Goal: Obtain resource: Download file/media

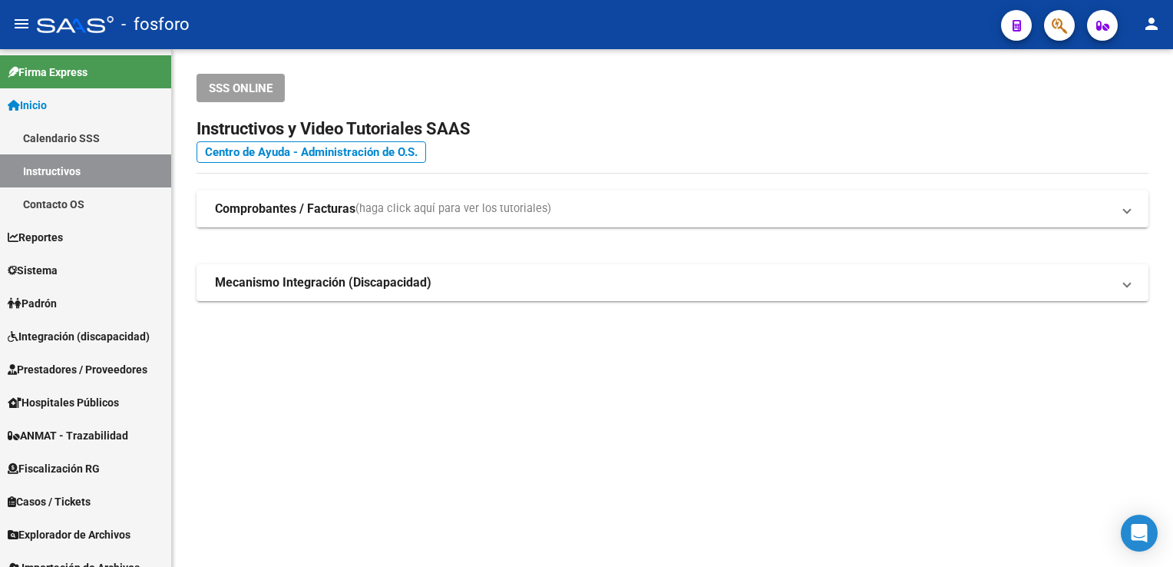
click at [1050, 21] on button "button" at bounding box center [1059, 25] width 31 height 31
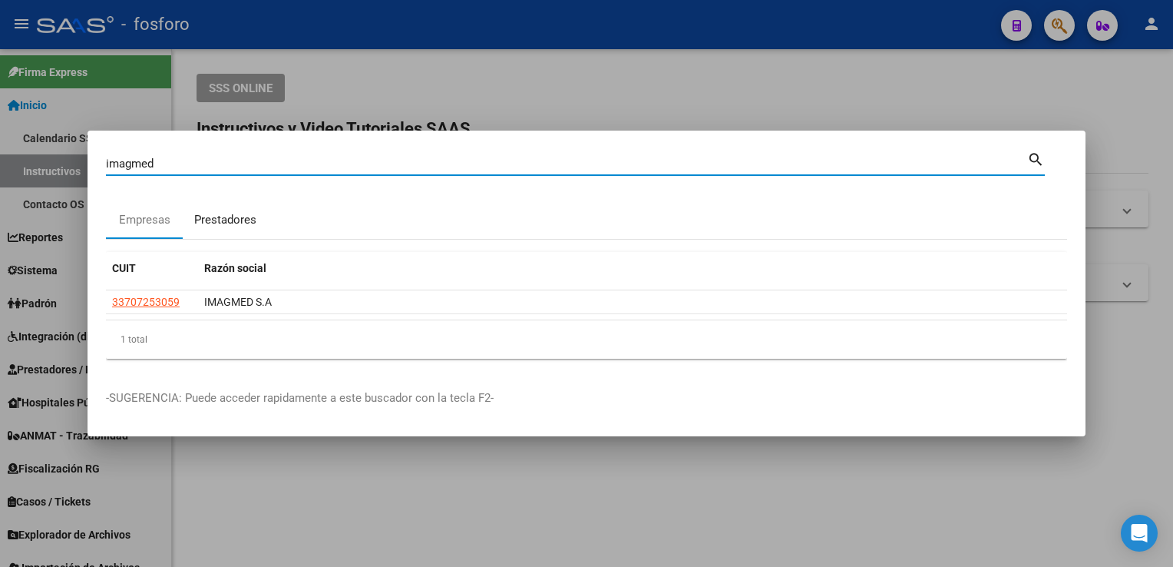
click at [213, 218] on div "Prestadores" at bounding box center [225, 220] width 62 height 18
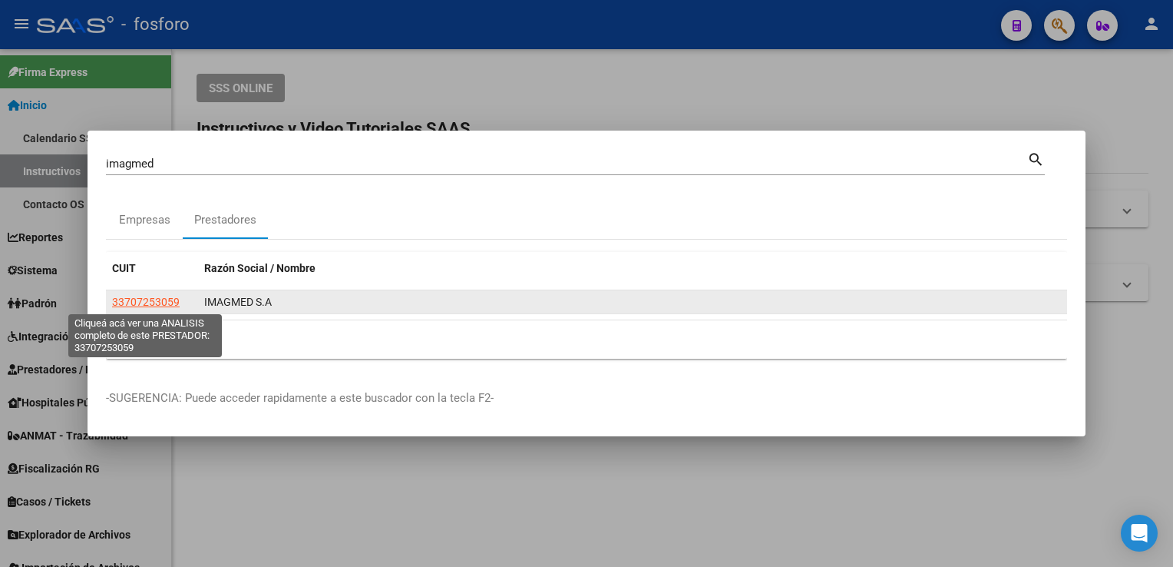
click at [144, 302] on span "33707253059" at bounding box center [146, 302] width 68 height 12
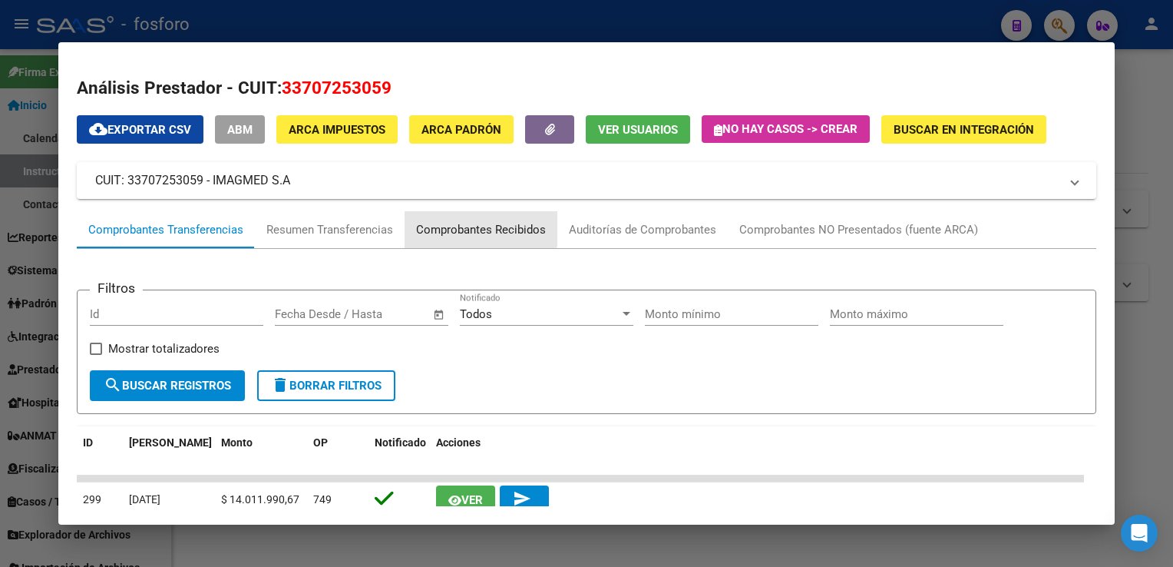
click at [455, 224] on div "Comprobantes Recibidos" at bounding box center [481, 230] width 130 height 18
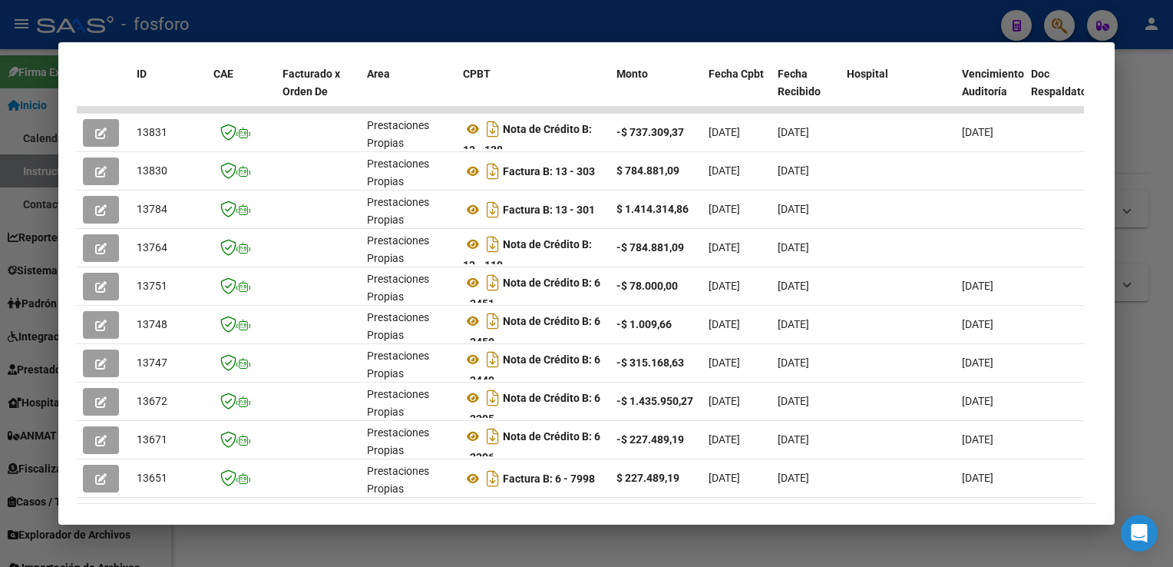
scroll to position [416, 0]
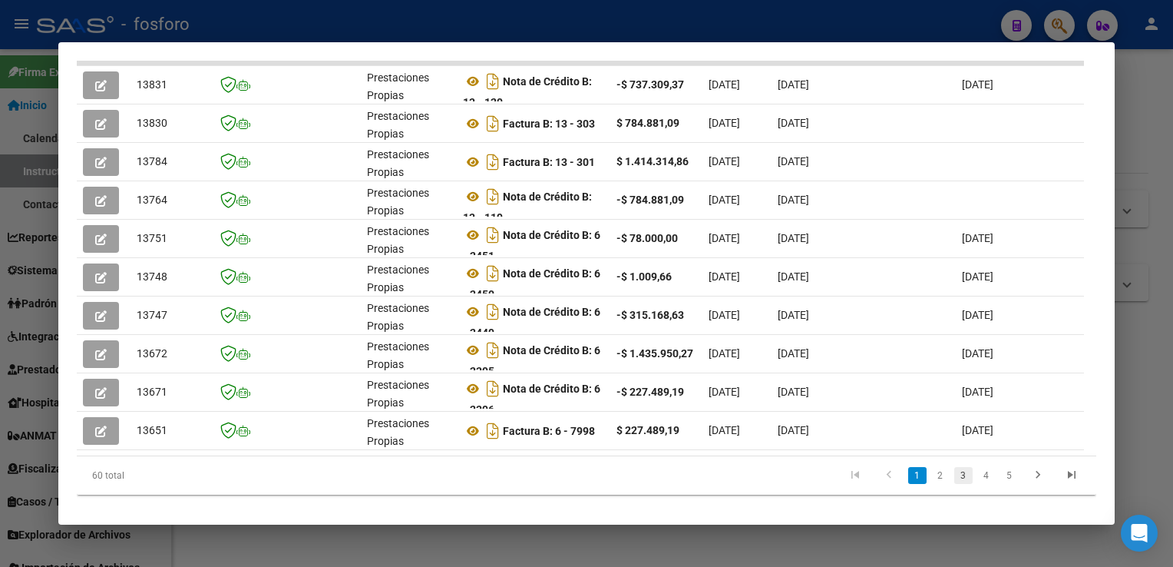
click at [954, 484] on link "3" at bounding box center [963, 475] width 18 height 17
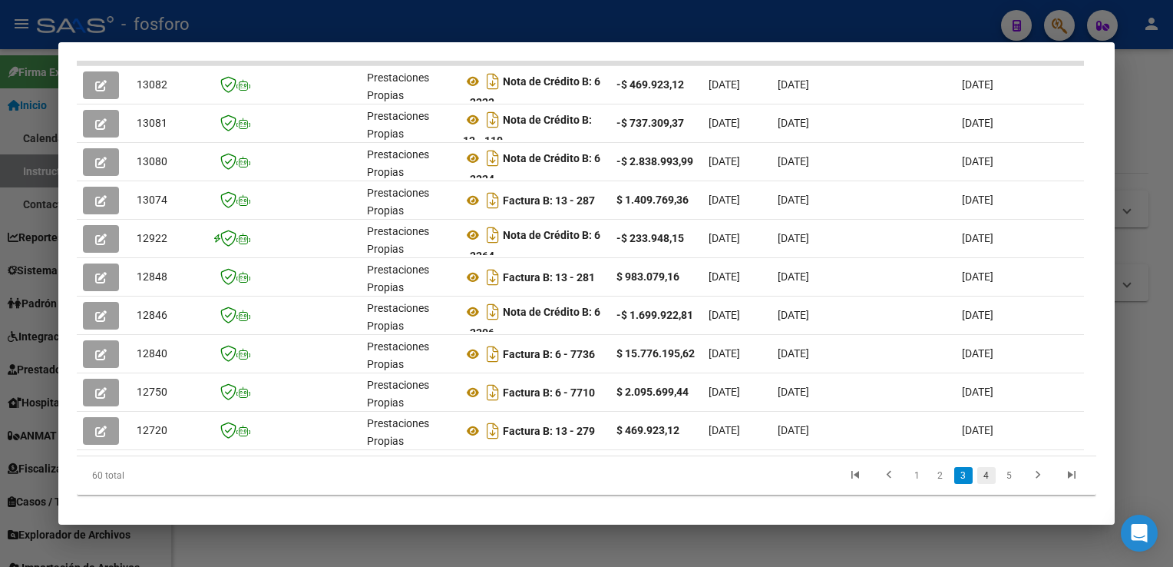
click at [977, 484] on link "4" at bounding box center [986, 475] width 18 height 17
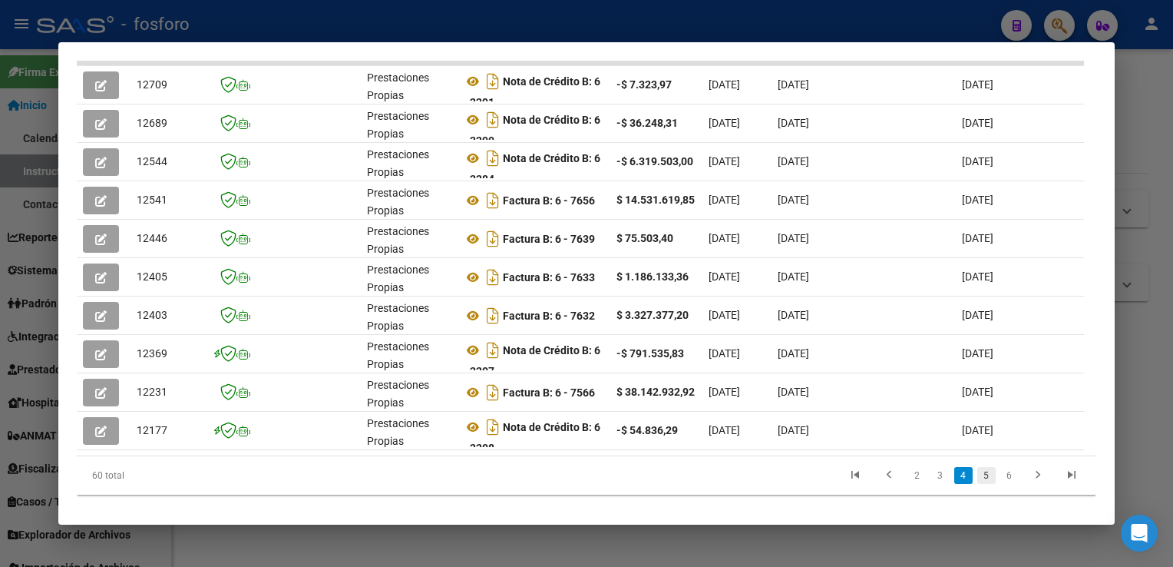
click at [977, 484] on link "5" at bounding box center [986, 475] width 18 height 17
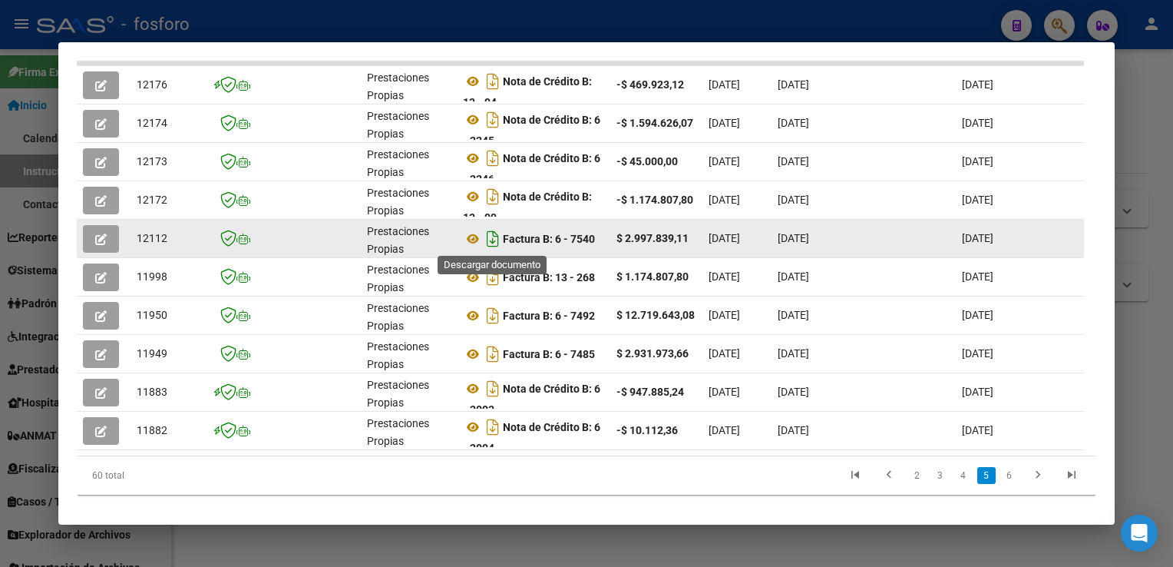
click at [493, 234] on icon "Descargar documento" at bounding box center [493, 238] width 20 height 25
click at [954, 484] on link "4" at bounding box center [963, 475] width 18 height 17
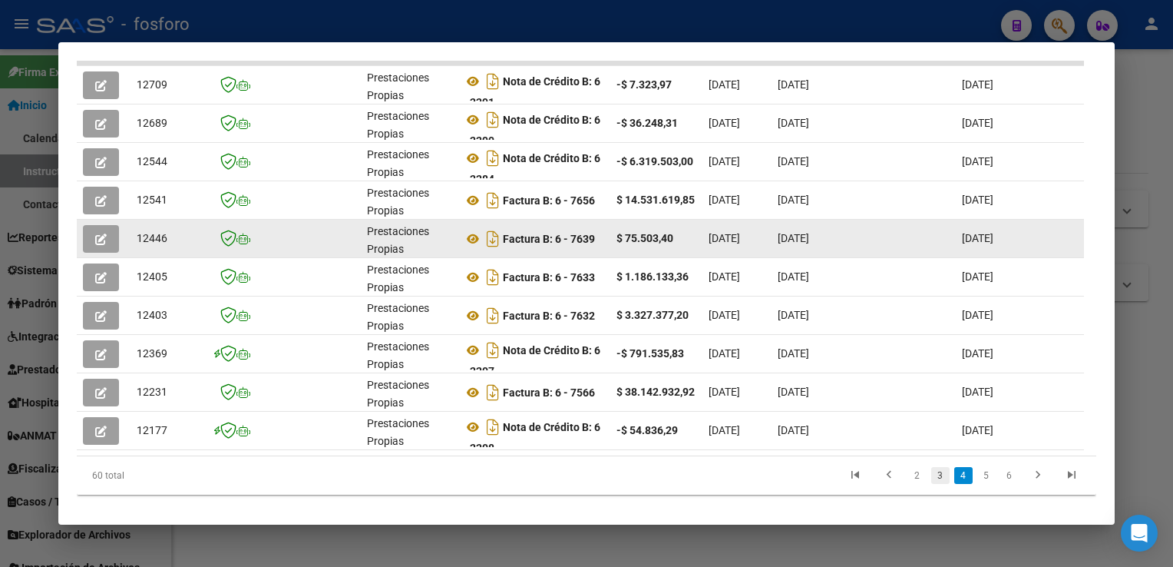
click at [931, 484] on link "3" at bounding box center [940, 475] width 18 height 17
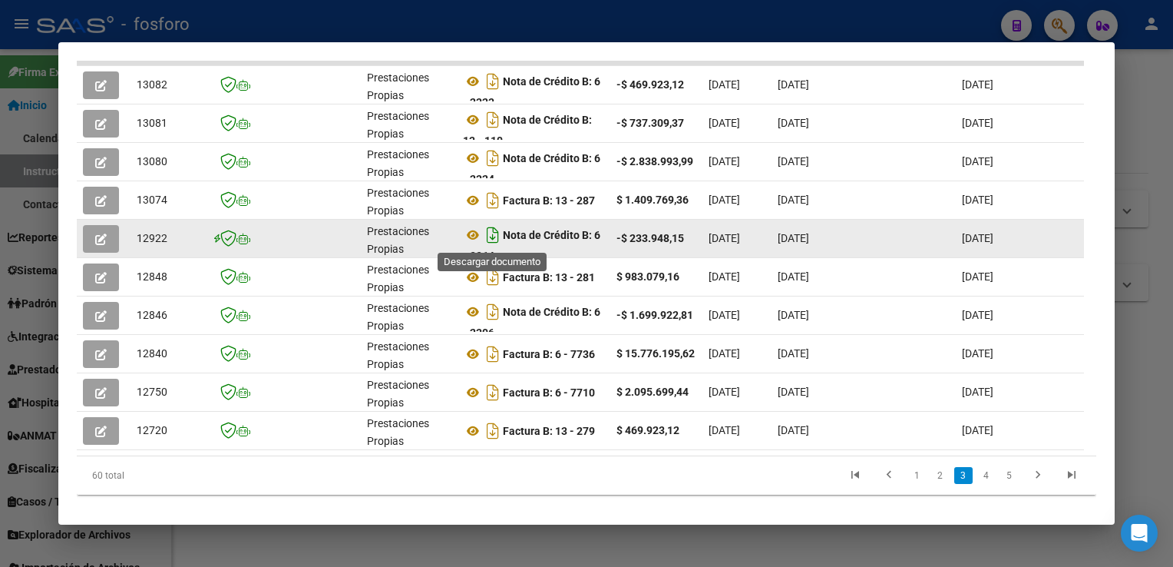
click at [498, 236] on icon "Descargar documento" at bounding box center [493, 235] width 20 height 25
click at [1130, 286] on div at bounding box center [586, 283] width 1173 height 567
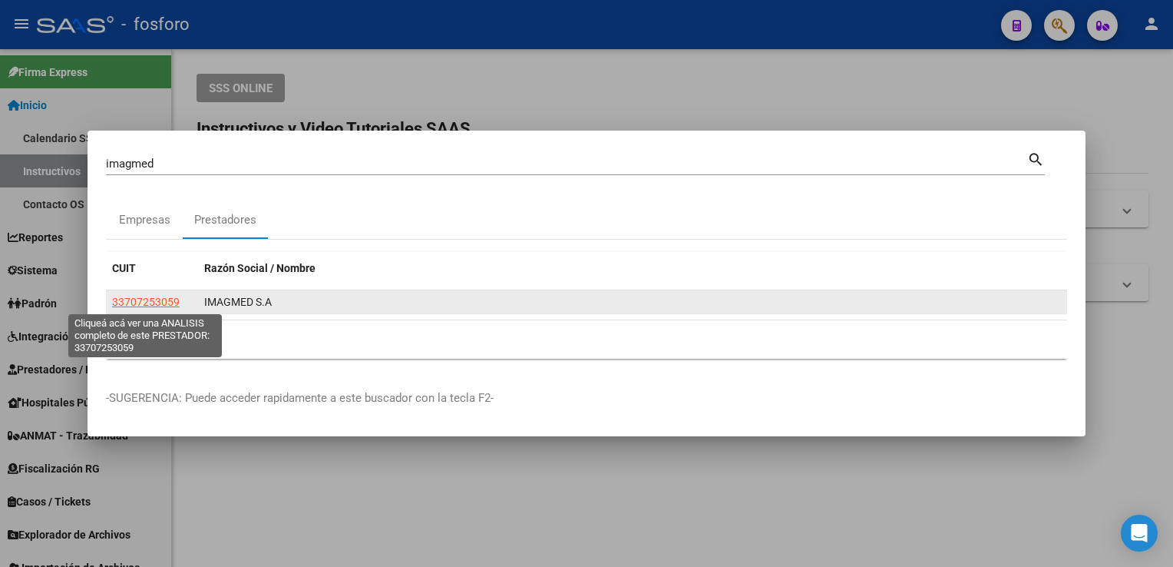
click at [141, 306] on span "33707253059" at bounding box center [146, 302] width 68 height 12
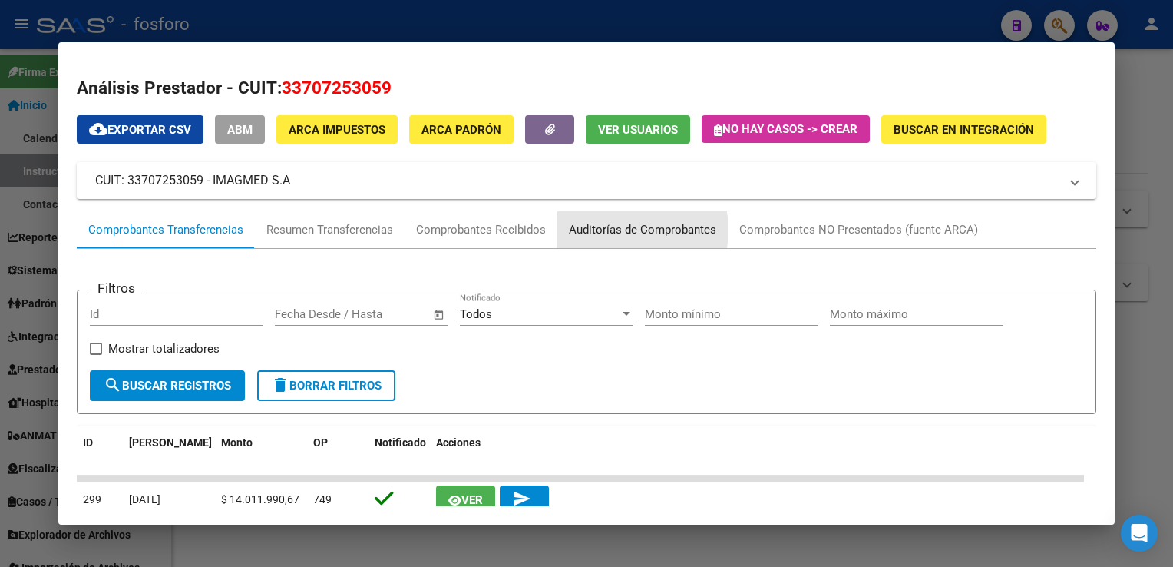
click at [610, 230] on div "Auditorías de Comprobantes" at bounding box center [642, 230] width 147 height 18
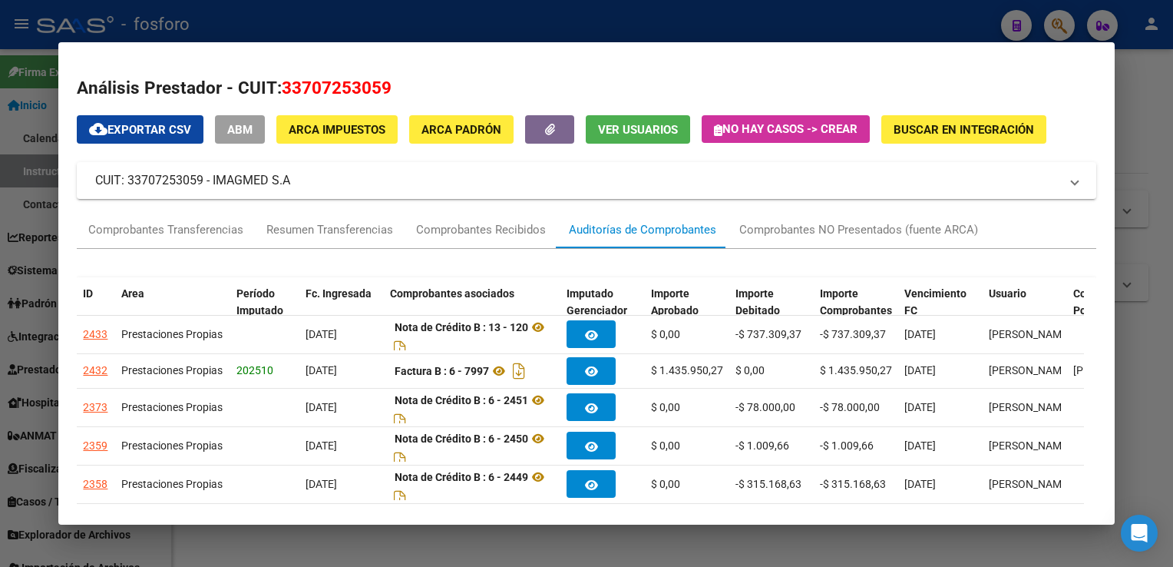
scroll to position [278, 0]
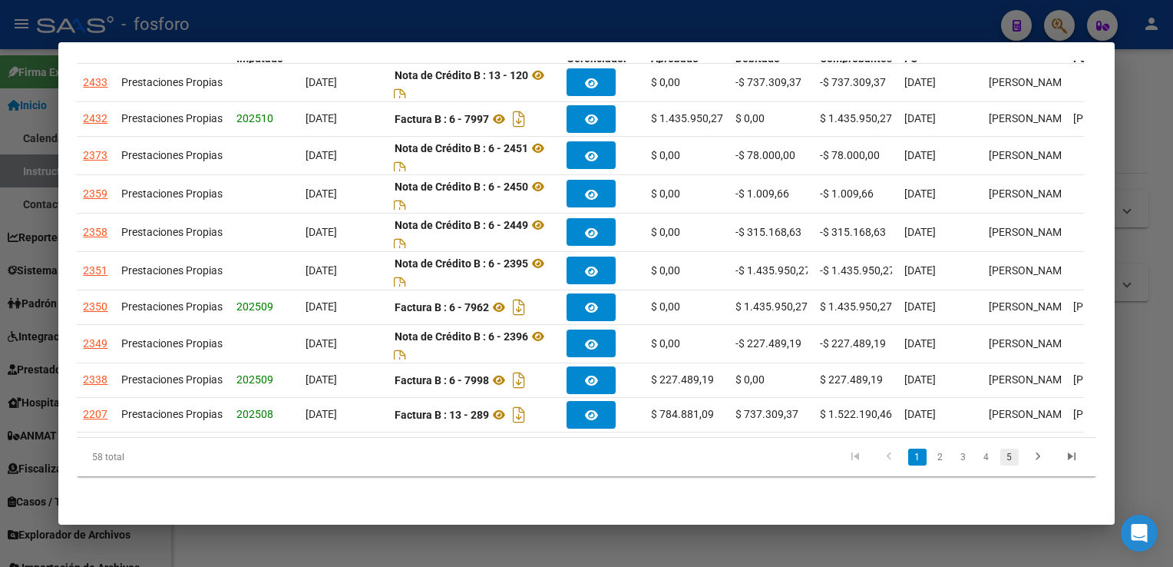
click at [1000, 459] on link "5" at bounding box center [1009, 456] width 18 height 17
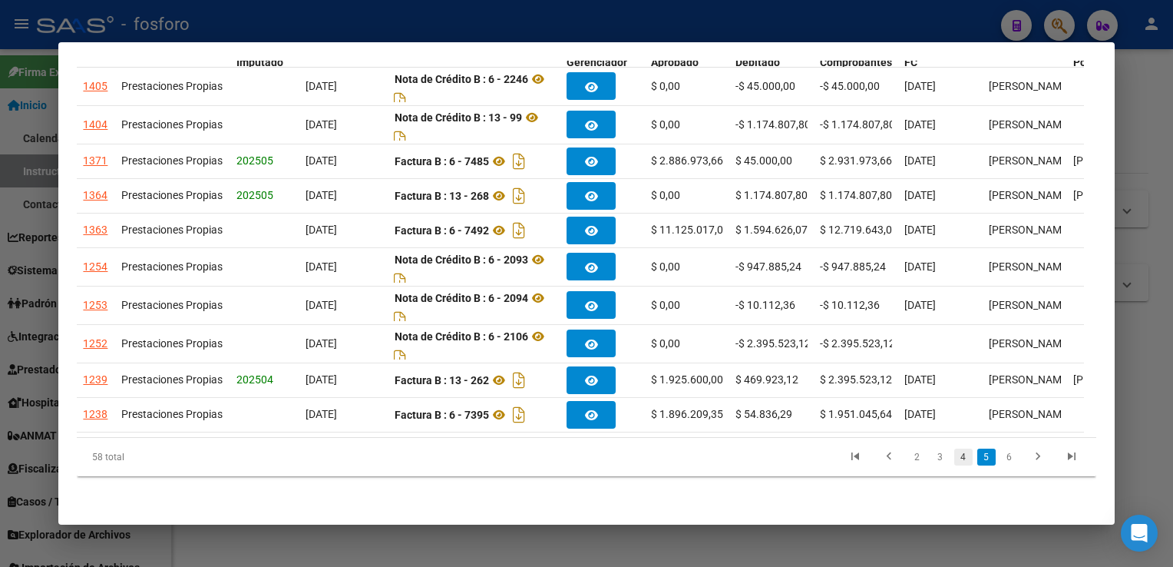
click at [954, 458] on link "4" at bounding box center [963, 456] width 18 height 17
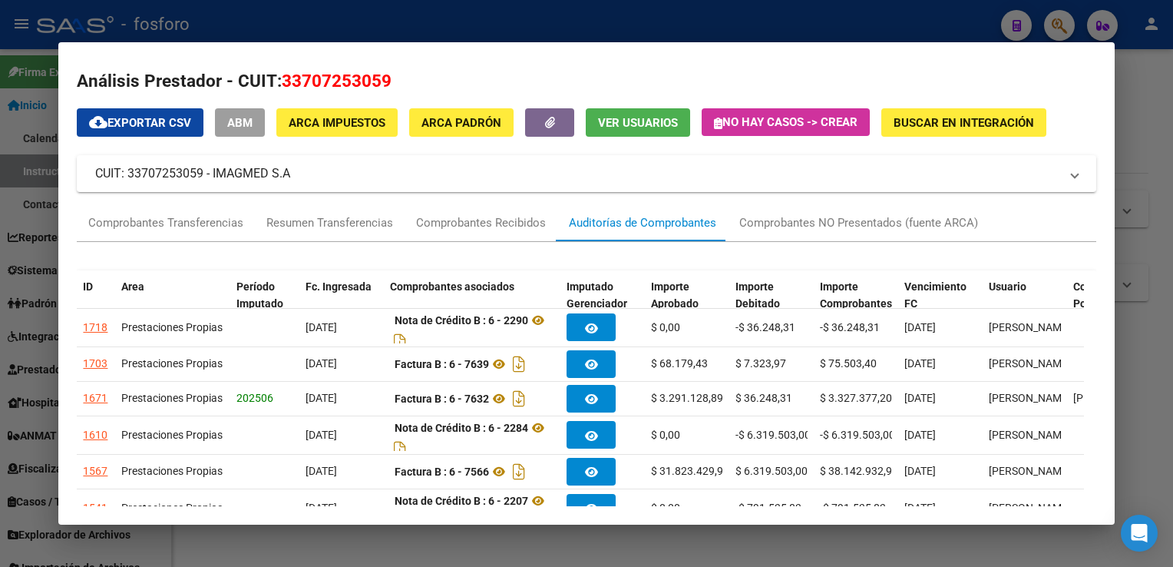
scroll to position [0, 0]
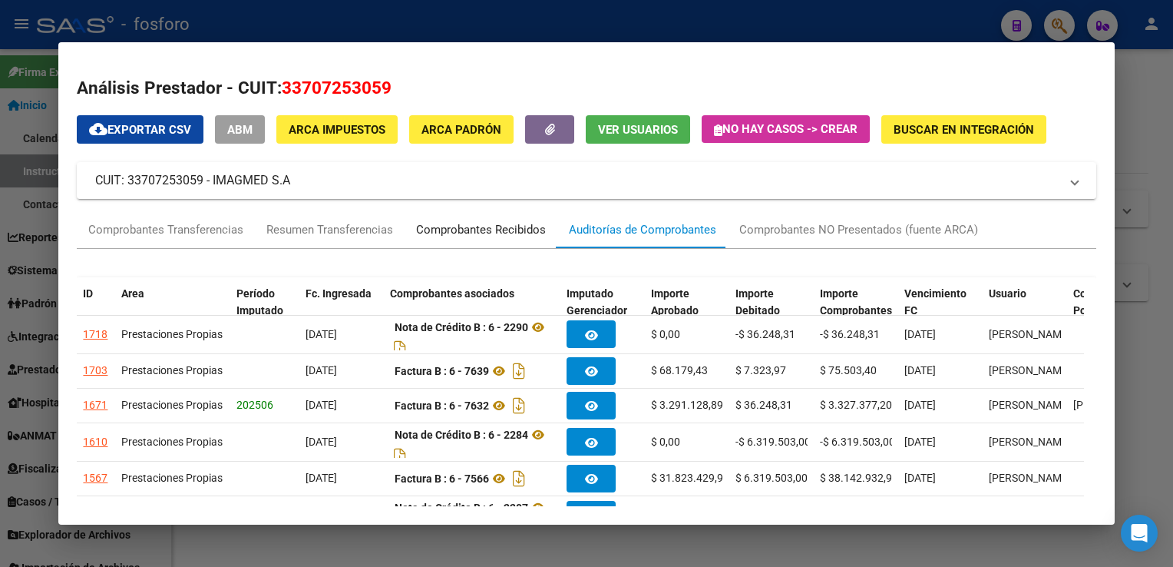
click at [481, 227] on div "Comprobantes Recibidos" at bounding box center [481, 230] width 130 height 18
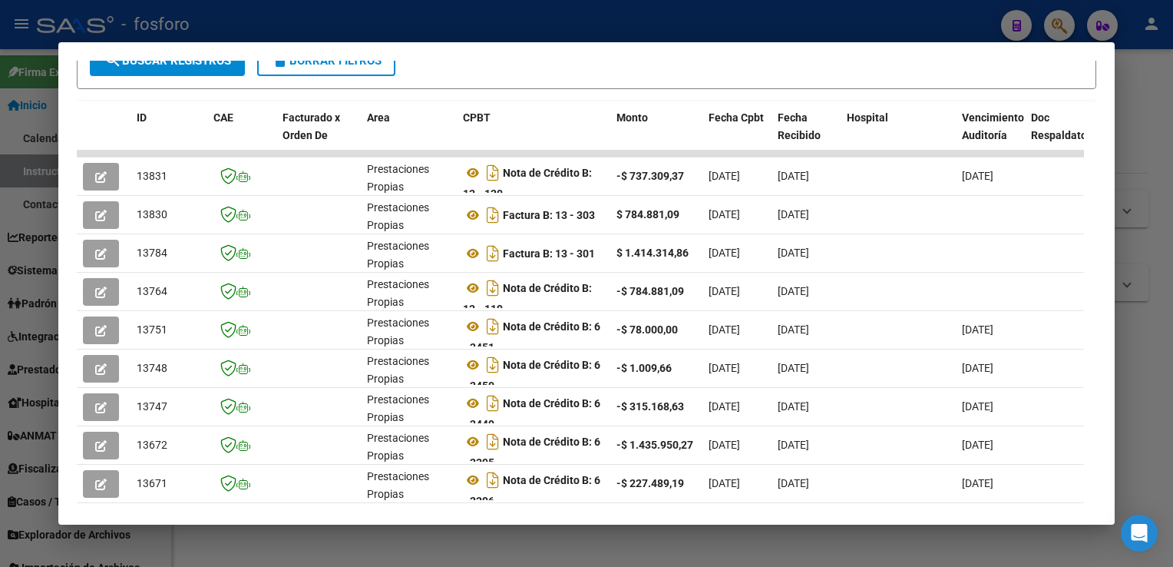
scroll to position [444, 0]
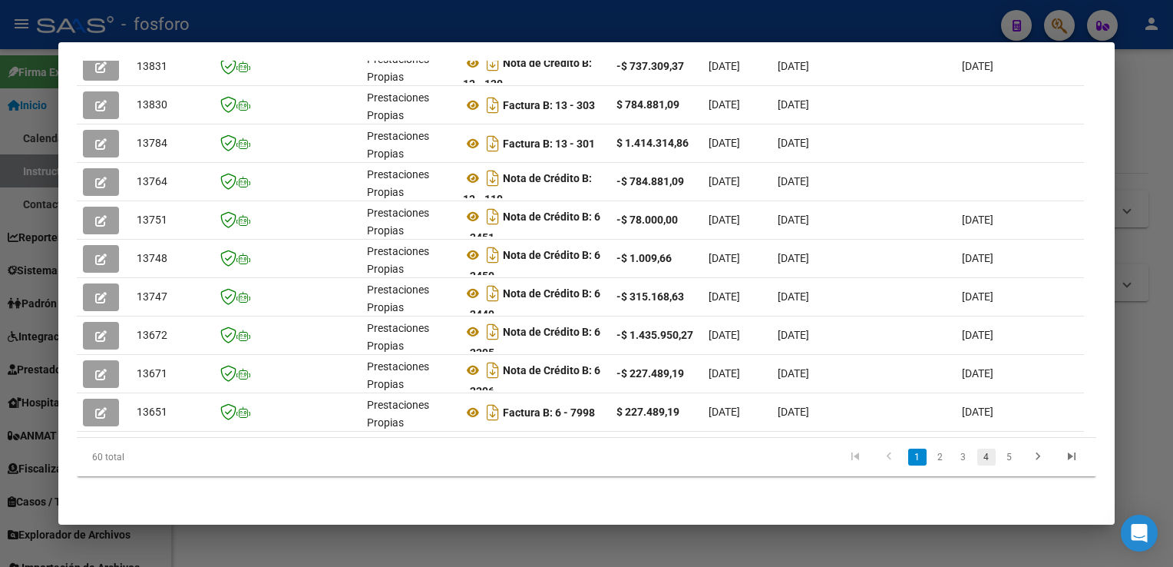
click at [977, 459] on link "4" at bounding box center [986, 456] width 18 height 17
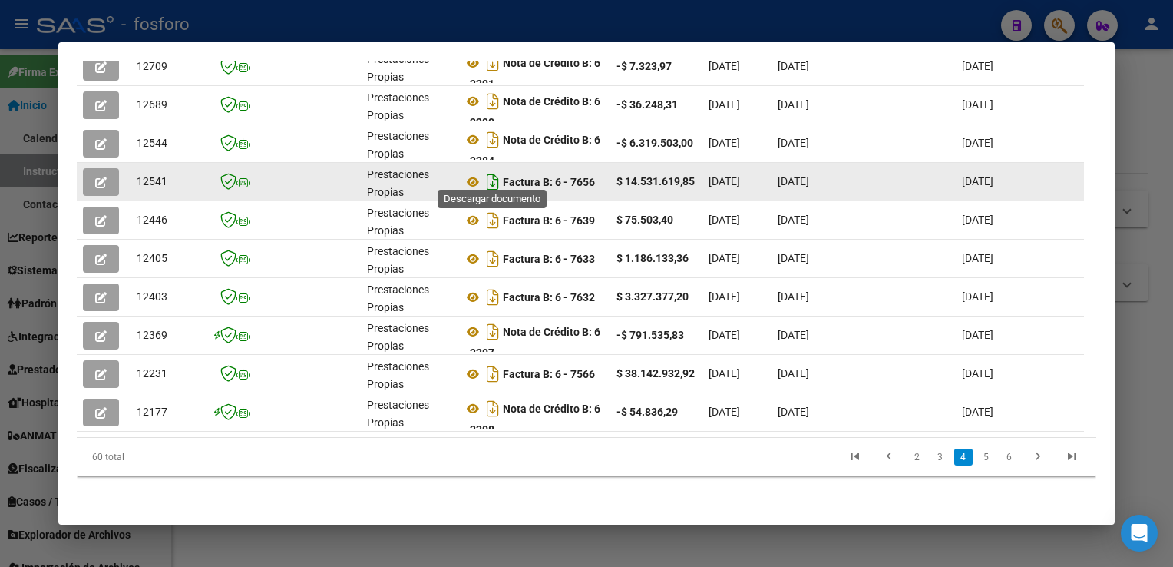
click at [486, 174] on icon "Descargar documento" at bounding box center [493, 182] width 20 height 25
click at [931, 455] on link "3" at bounding box center [940, 456] width 18 height 17
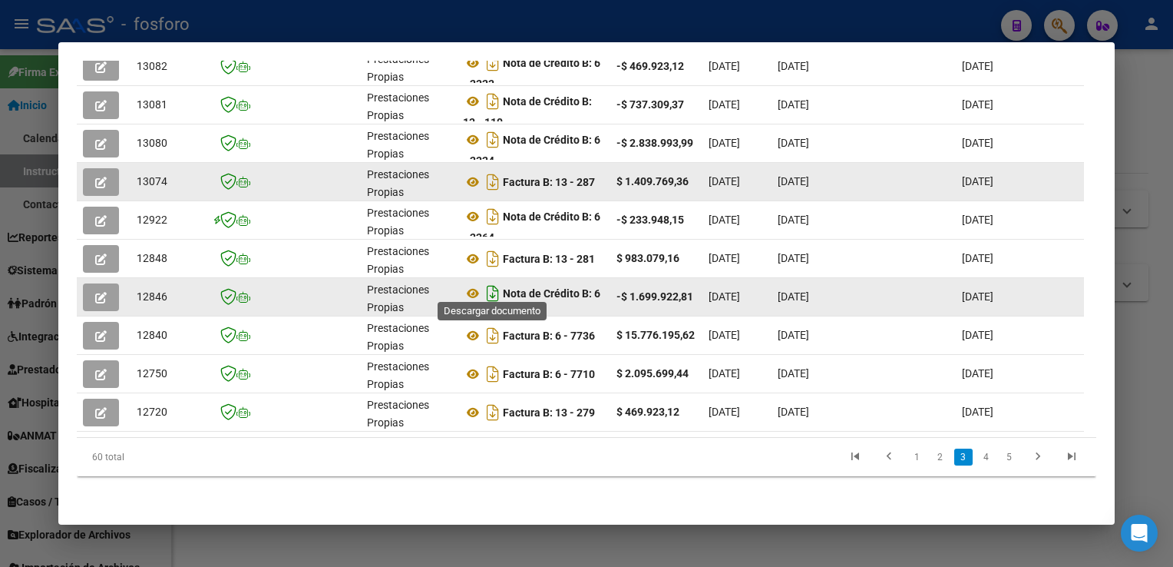
click at [497, 286] on icon "Descargar documento" at bounding box center [493, 293] width 20 height 25
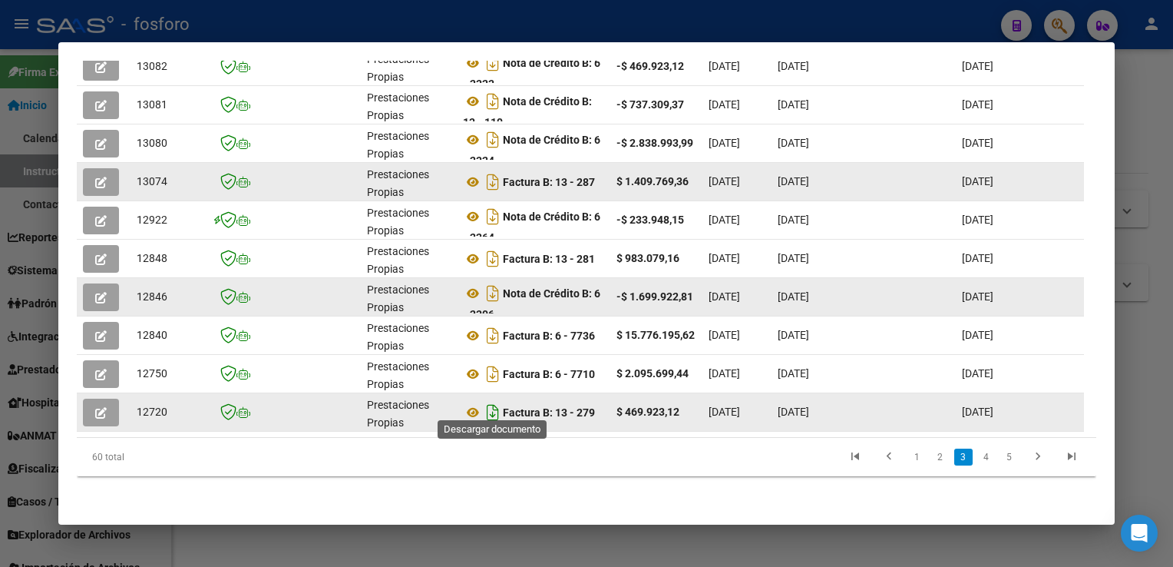
click at [489, 404] on icon "Descargar documento" at bounding box center [493, 412] width 20 height 25
click at [931, 455] on link "2" at bounding box center [940, 456] width 18 height 17
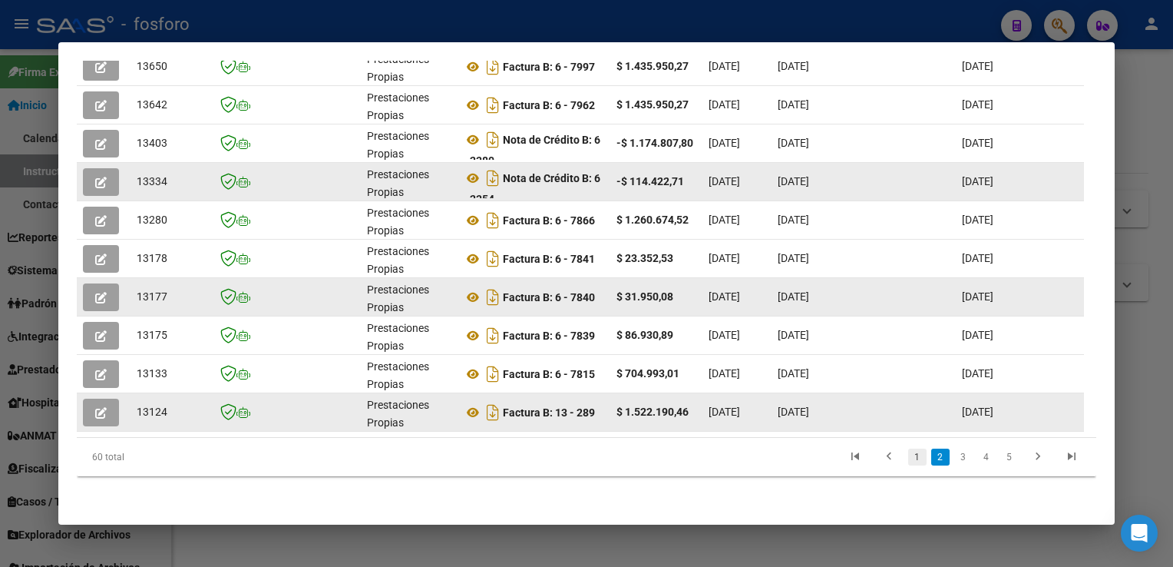
click at [908, 459] on link "1" at bounding box center [917, 456] width 18 height 17
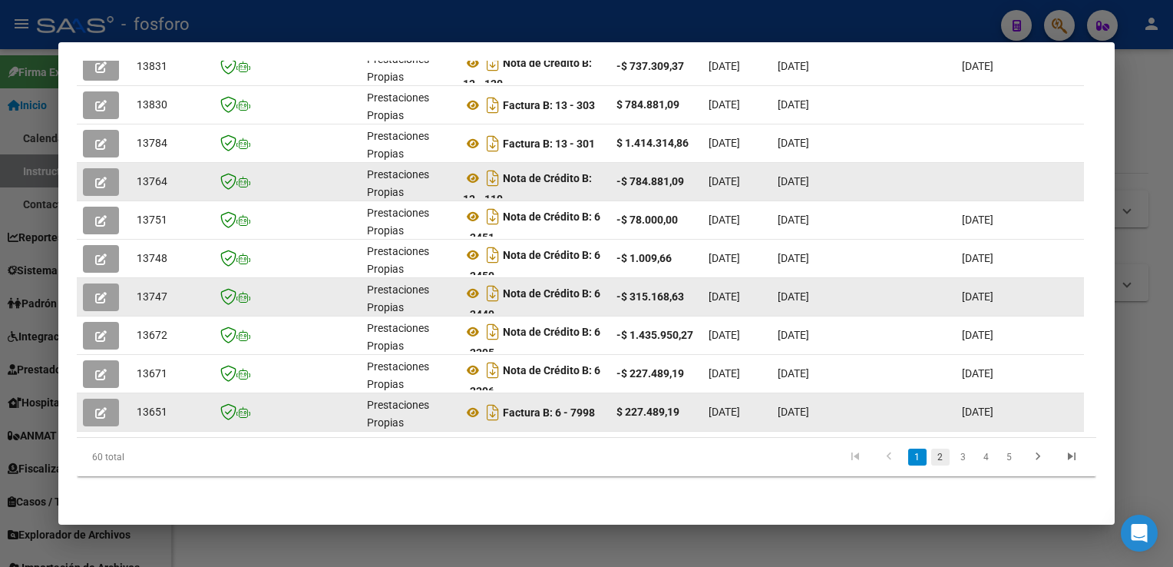
click at [931, 453] on link "2" at bounding box center [940, 456] width 18 height 17
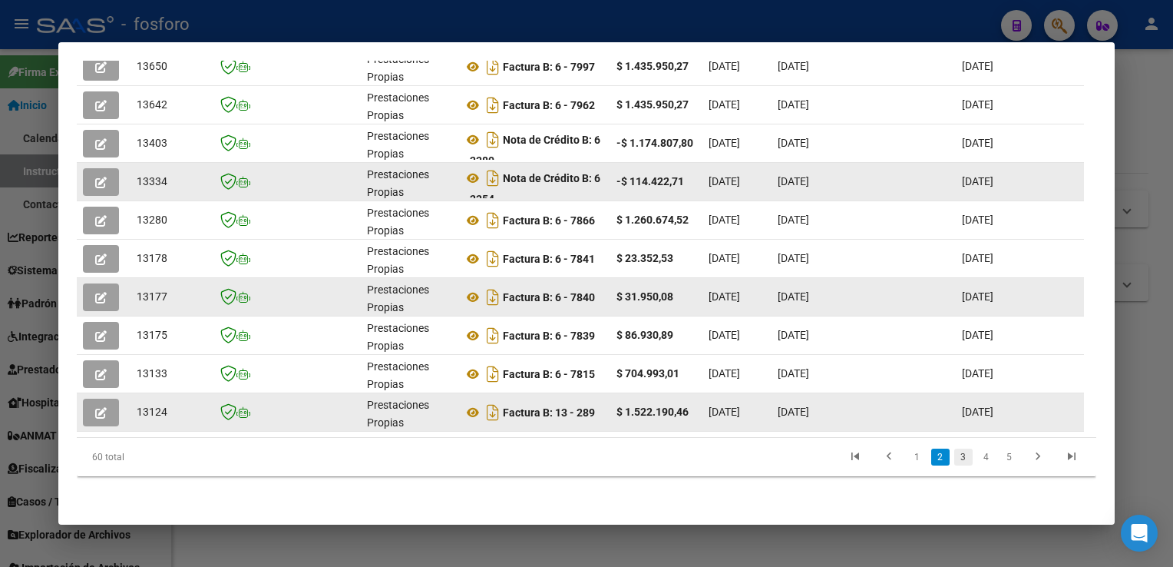
click at [954, 453] on link "3" at bounding box center [963, 456] width 18 height 17
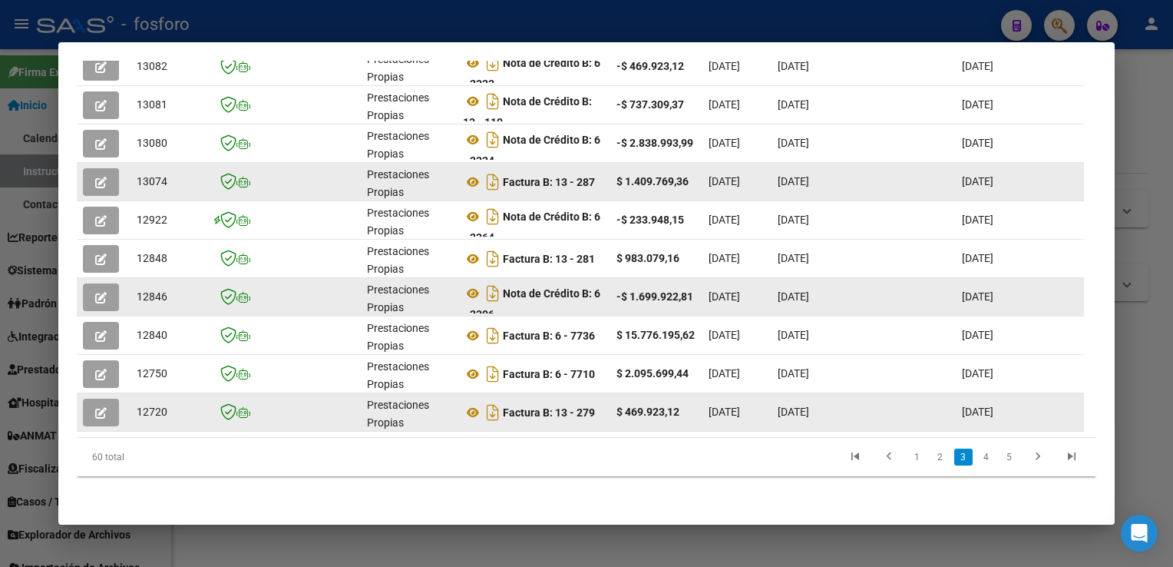
click at [1112, 307] on mat-dialog-content "Análisis Prestador - CUIT: 33707253059 cloud_download Exportar CSV ABM ARCA Imp…" at bounding box center [586, 283] width 1056 height 445
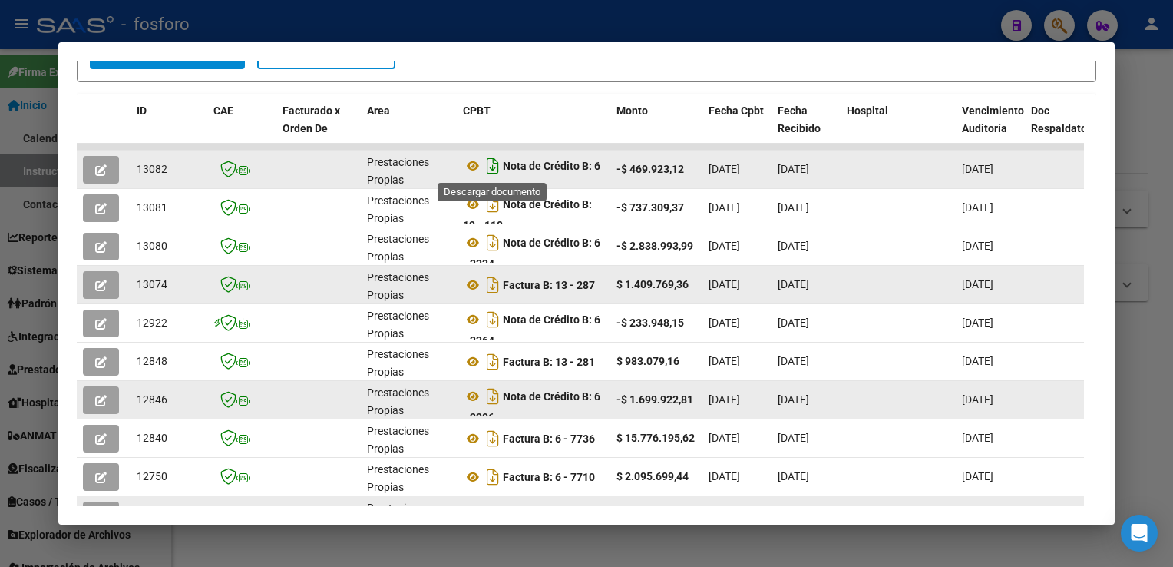
click at [494, 164] on icon "Descargar documento" at bounding box center [493, 166] width 20 height 25
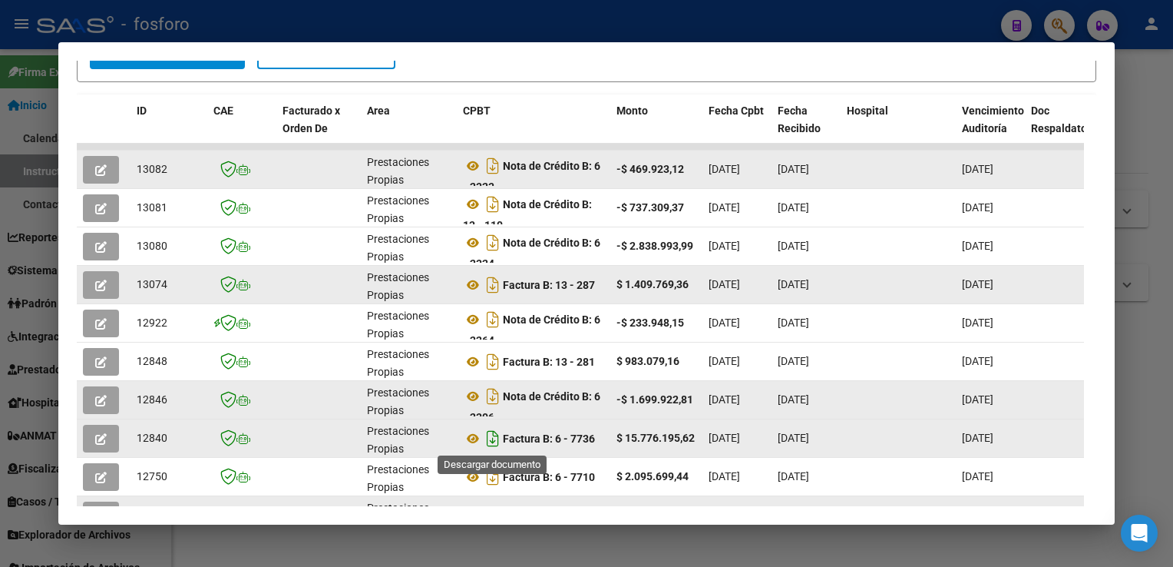
click at [489, 436] on icon "Descargar documento" at bounding box center [493, 438] width 20 height 25
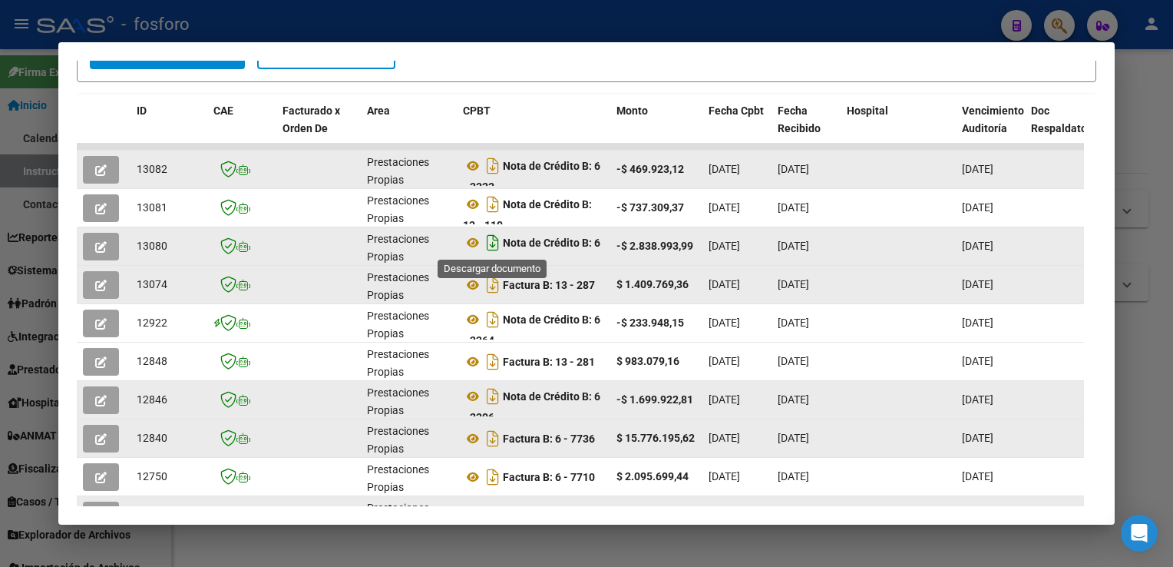
click at [497, 235] on icon "Descargar documento" at bounding box center [493, 242] width 20 height 25
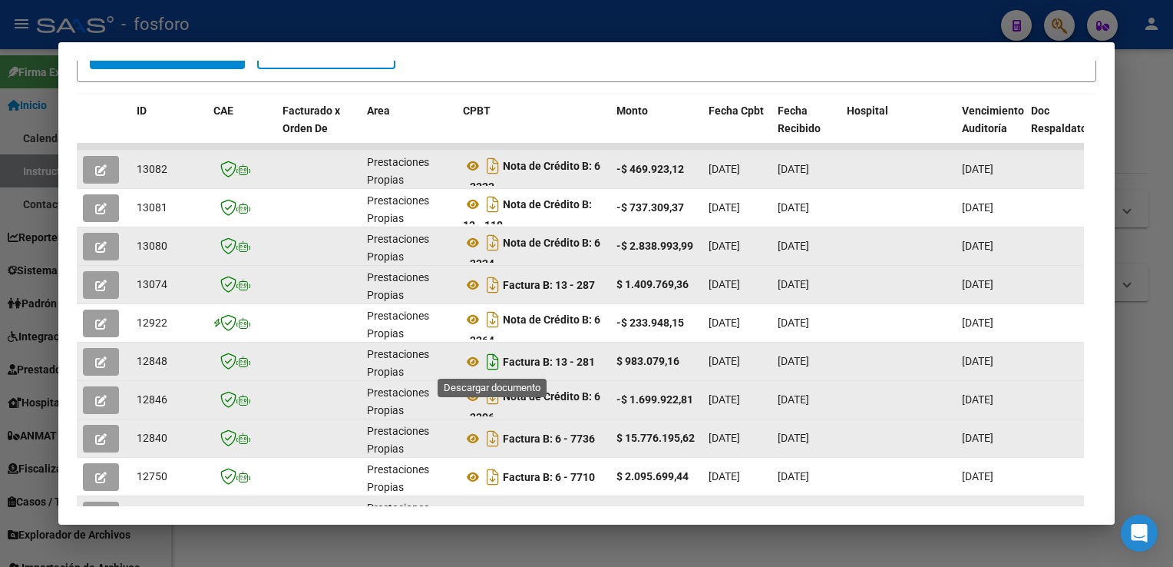
click at [488, 361] on icon "Descargar documento" at bounding box center [493, 361] width 20 height 25
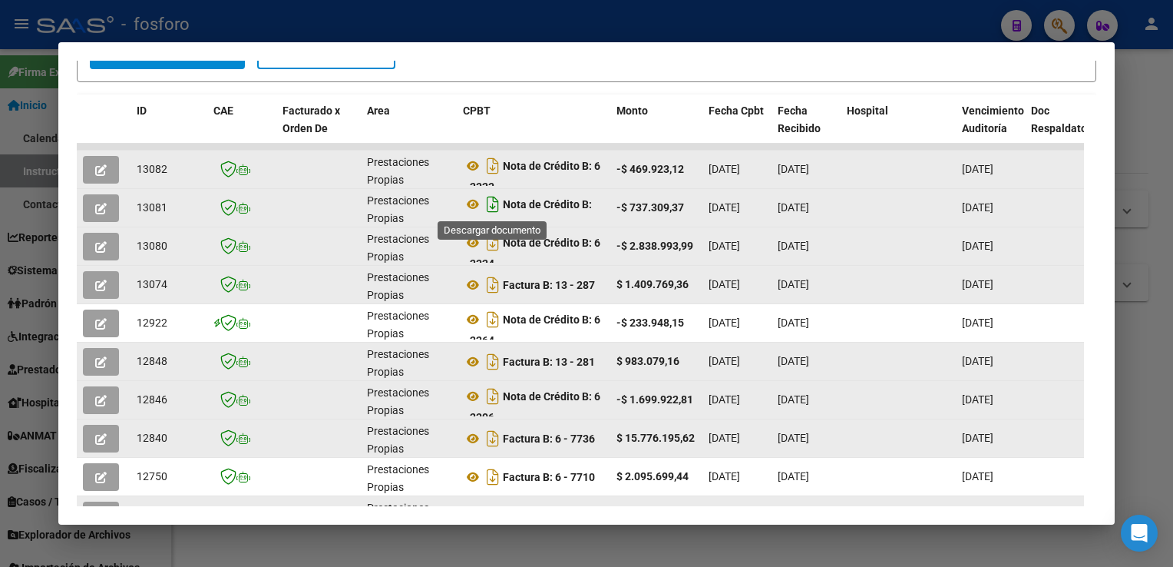
click at [491, 206] on icon "Descargar documento" at bounding box center [493, 204] width 20 height 25
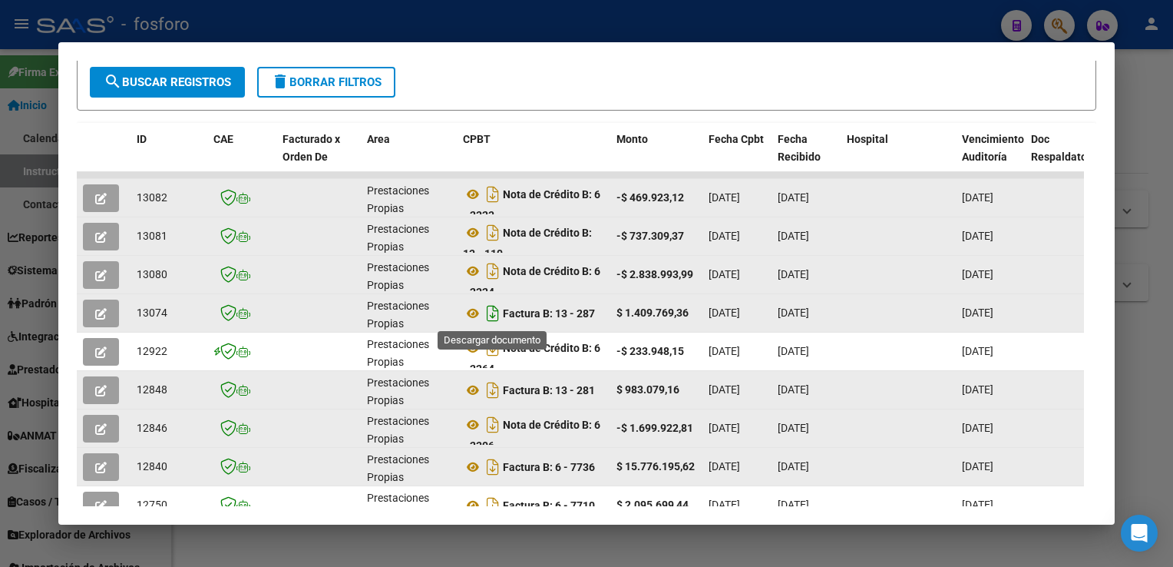
click at [491, 312] on icon "Descargar documento" at bounding box center [493, 313] width 20 height 25
click at [753, 87] on form "Filtros Id Fecha inicio – Fecha fin Fec. Rec. Desde / Hasta Pto. Venta Nro. Com…" at bounding box center [586, 48] width 1019 height 125
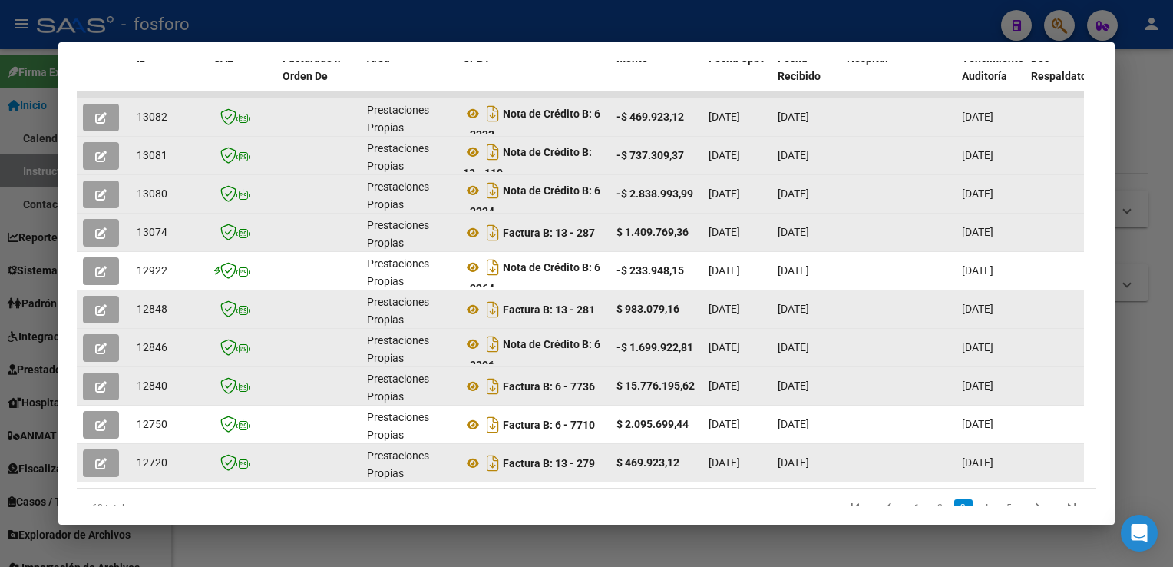
scroll to position [444, 0]
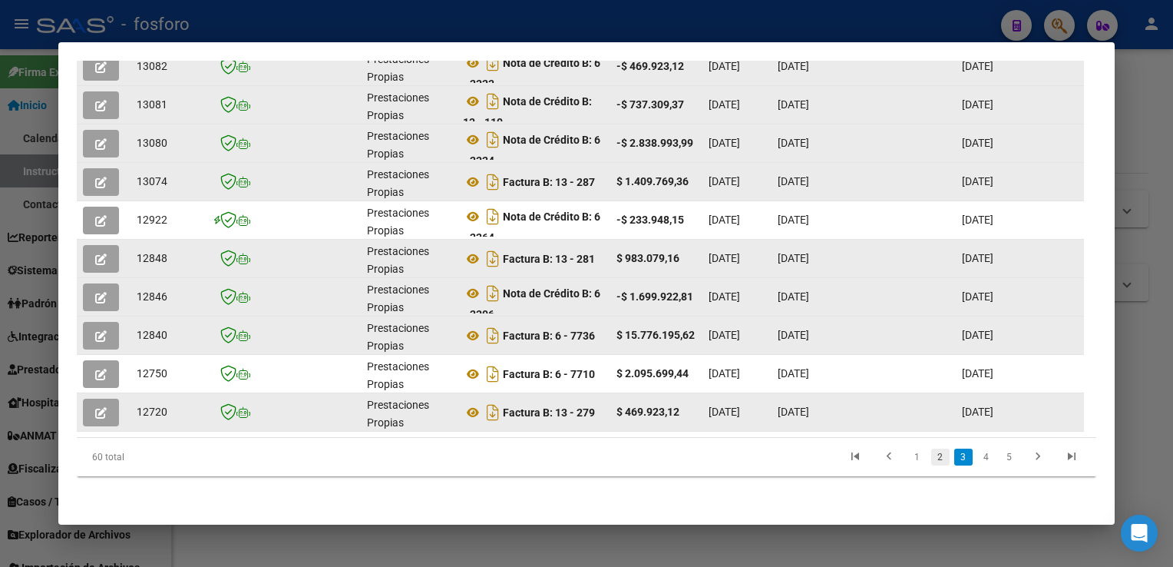
click at [931, 459] on link "2" at bounding box center [940, 456] width 18 height 17
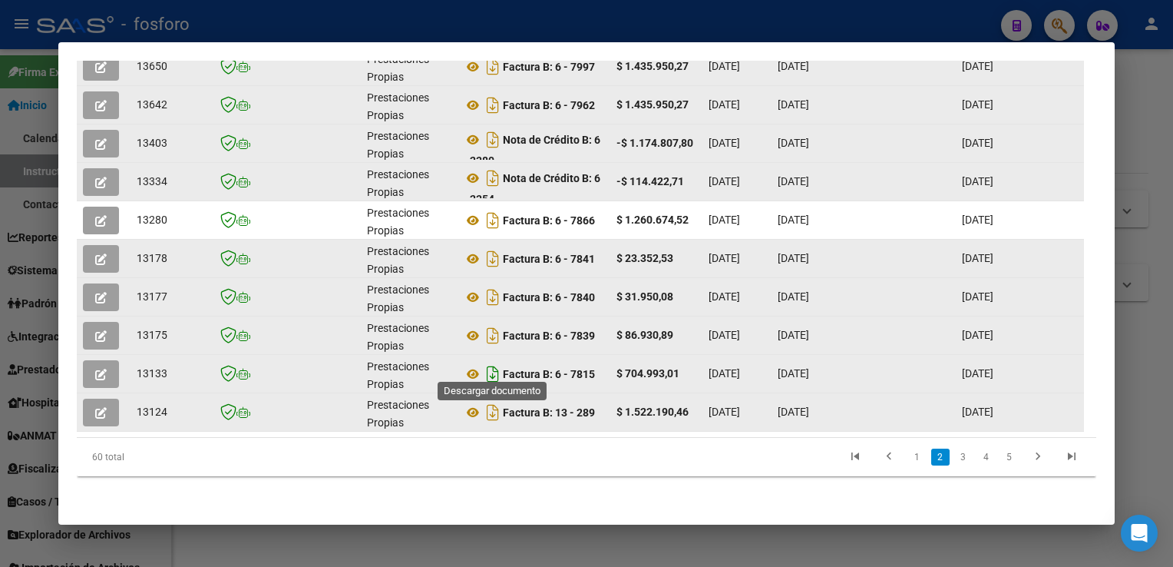
click at [495, 371] on icon "Descargar documento" at bounding box center [493, 374] width 20 height 25
click at [492, 324] on icon "Descargar documento" at bounding box center [493, 335] width 20 height 25
click at [493, 290] on icon "Descargar documento" at bounding box center [493, 297] width 20 height 25
click at [494, 134] on icon "Descargar documento" at bounding box center [493, 139] width 20 height 25
click at [495, 167] on icon "Descargar documento" at bounding box center [493, 178] width 20 height 25
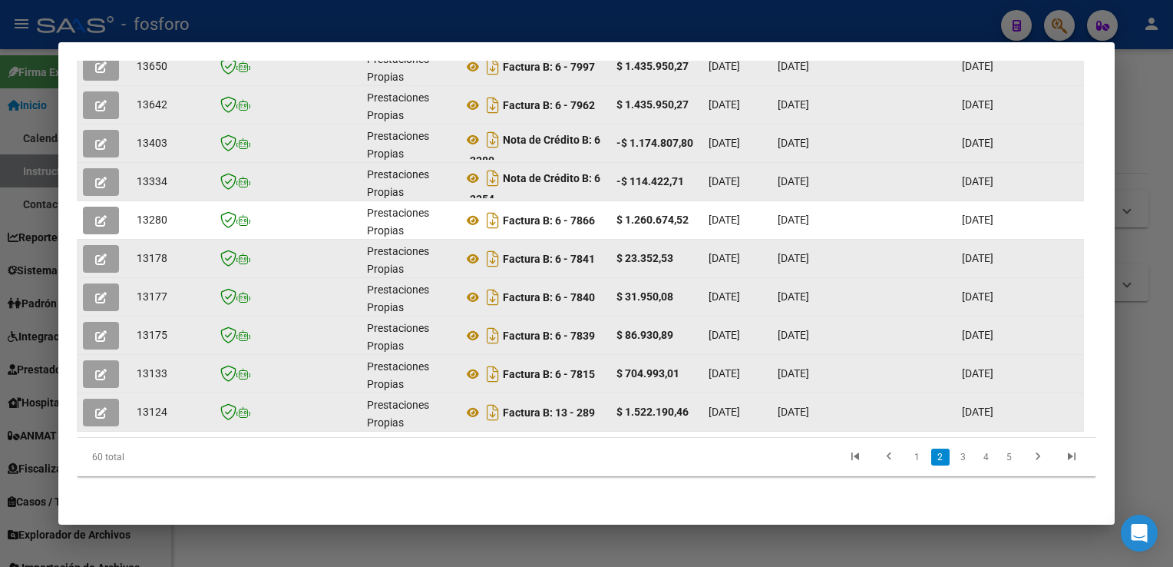
click at [1155, 228] on div at bounding box center [586, 283] width 1173 height 567
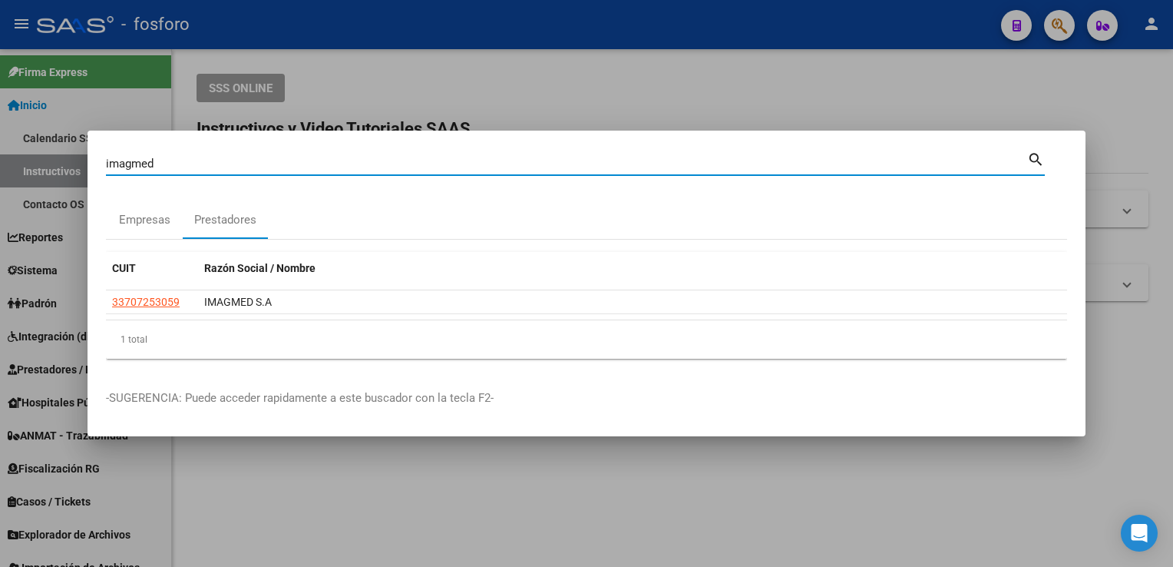
drag, startPoint x: 284, startPoint y: 170, endPoint x: 101, endPoint y: 167, distance: 183.5
click at [101, 167] on mat-dialog-content "imagmed Buscar (apellido, dni, cuil, nro traspaso, cuit, obra social) search Em…" at bounding box center [587, 260] width 998 height 222
type input "ALTA TE"
click at [203, 223] on div "Prestadores" at bounding box center [225, 220] width 62 height 18
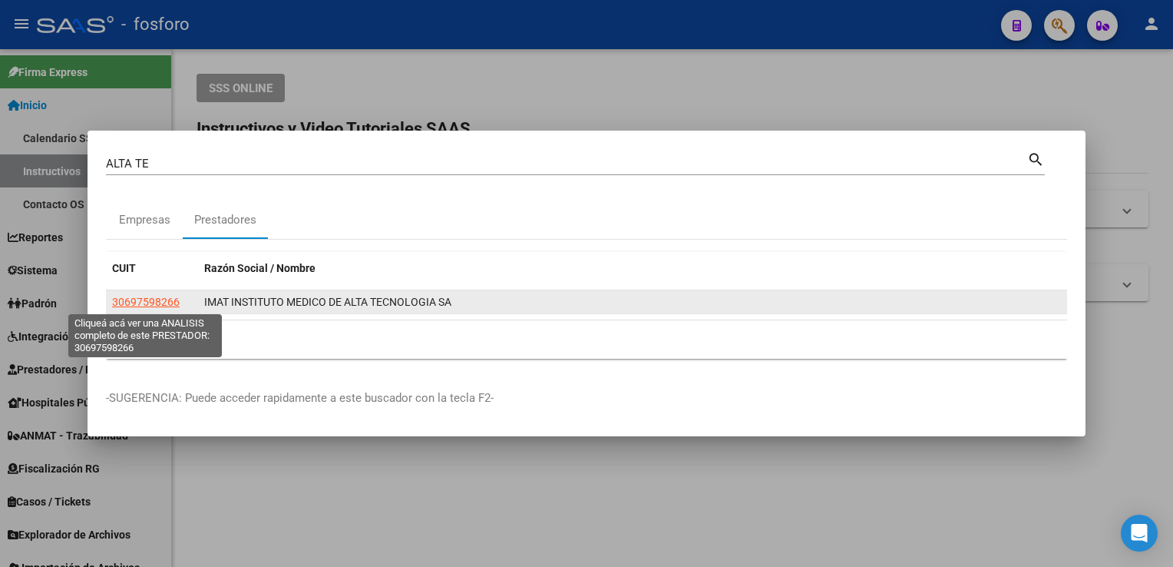
click at [160, 302] on span "30697598266" at bounding box center [146, 302] width 68 height 12
type textarea "30697598266"
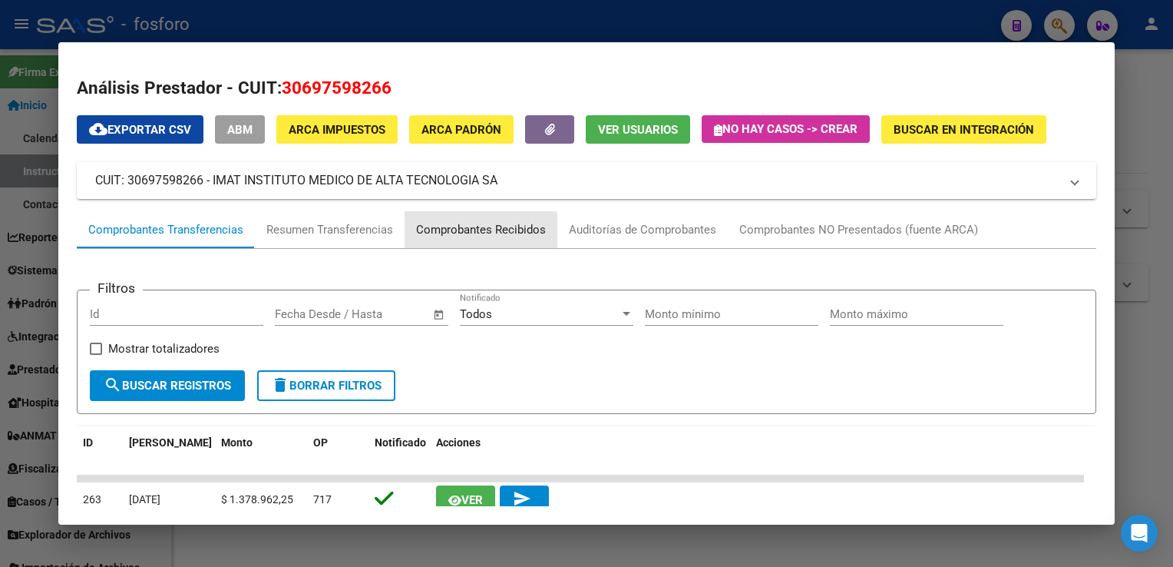
click at [455, 231] on div "Comprobantes Recibidos" at bounding box center [481, 230] width 130 height 18
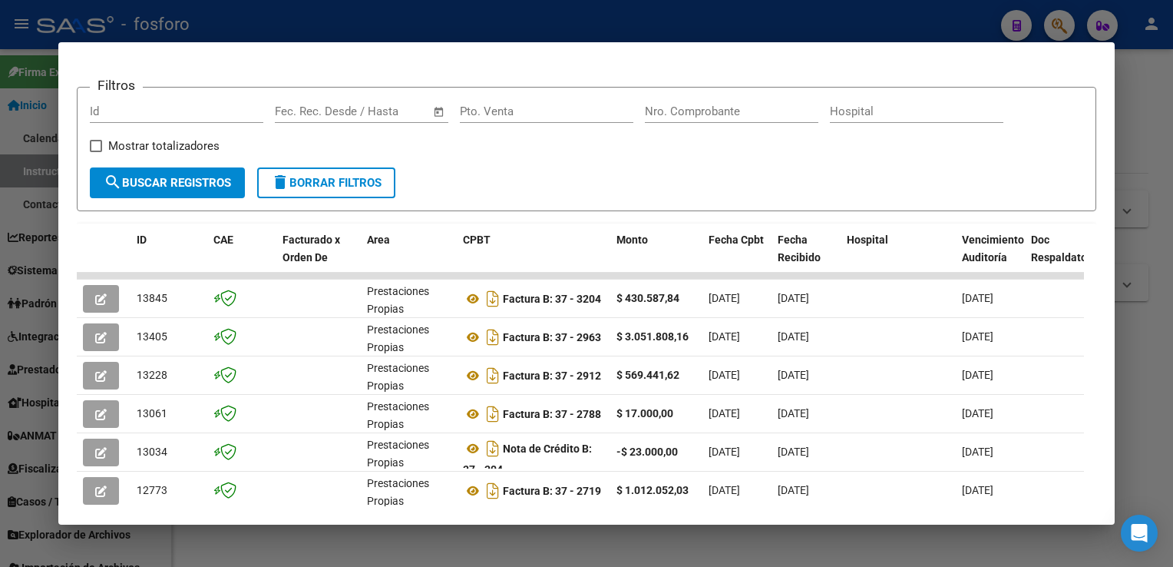
scroll to position [273, 0]
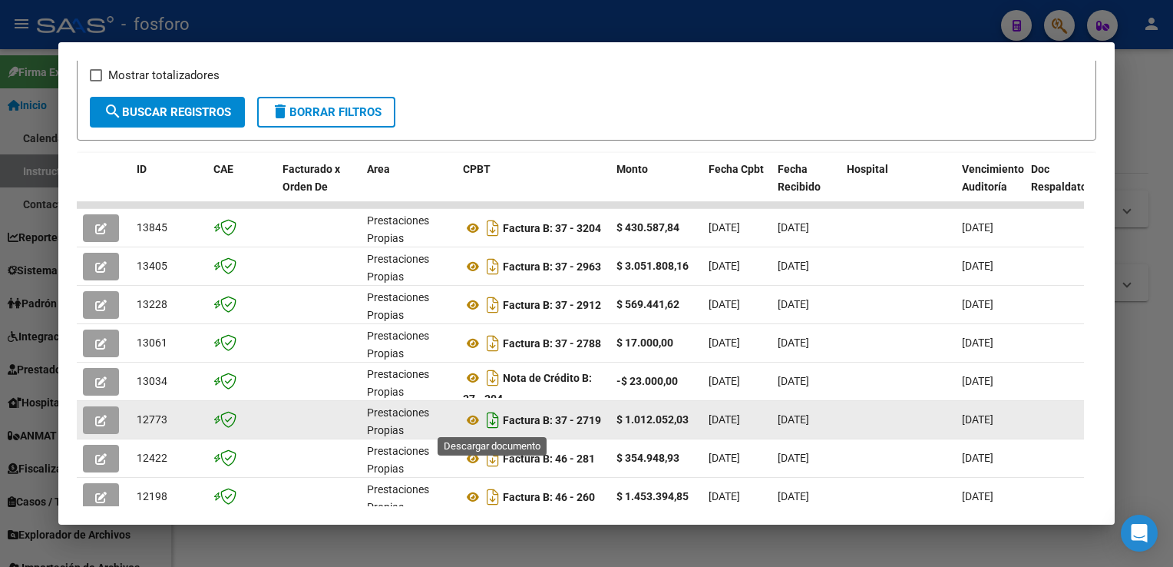
click at [489, 419] on icon "Descargar documento" at bounding box center [493, 420] width 20 height 25
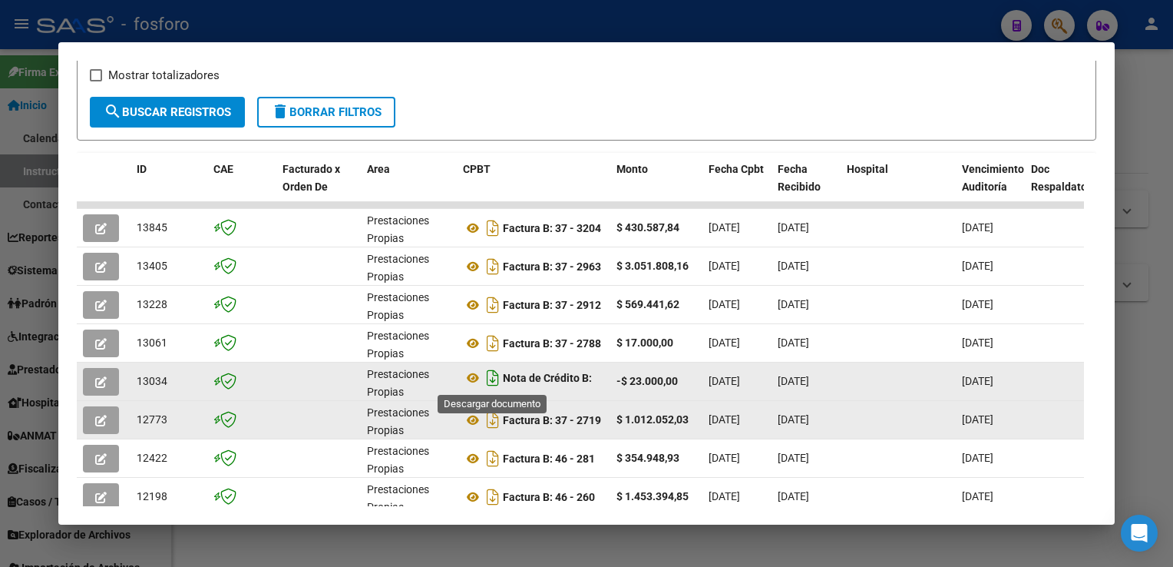
click at [494, 379] on icon "Descargar documento" at bounding box center [493, 377] width 20 height 25
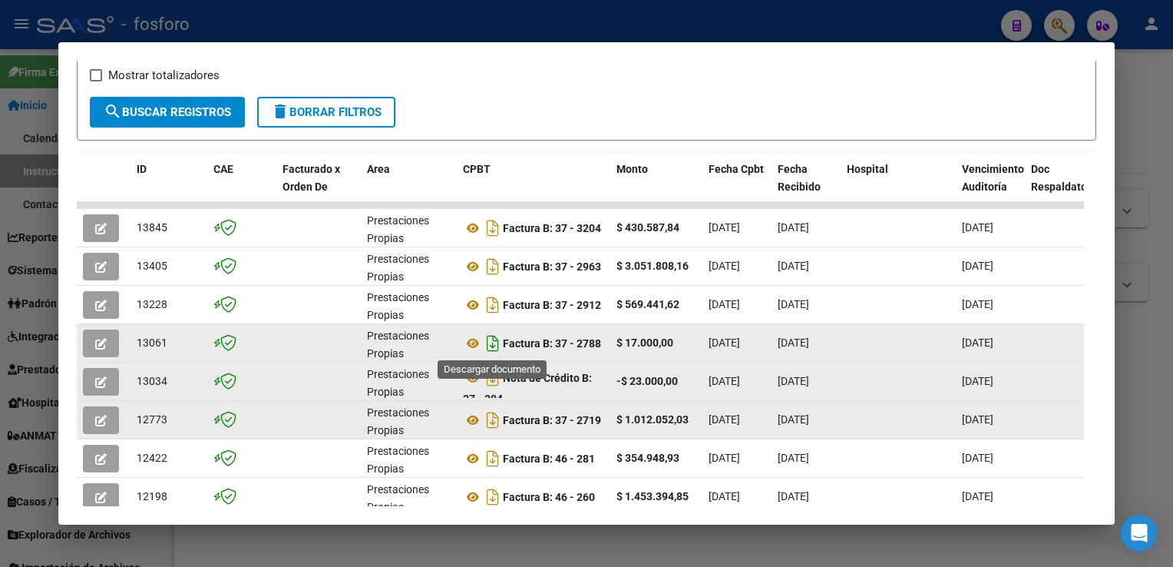
click at [495, 344] on icon "Descargar documento" at bounding box center [493, 343] width 20 height 25
click at [1161, 135] on div at bounding box center [586, 283] width 1173 height 567
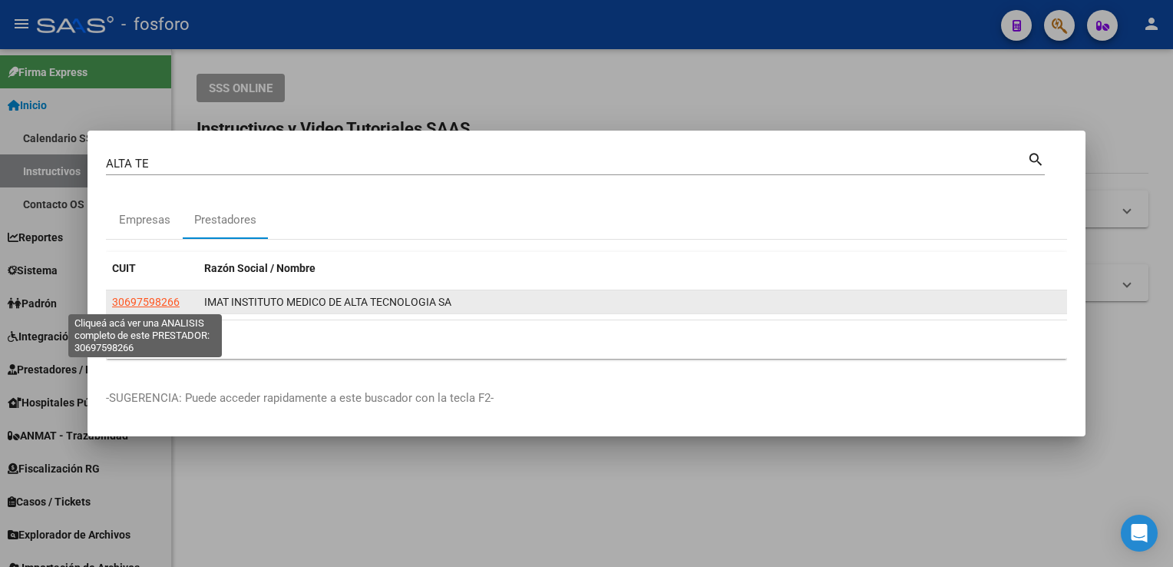
click at [155, 304] on span "30697598266" at bounding box center [146, 302] width 68 height 12
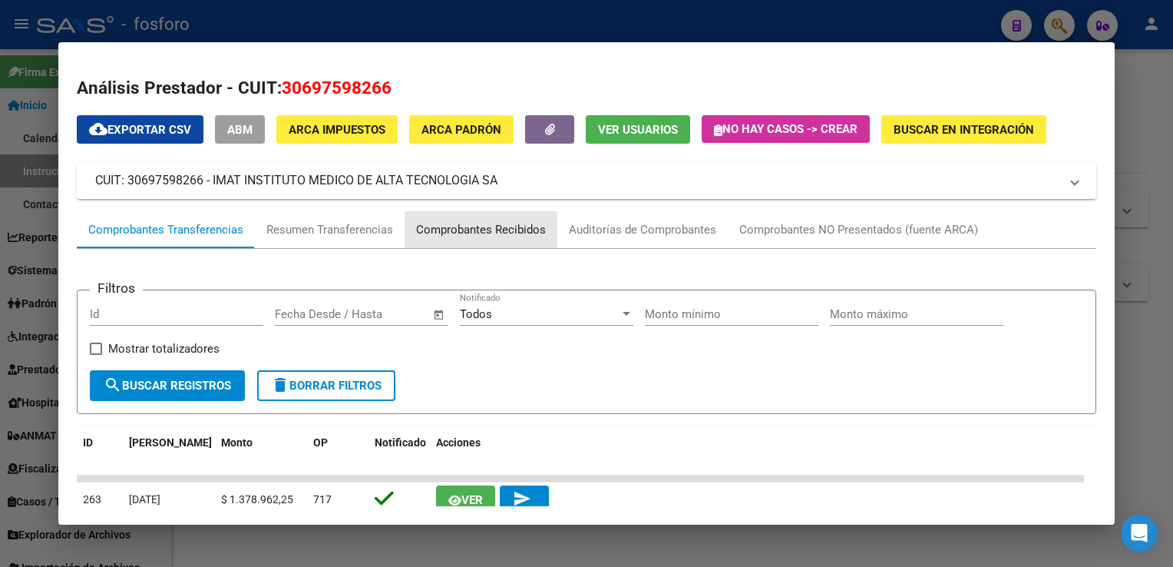
click at [470, 236] on div "Comprobantes Recibidos" at bounding box center [481, 230] width 130 height 18
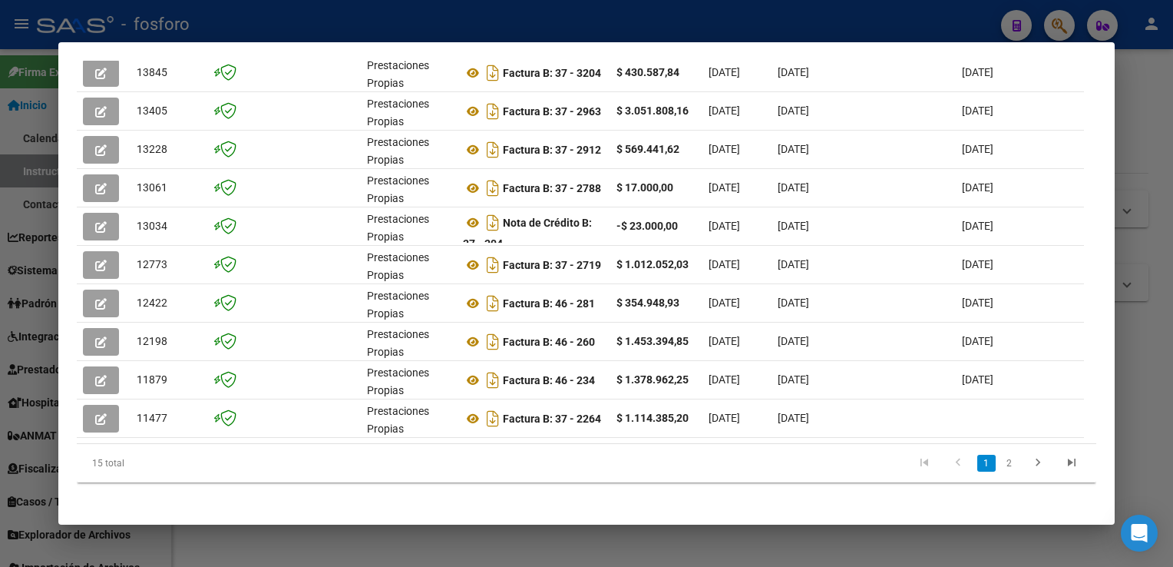
scroll to position [433, 0]
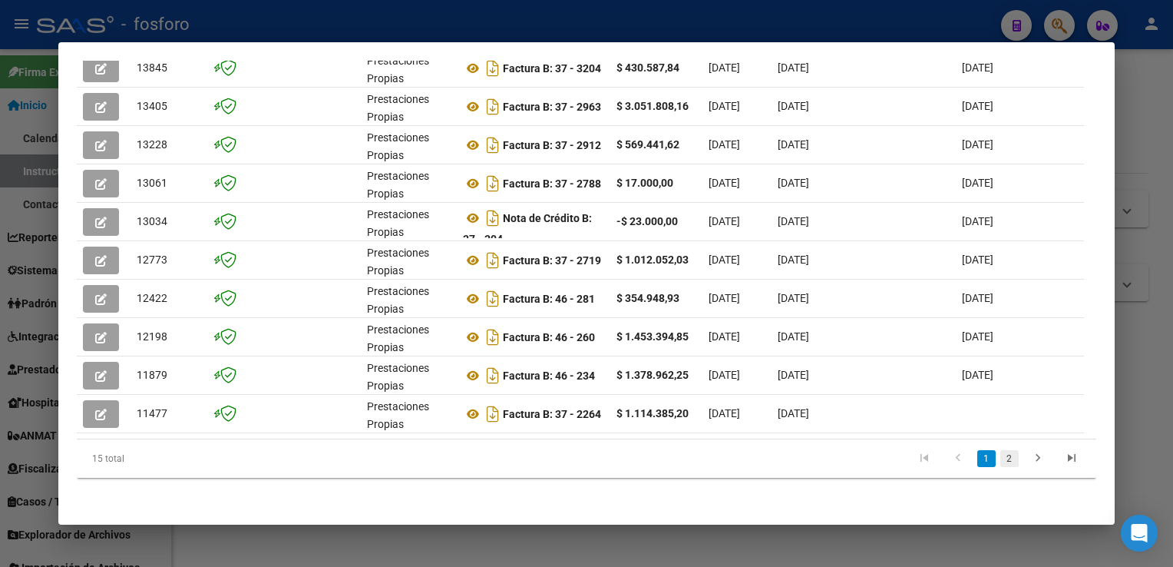
click at [1000, 467] on link "2" at bounding box center [1009, 458] width 18 height 17
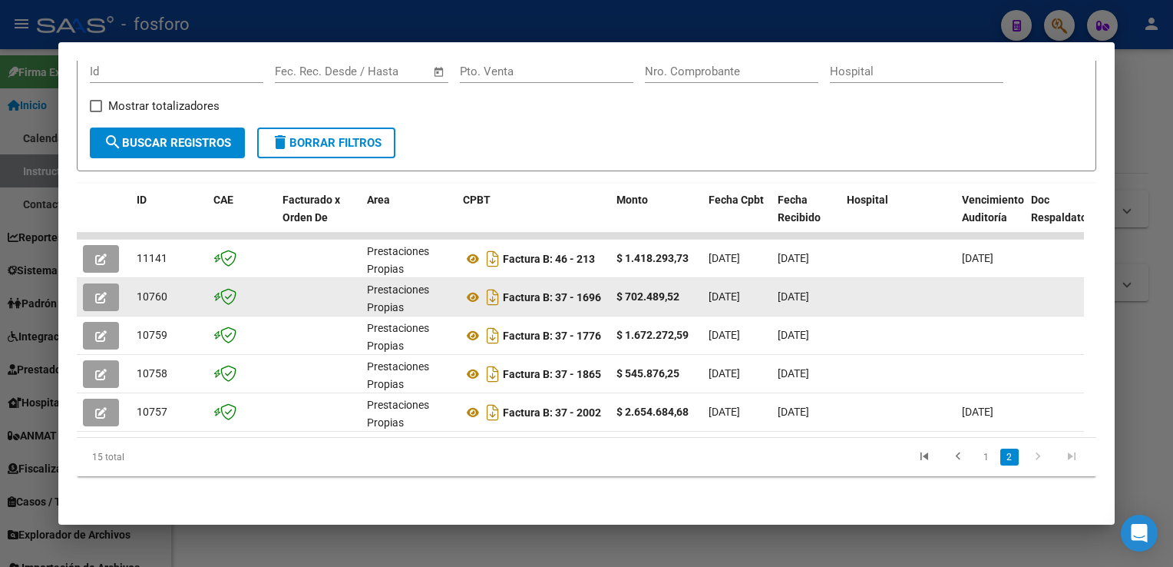
scroll to position [252, 0]
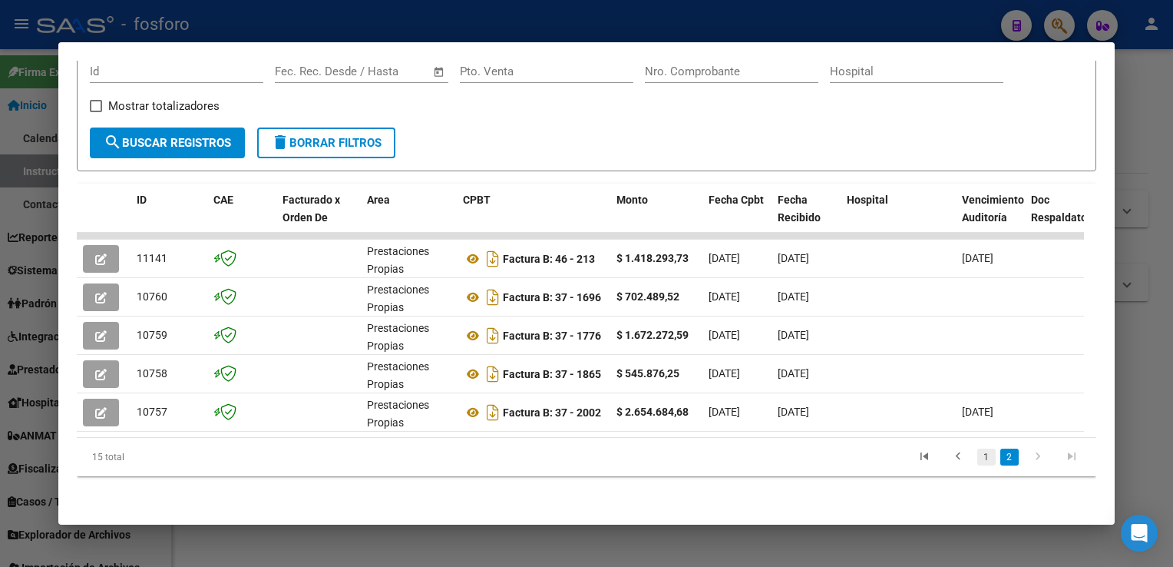
click at [977, 456] on link "1" at bounding box center [986, 456] width 18 height 17
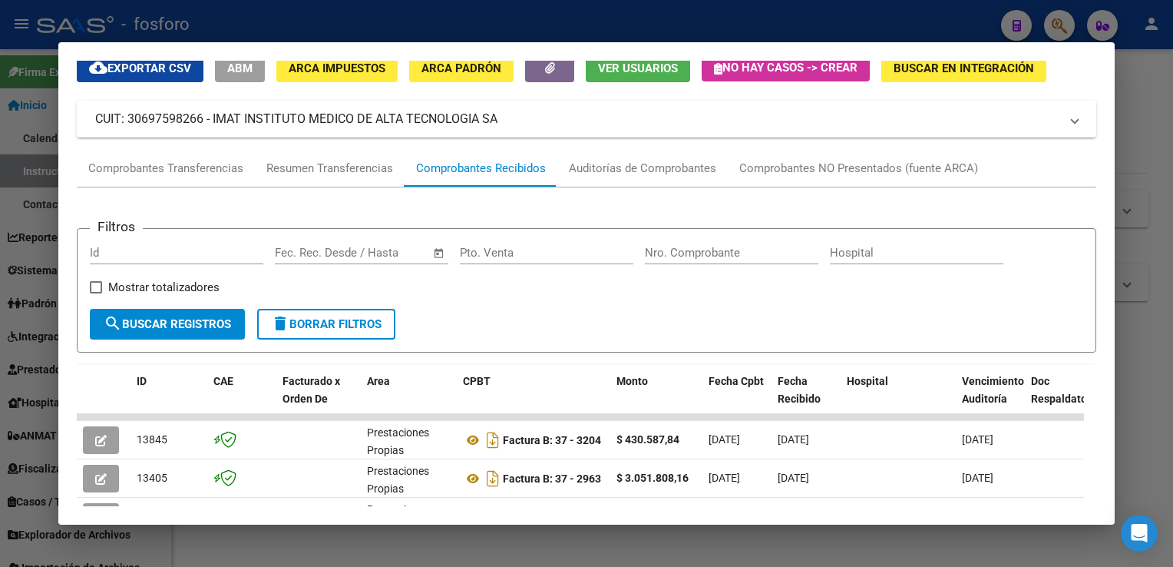
scroll to position [0, 0]
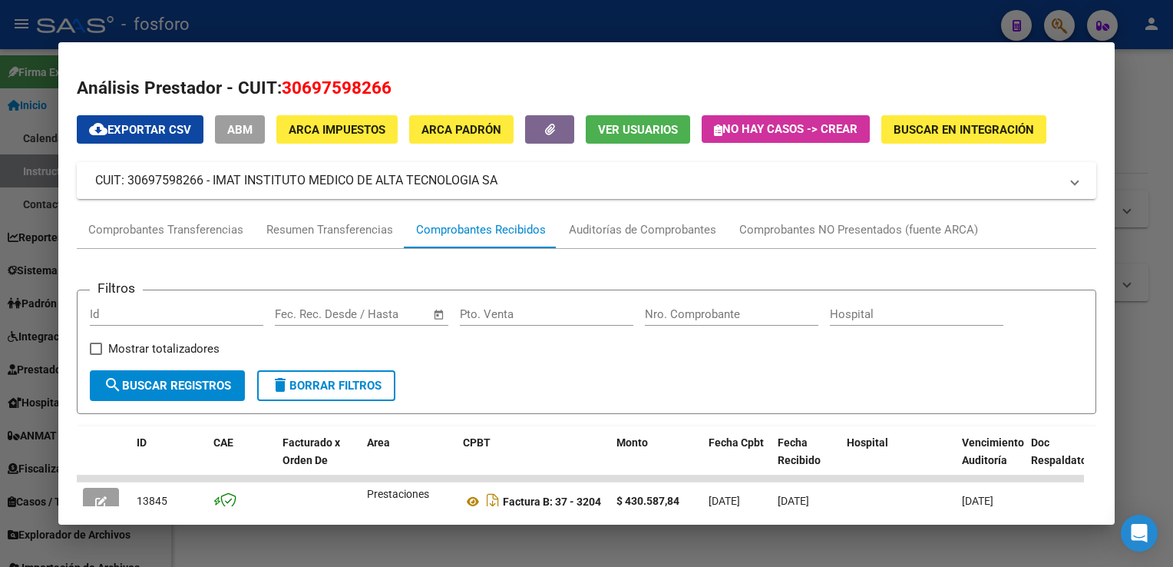
click at [1146, 167] on div at bounding box center [586, 283] width 1173 height 567
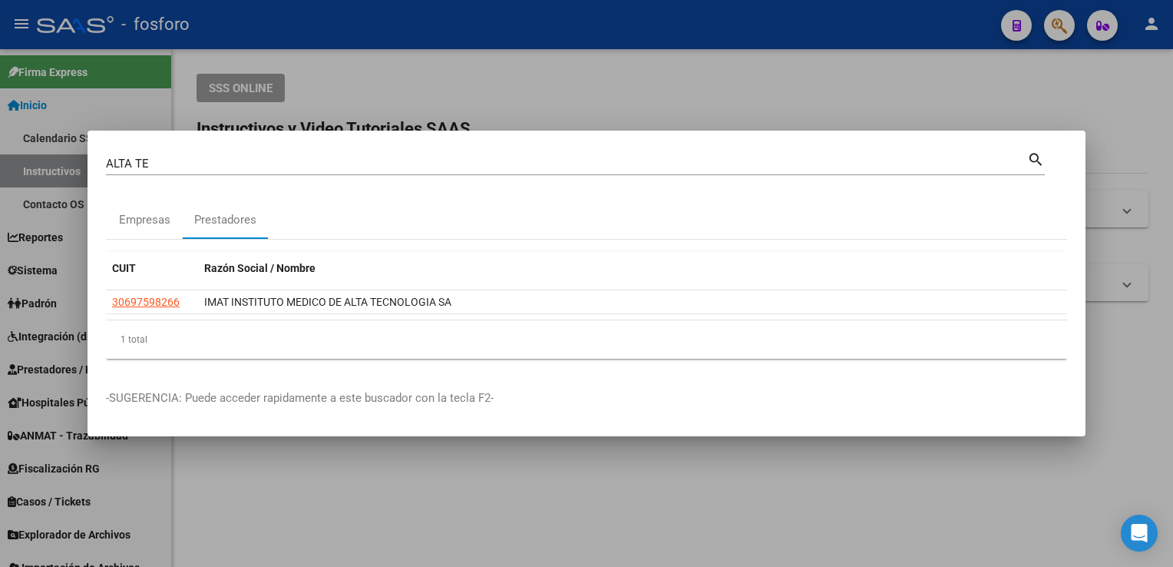
drag, startPoint x: 236, startPoint y: 160, endPoint x: 0, endPoint y: 158, distance: 236.5
click at [0, 164] on html "menu - fosforo person Firma Express Inicio Calendario SSS Instructivos Contacto…" at bounding box center [586, 283] width 1173 height 567
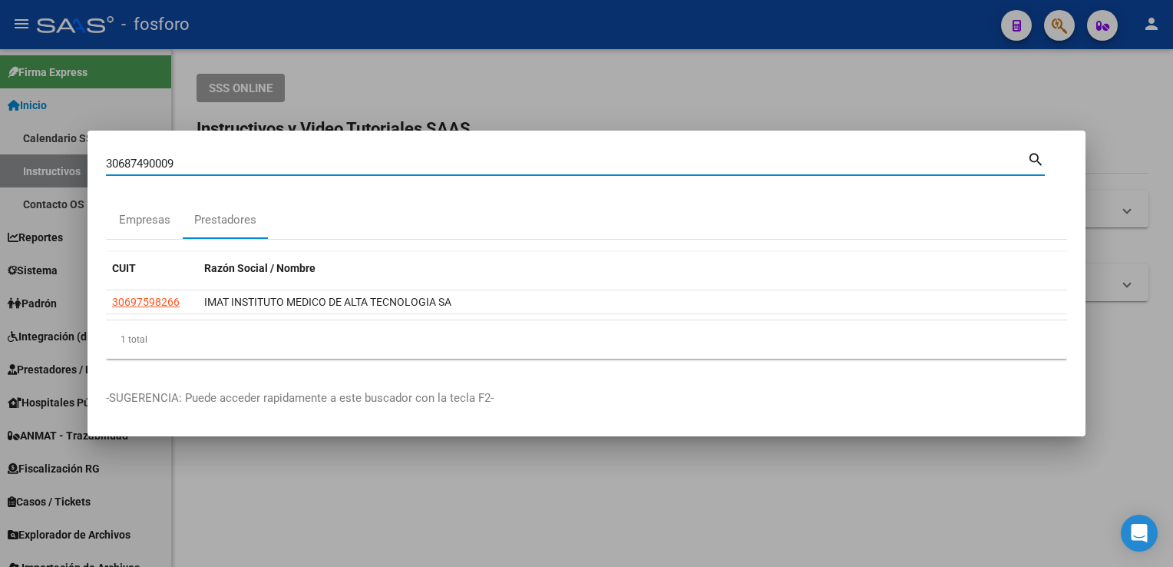
type input "30687490009"
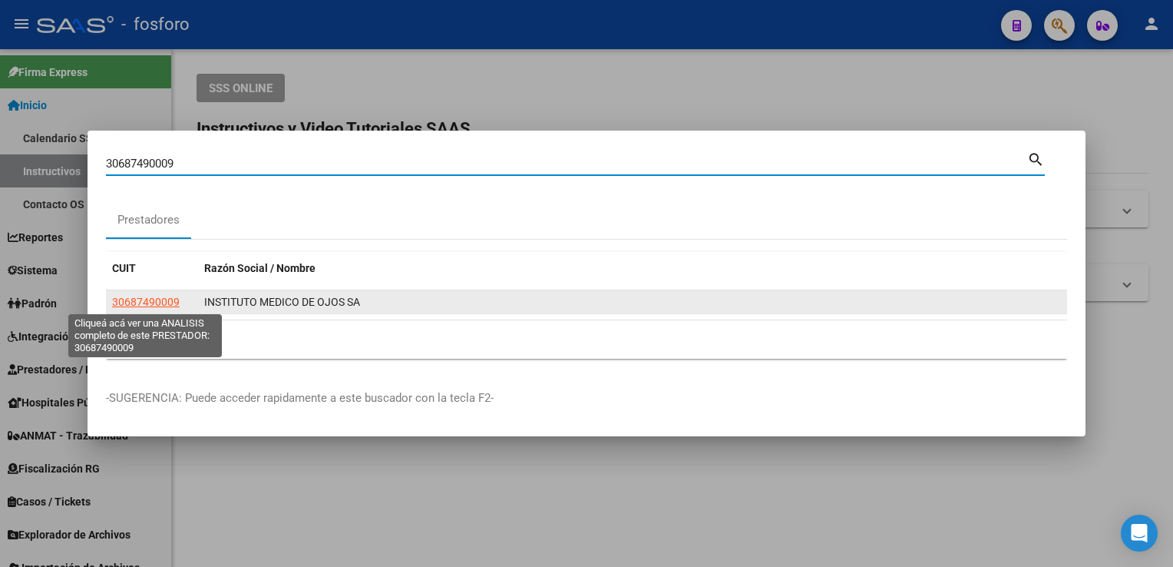
click at [169, 300] on span "30687490009" at bounding box center [146, 302] width 68 height 12
type textarea "30687490009"
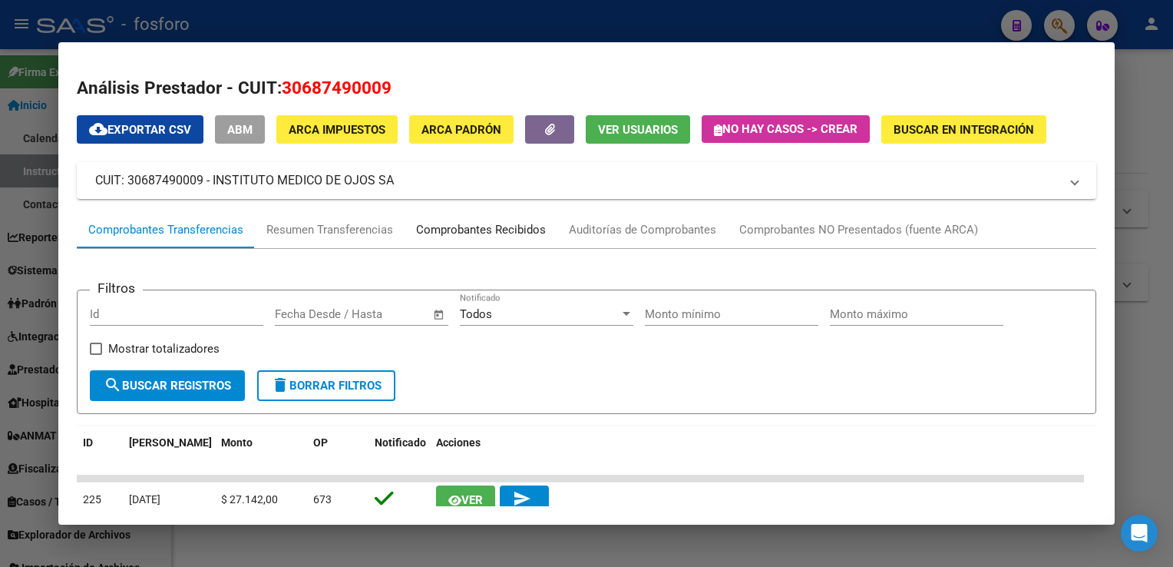
click at [442, 231] on div "Comprobantes Recibidos" at bounding box center [481, 230] width 130 height 18
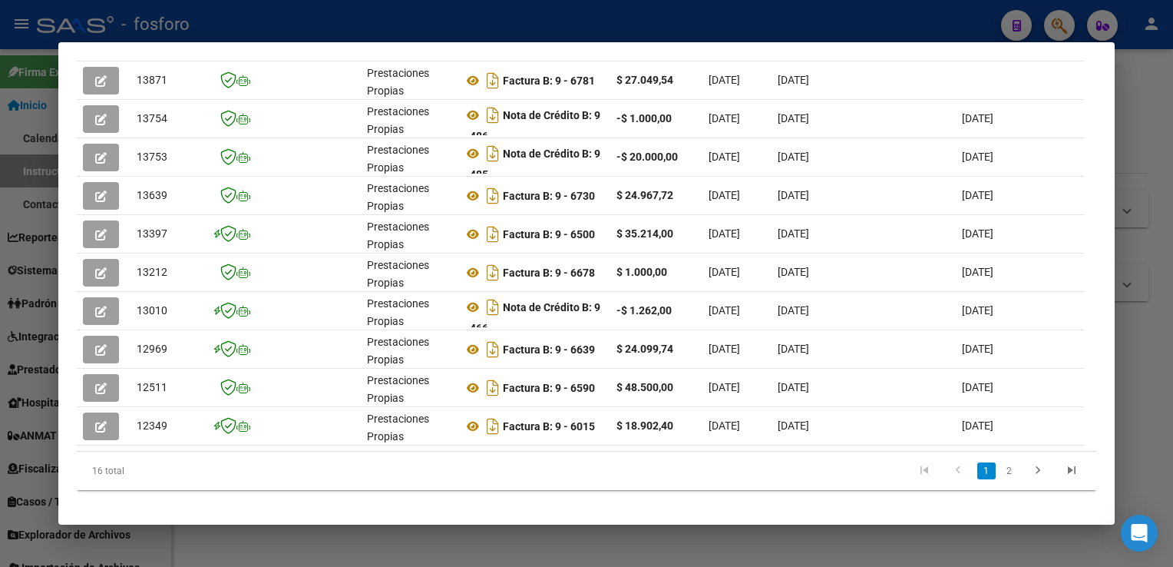
scroll to position [430, 0]
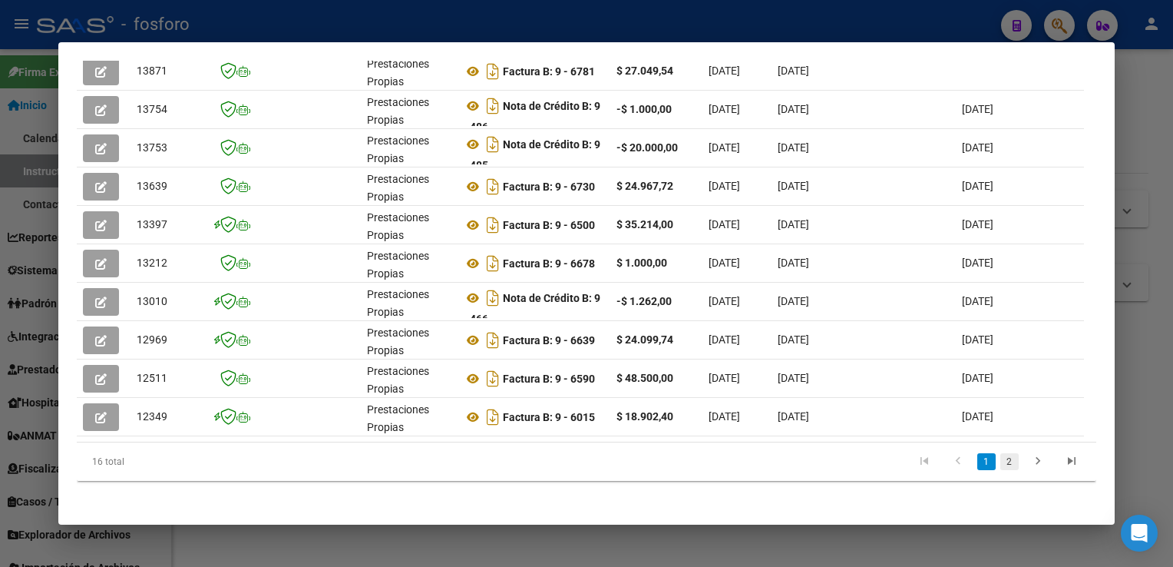
click at [1000, 470] on link "2" at bounding box center [1009, 461] width 18 height 17
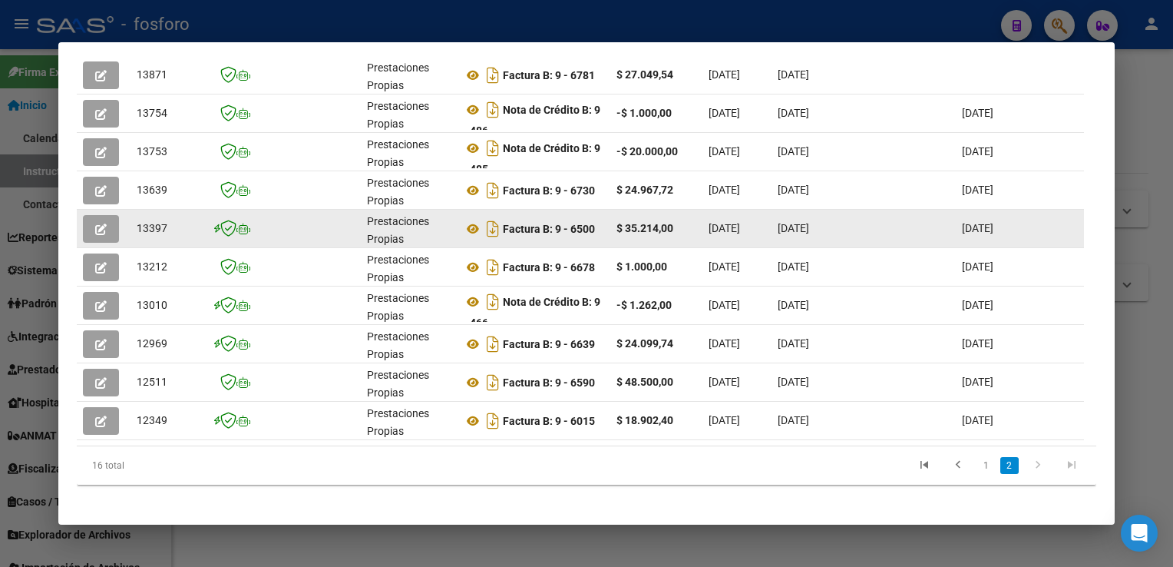
scroll to position [290, 0]
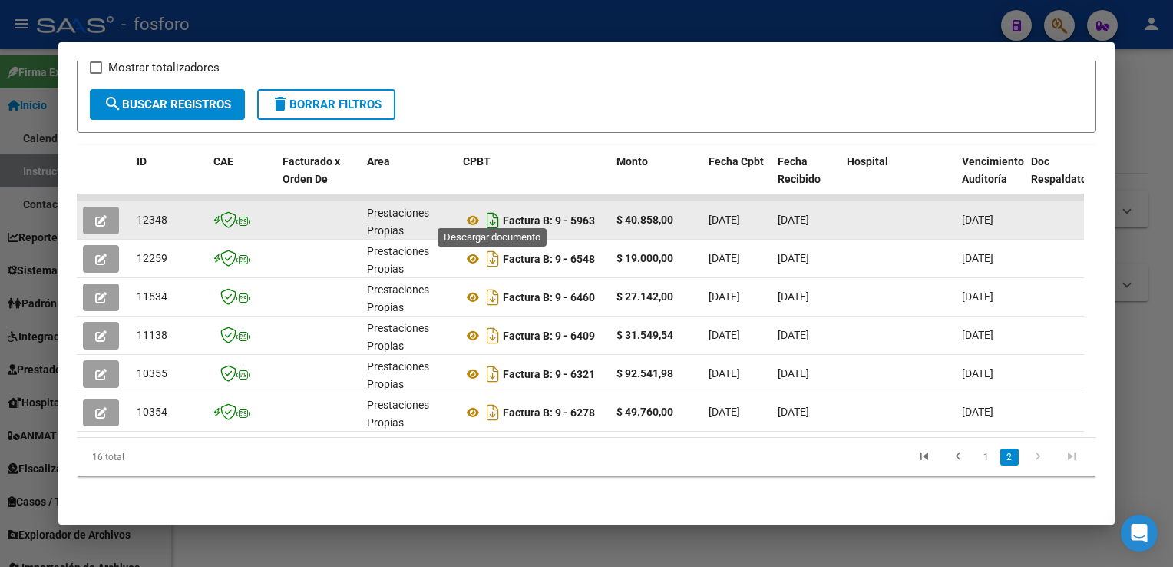
click at [493, 210] on icon "Descargar documento" at bounding box center [493, 220] width 20 height 25
click at [637, 502] on div "Análisis Prestador - CUIT: 30687490009 cloud_download Exportar CSV ABM ARCA Imp…" at bounding box center [586, 149] width 1019 height 711
click at [979, 458] on link "1" at bounding box center [986, 456] width 18 height 17
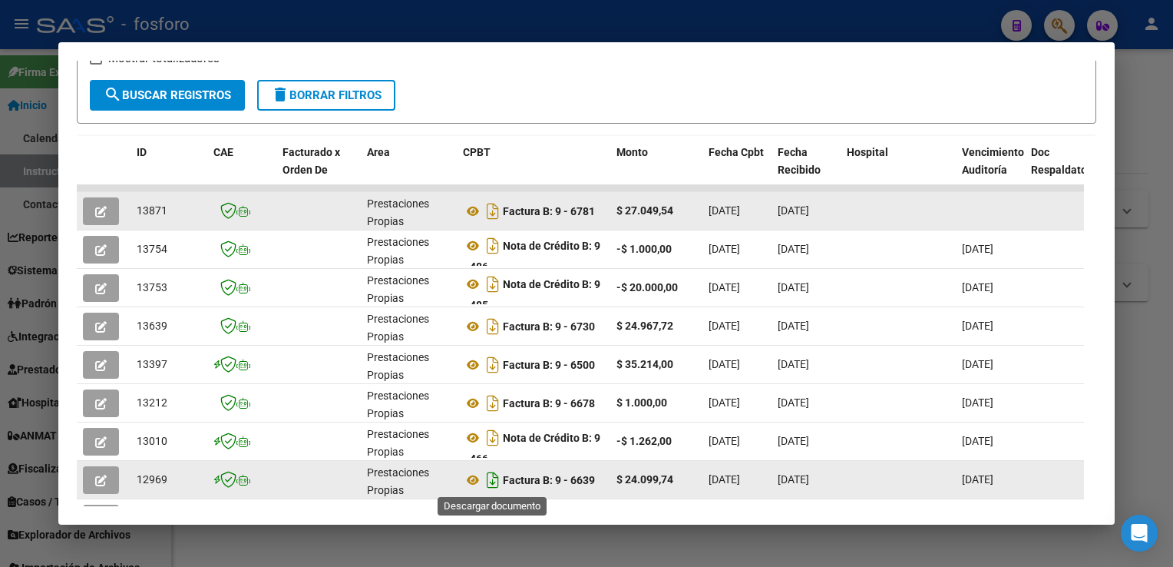
click at [492, 486] on icon "Descargar documento" at bounding box center [493, 480] width 20 height 25
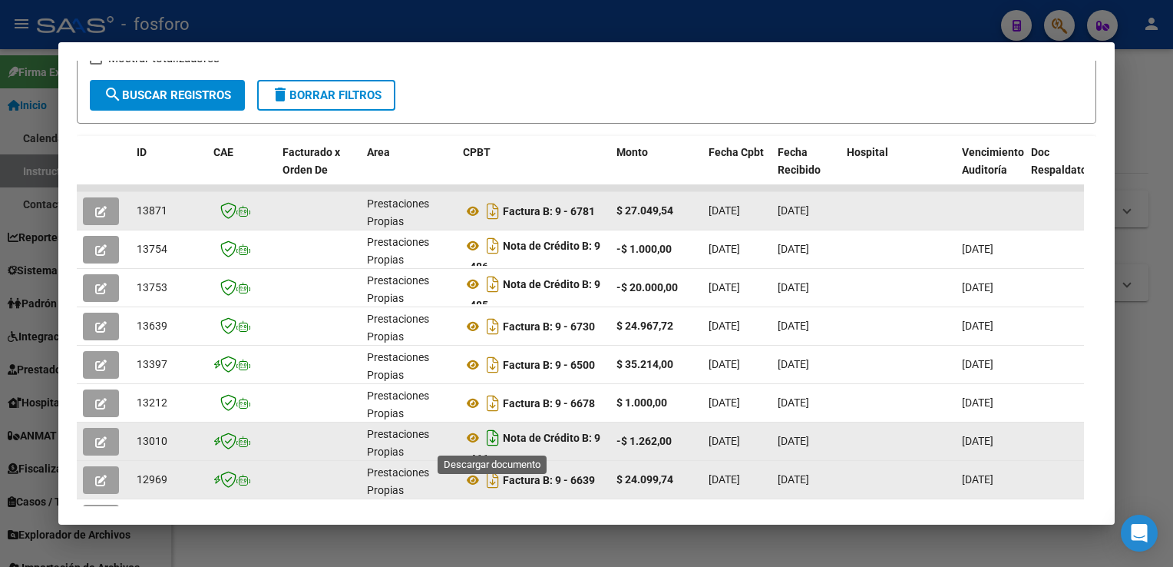
click at [492, 438] on icon "Descargar documento" at bounding box center [493, 437] width 20 height 25
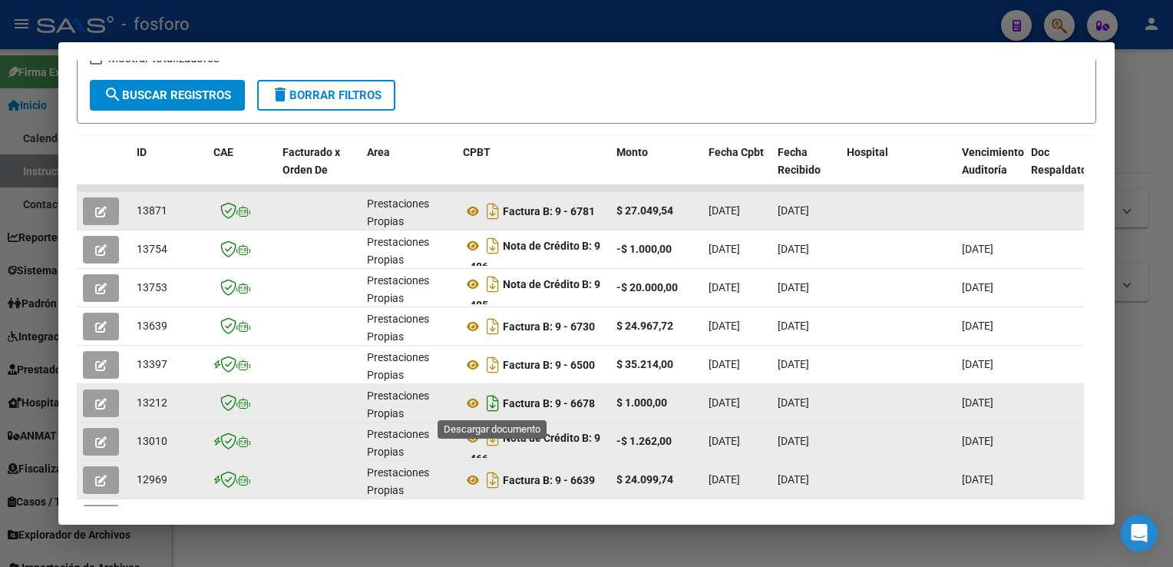
click at [496, 409] on icon "Descargar documento" at bounding box center [493, 403] width 20 height 25
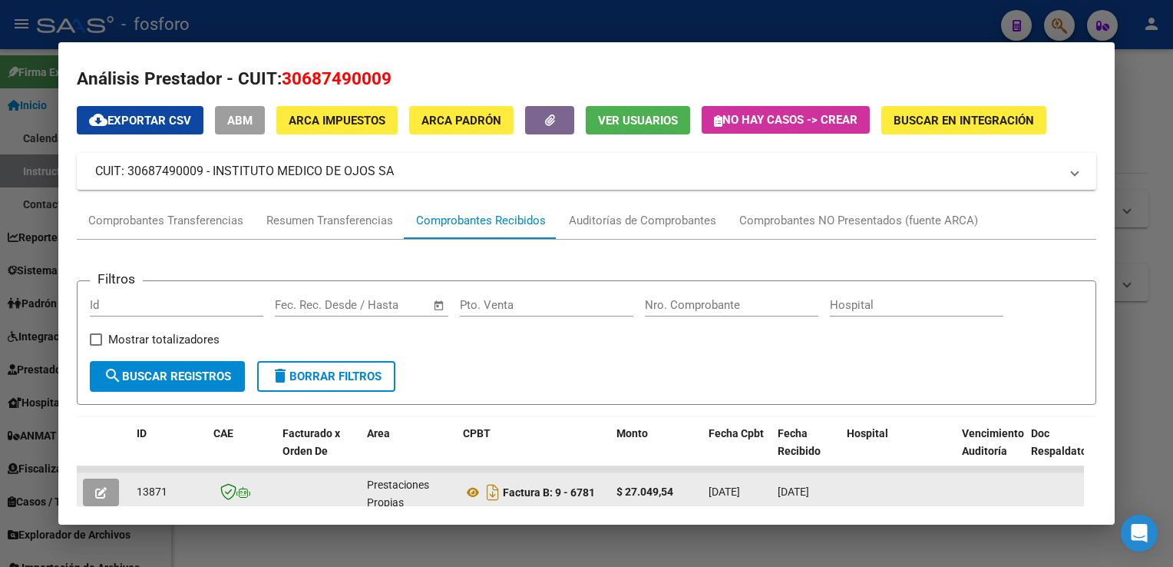
scroll to position [0, 0]
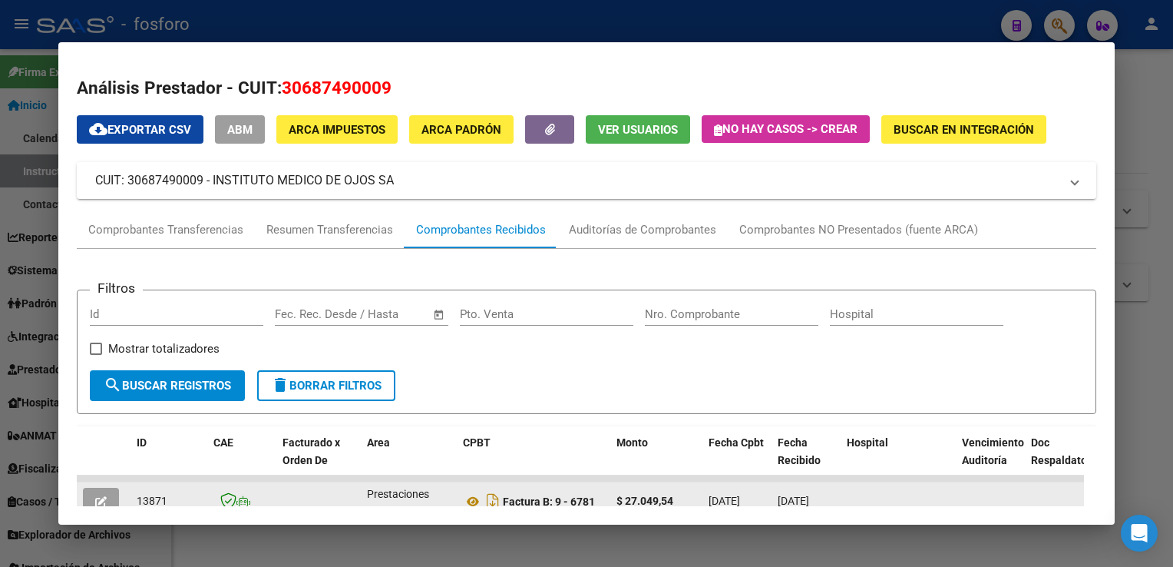
click at [1172, 143] on html "menu - fosforo person Firma Express Inicio Calendario SSS Instructivos Contacto…" at bounding box center [586, 283] width 1173 height 567
click at [1147, 146] on div at bounding box center [586, 283] width 1173 height 567
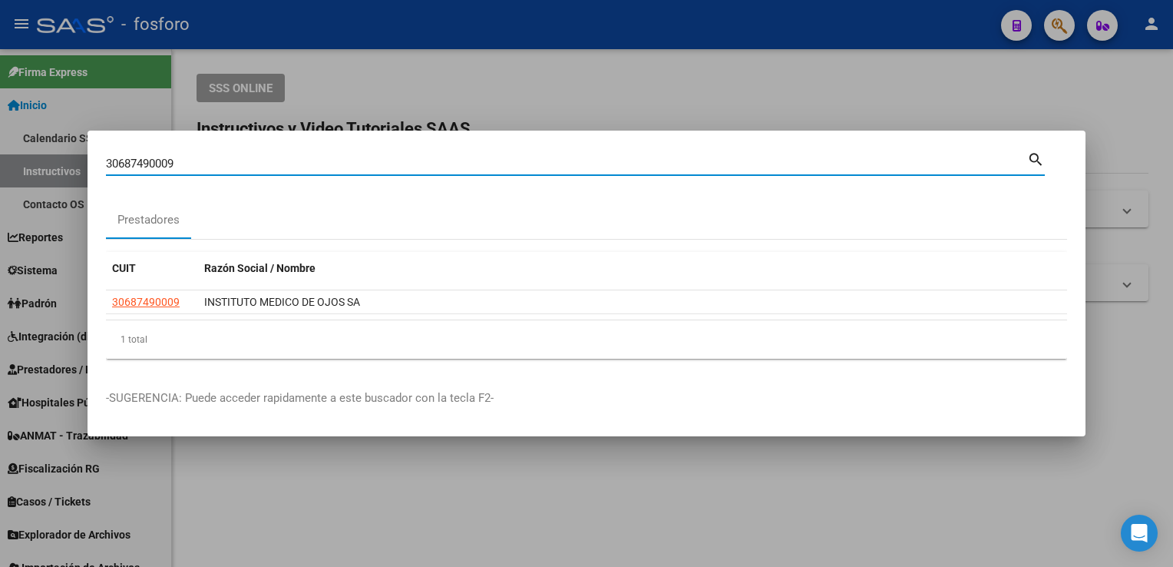
drag, startPoint x: 243, startPoint y: 162, endPoint x: 0, endPoint y: 172, distance: 242.8
click at [0, 172] on html "menu - fosforo person Firma Express Inicio Calendario SSS Instructivos Contacto…" at bounding box center [586, 283] width 1173 height 567
type input "MATERNOS"
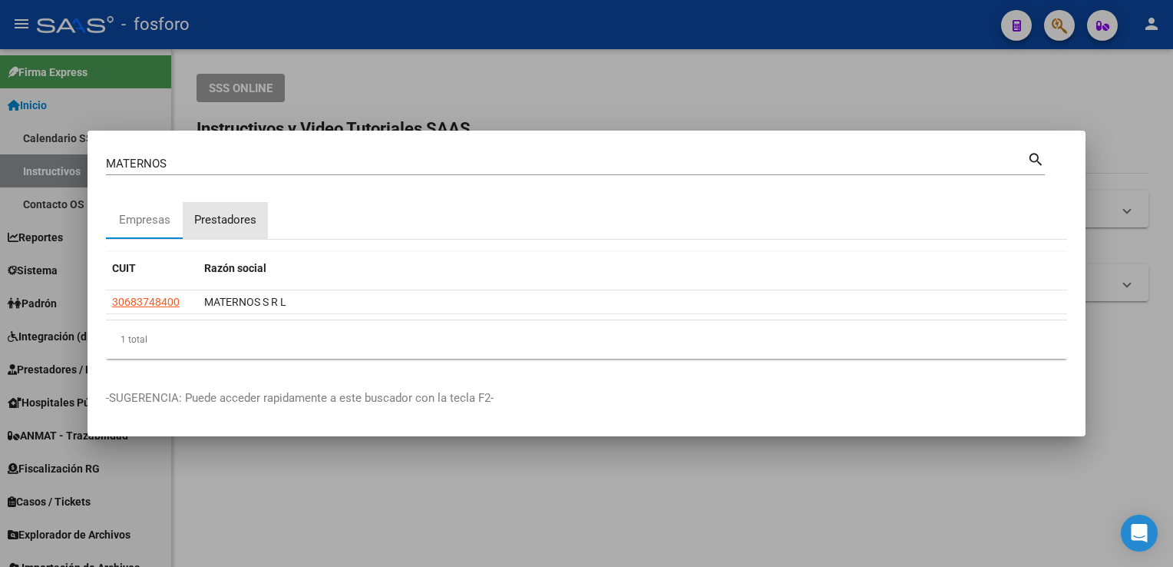
click at [210, 213] on div "Prestadores" at bounding box center [225, 220] width 62 height 18
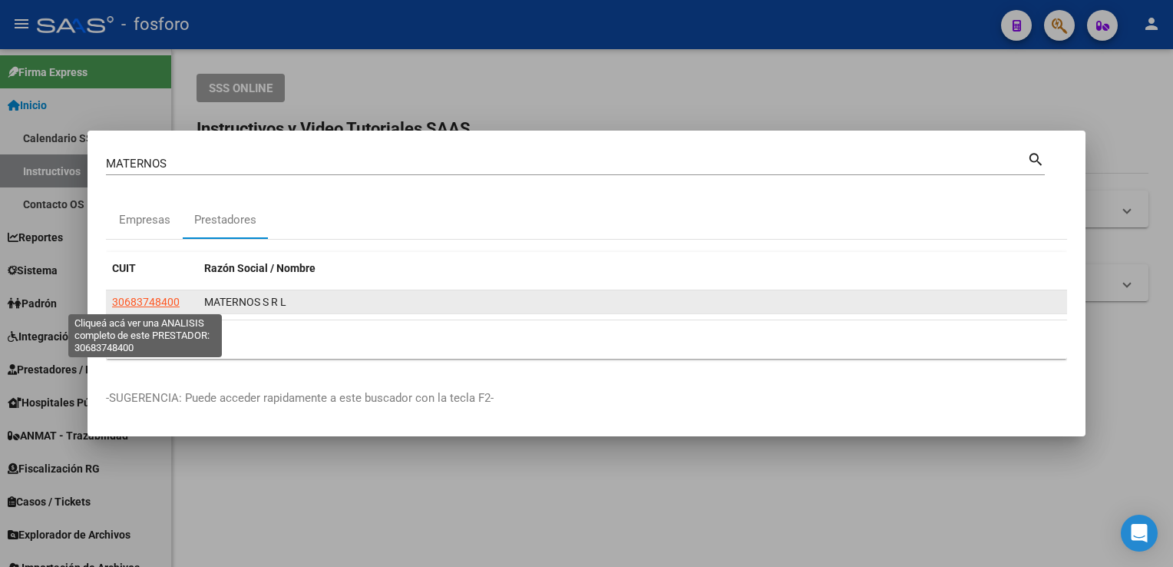
click at [157, 306] on span "30683748400" at bounding box center [146, 302] width 68 height 12
type textarea "30683748400"
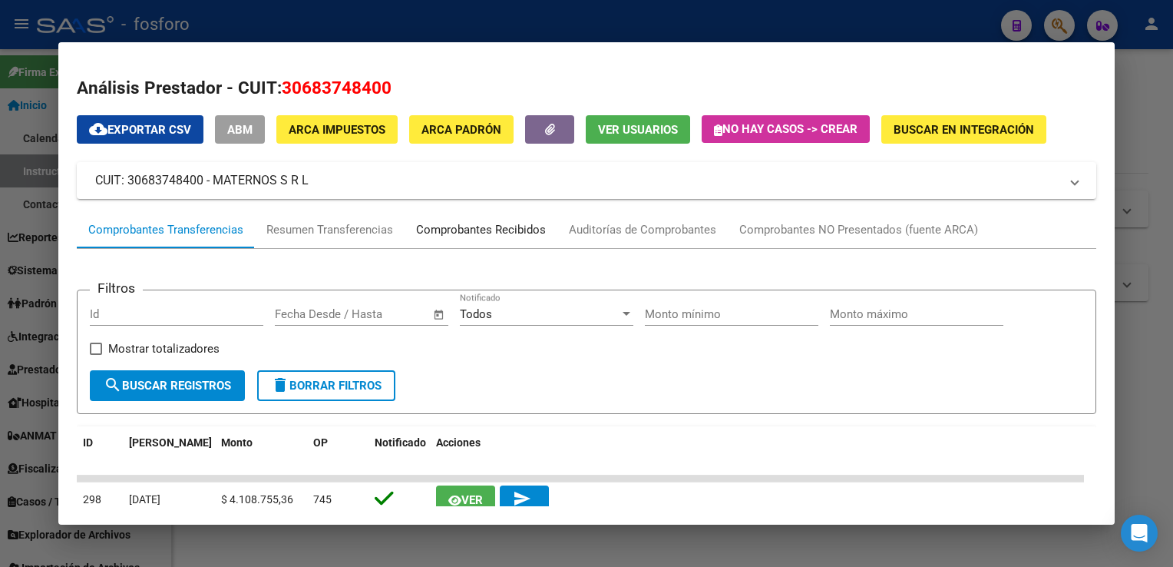
click at [479, 236] on div "Comprobantes Recibidos" at bounding box center [481, 230] width 130 height 18
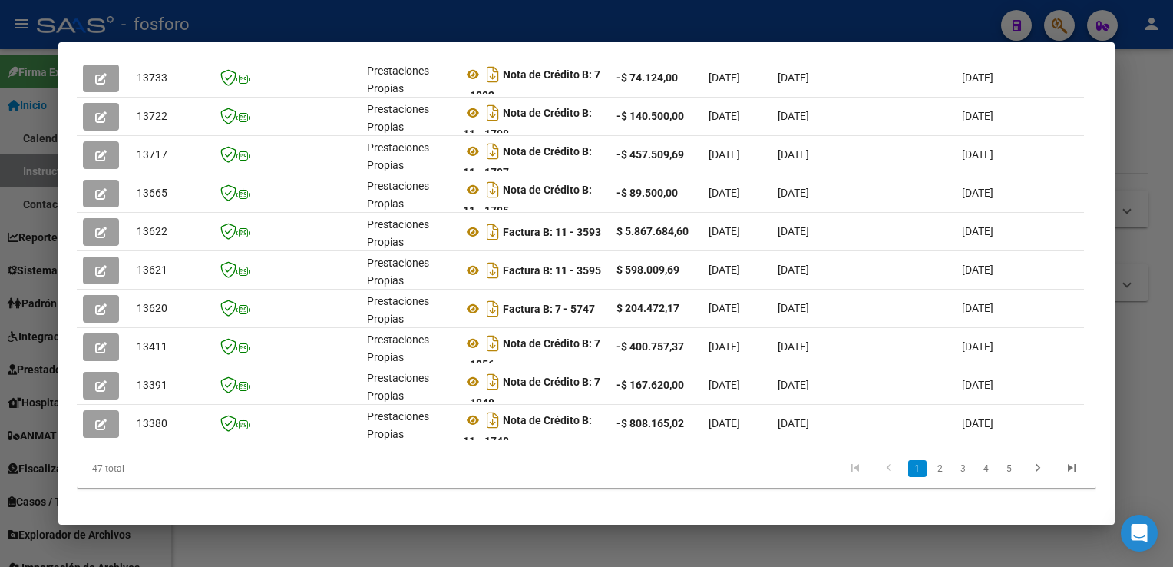
scroll to position [444, 0]
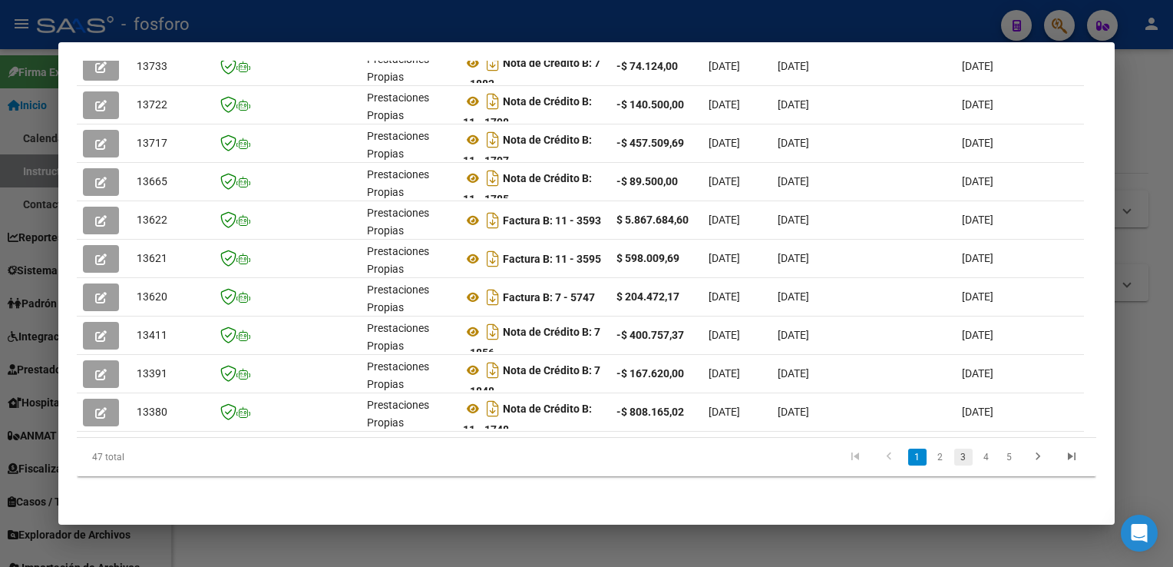
click at [954, 455] on link "3" at bounding box center [963, 456] width 18 height 17
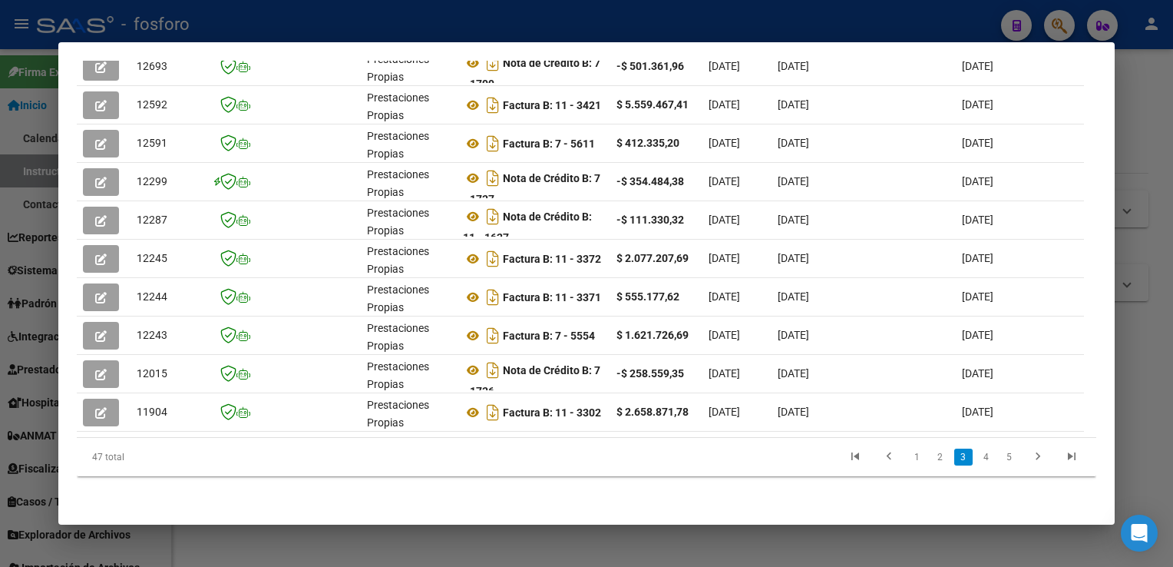
drag, startPoint x: 1114, startPoint y: 331, endPoint x: 1099, endPoint y: 424, distance: 94.2
click at [1099, 424] on mat-dialog-content "Análisis Prestador - CUIT: 30683748400 cloud_download Exportar CSV ABM ARCA Imp…" at bounding box center [586, 283] width 1056 height 445
click at [931, 459] on link "2" at bounding box center [940, 456] width 18 height 17
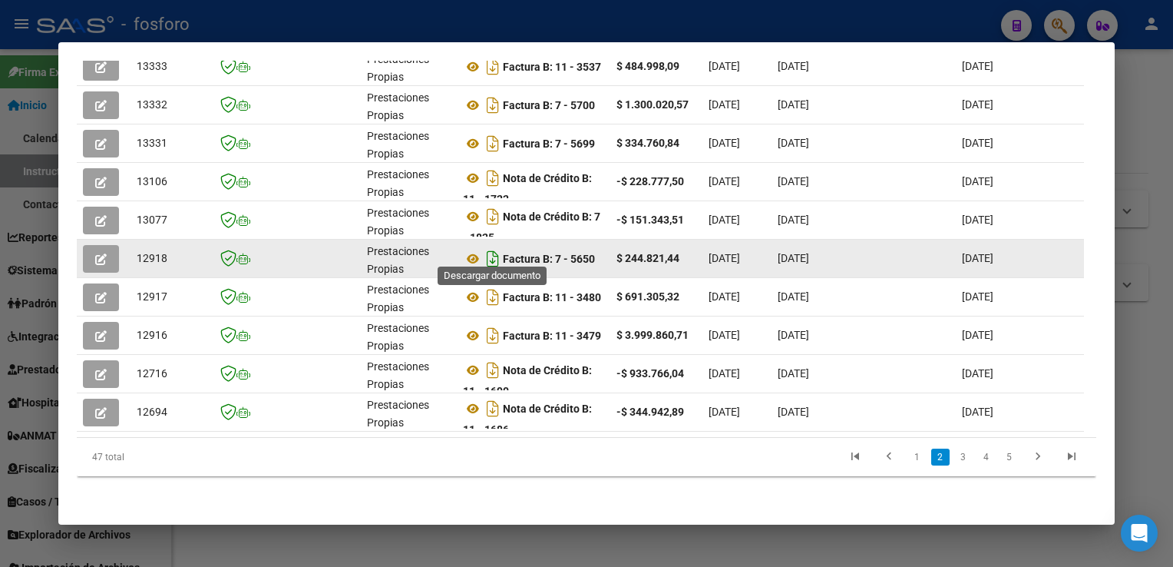
click at [498, 253] on icon "Descargar documento" at bounding box center [493, 258] width 20 height 25
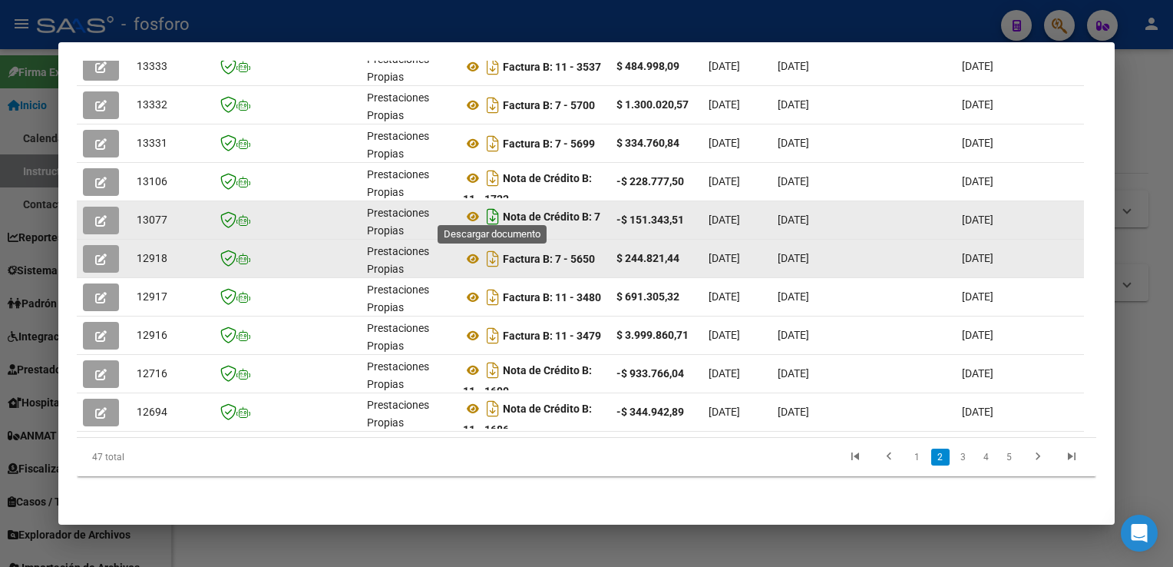
click at [495, 214] on icon "Descargar documento" at bounding box center [493, 216] width 20 height 25
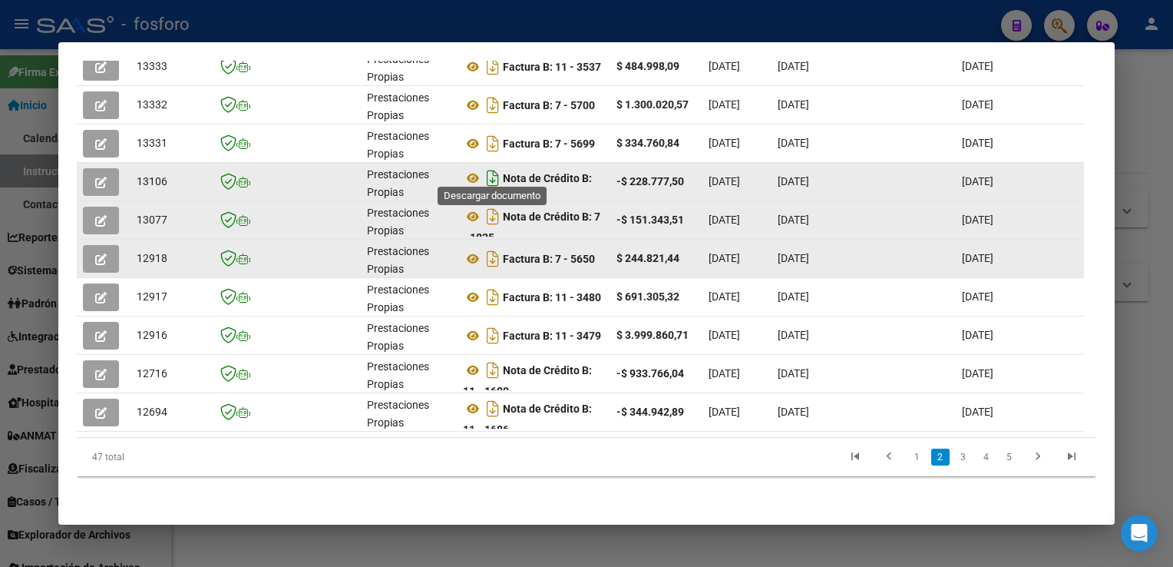
click at [494, 166] on icon "Descargar documento" at bounding box center [493, 178] width 20 height 25
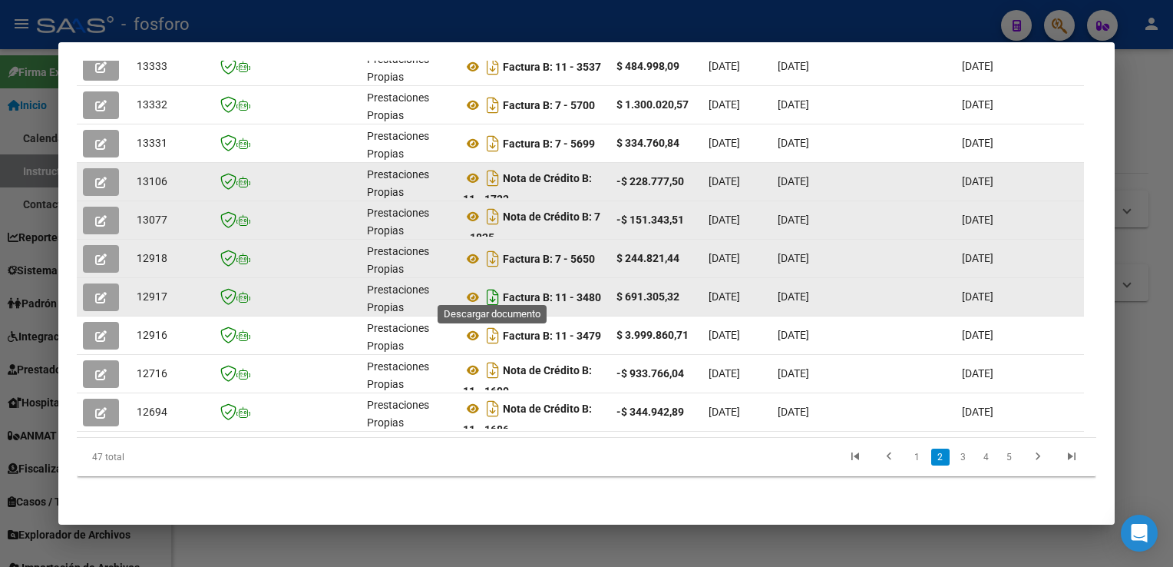
click at [491, 285] on icon "Descargar documento" at bounding box center [493, 297] width 20 height 25
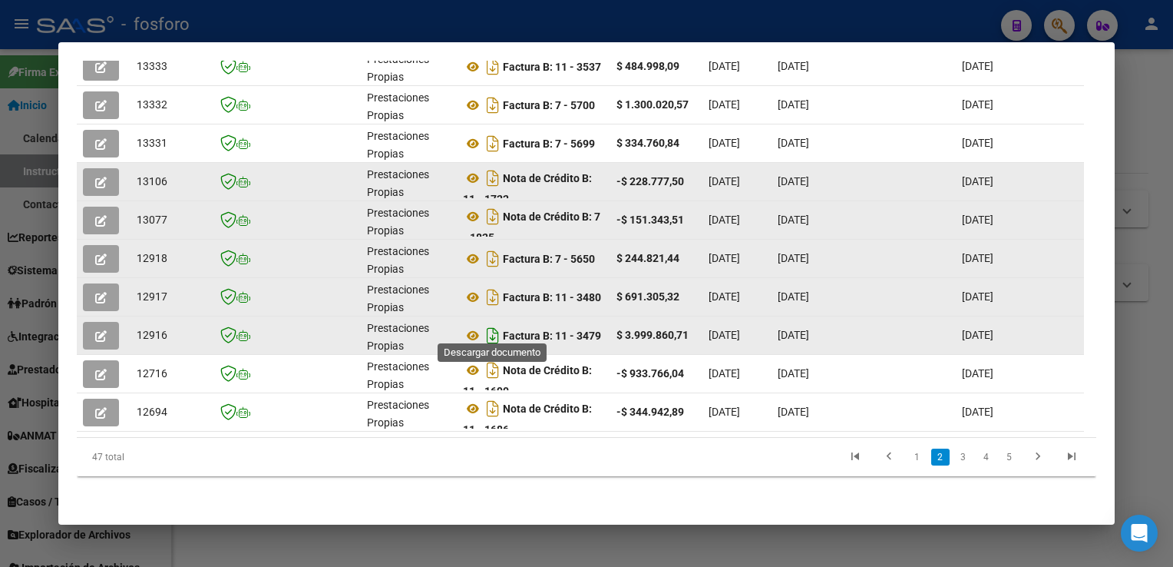
click at [491, 330] on icon "Descargar documento" at bounding box center [493, 335] width 20 height 25
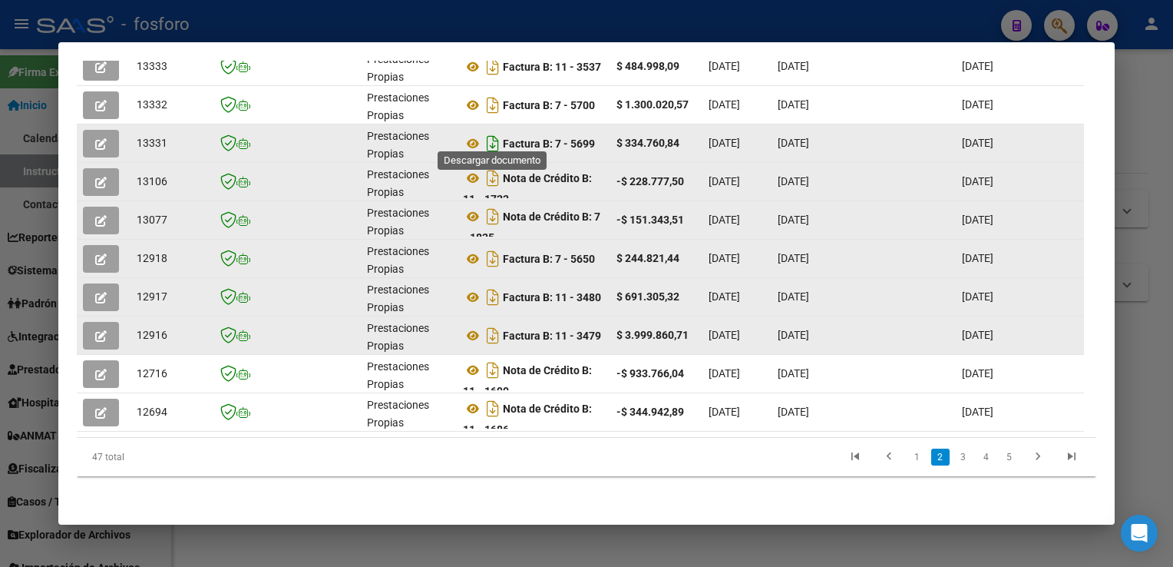
click at [492, 136] on icon "Descargar documento" at bounding box center [493, 143] width 20 height 25
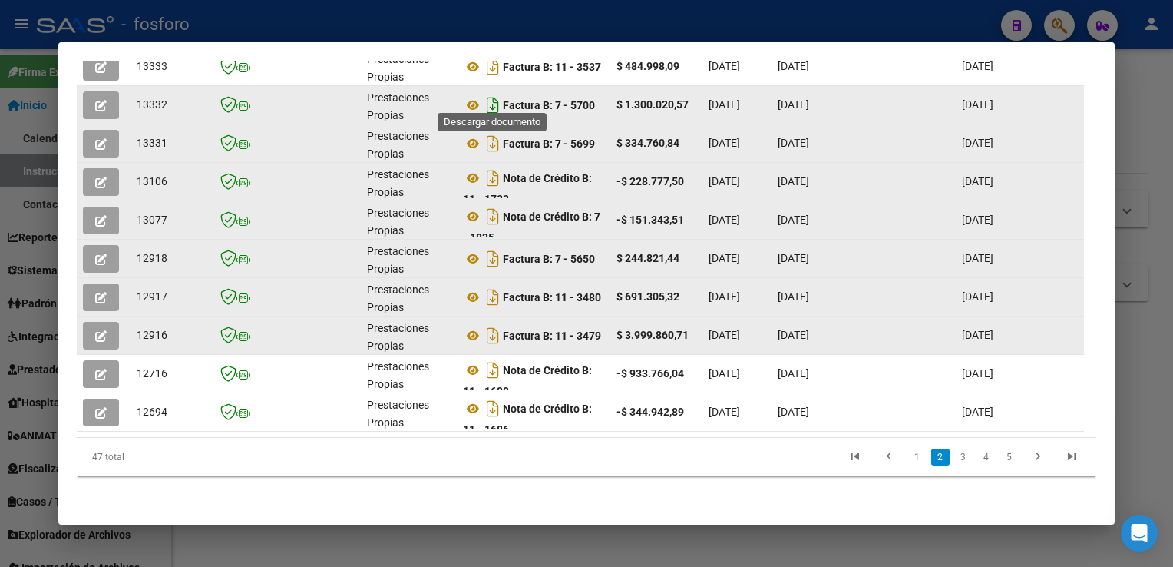
click at [494, 93] on icon "Descargar documento" at bounding box center [493, 105] width 20 height 25
click at [712, 58] on mat-dialog-container "Análisis Prestador - CUIT: 30683748400 cloud_download Exportar CSV ABM ARCA Imp…" at bounding box center [586, 282] width 1056 height 481
click at [908, 461] on link "1" at bounding box center [917, 456] width 18 height 17
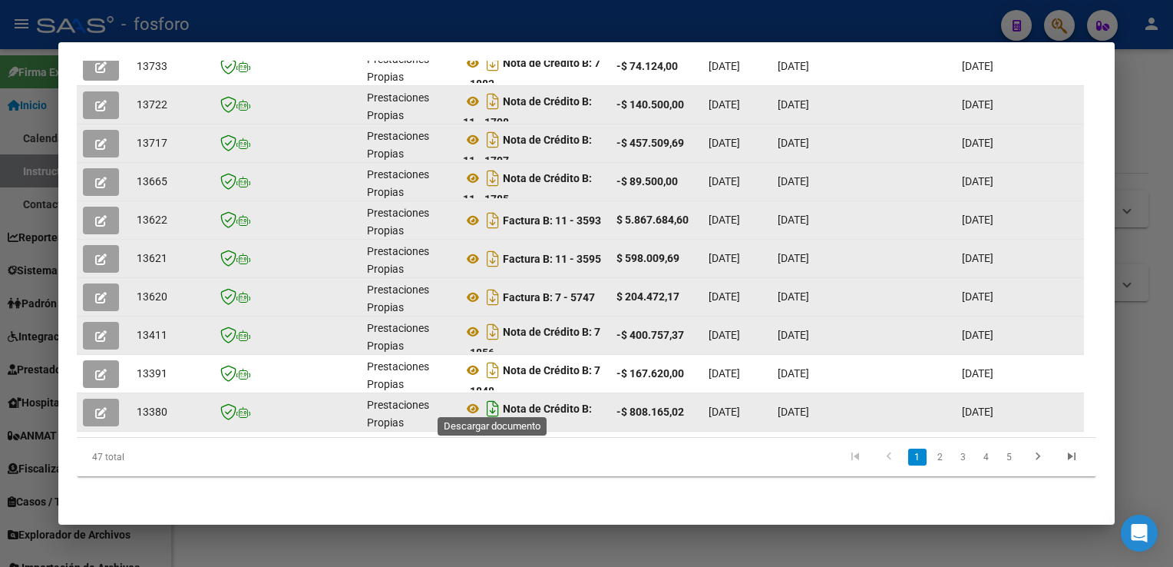
click at [494, 400] on icon "Descargar documento" at bounding box center [493, 408] width 20 height 25
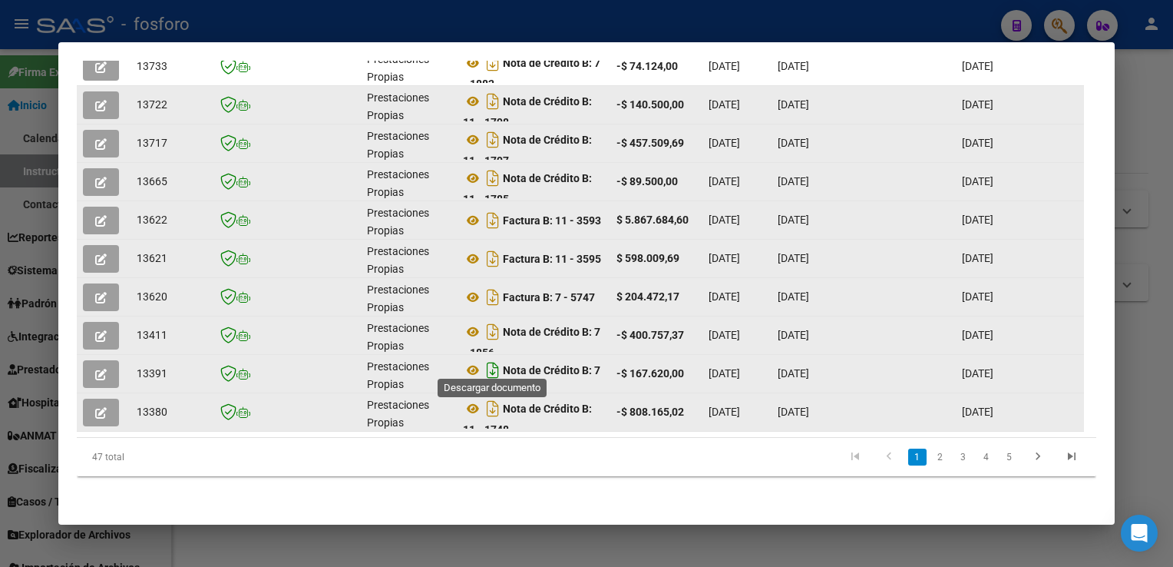
click at [494, 361] on icon "Descargar documento" at bounding box center [493, 370] width 20 height 25
click at [494, 325] on icon "Descargar documento" at bounding box center [493, 331] width 20 height 25
click at [322, 499] on div "Análisis Prestador - CUIT: 30683748400 cloud_download Exportar CSV ABM ARCA Imp…" at bounding box center [586, 73] width 1019 height 865
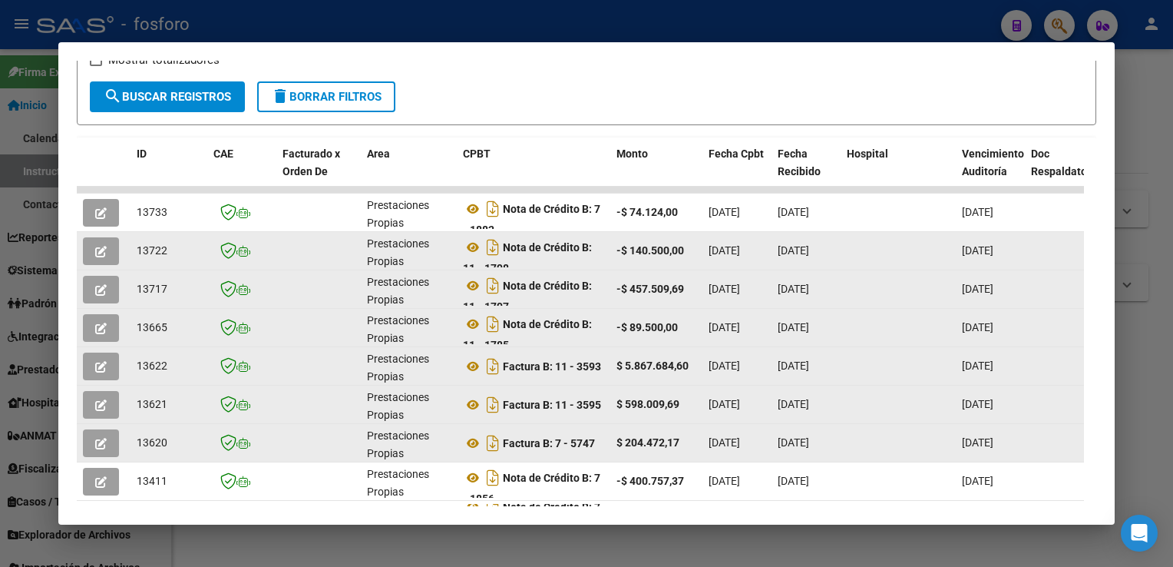
scroll to position [58, 0]
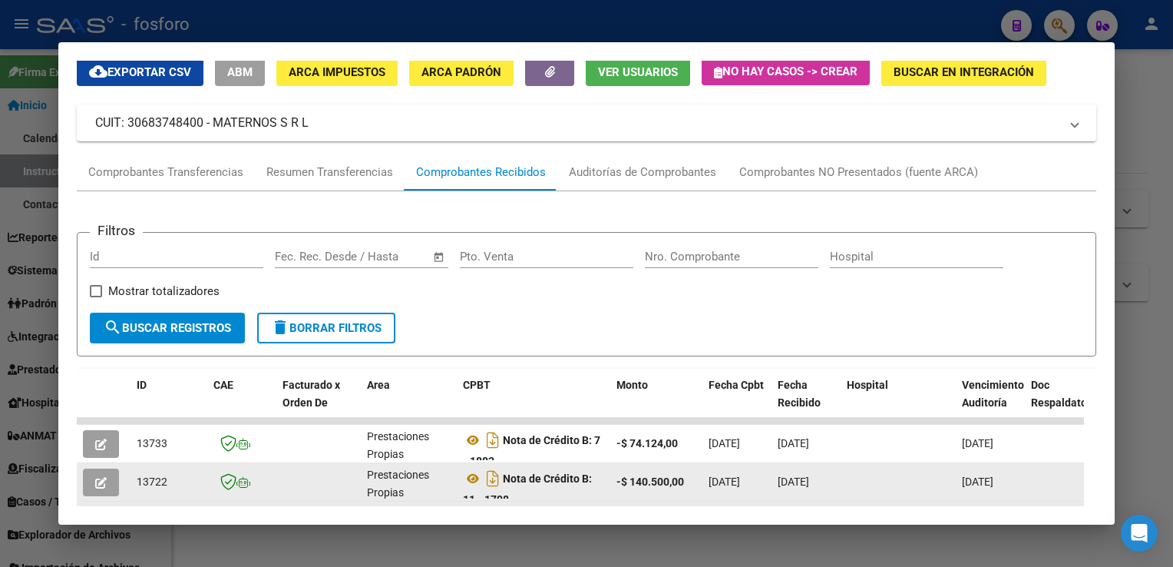
click at [1139, 164] on div at bounding box center [586, 283] width 1173 height 567
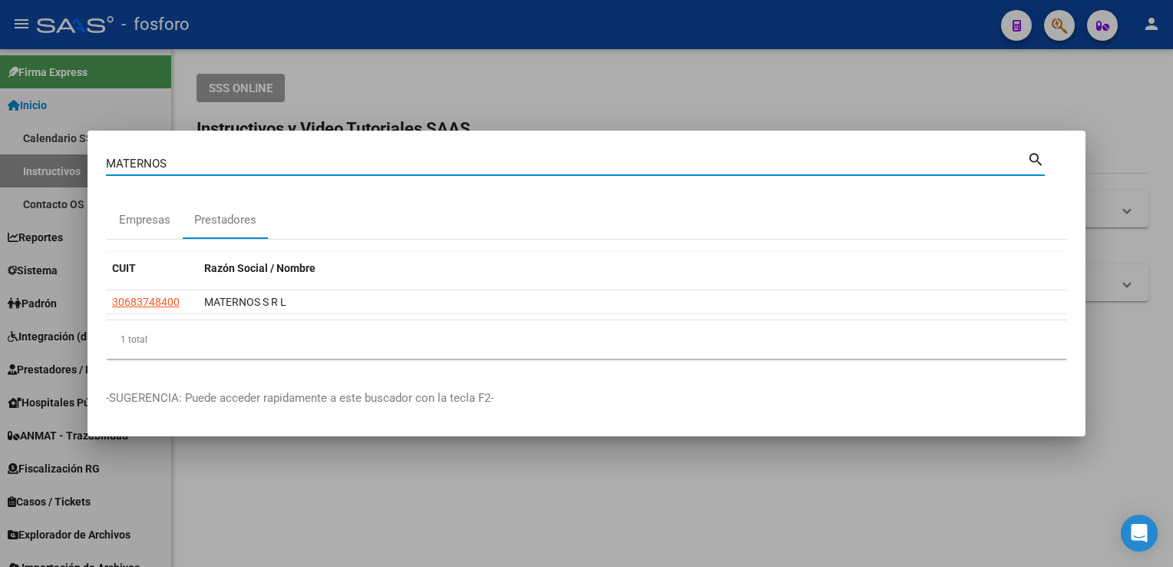
drag, startPoint x: 310, startPoint y: 164, endPoint x: 0, endPoint y: 129, distance: 312.2
click at [0, 152] on html "menu - fosforo person Firma Express Inicio Calendario SSS Instructivos Contacto…" at bounding box center [586, 283] width 1173 height 567
type input "MEDIFARM"
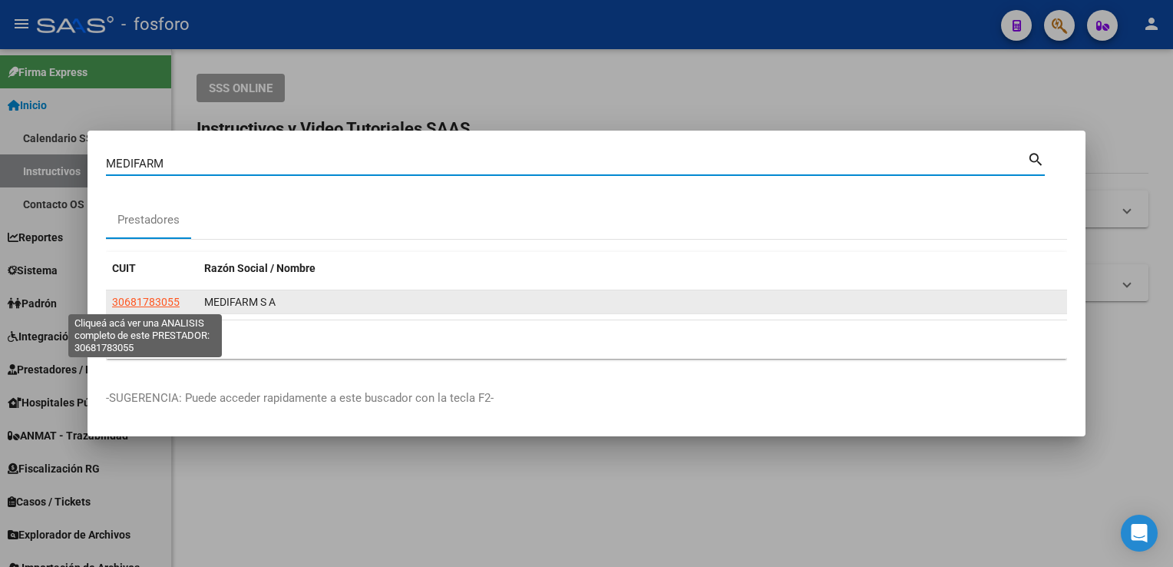
click at [150, 297] on span "30681783055" at bounding box center [146, 302] width 68 height 12
type textarea "30681783055"
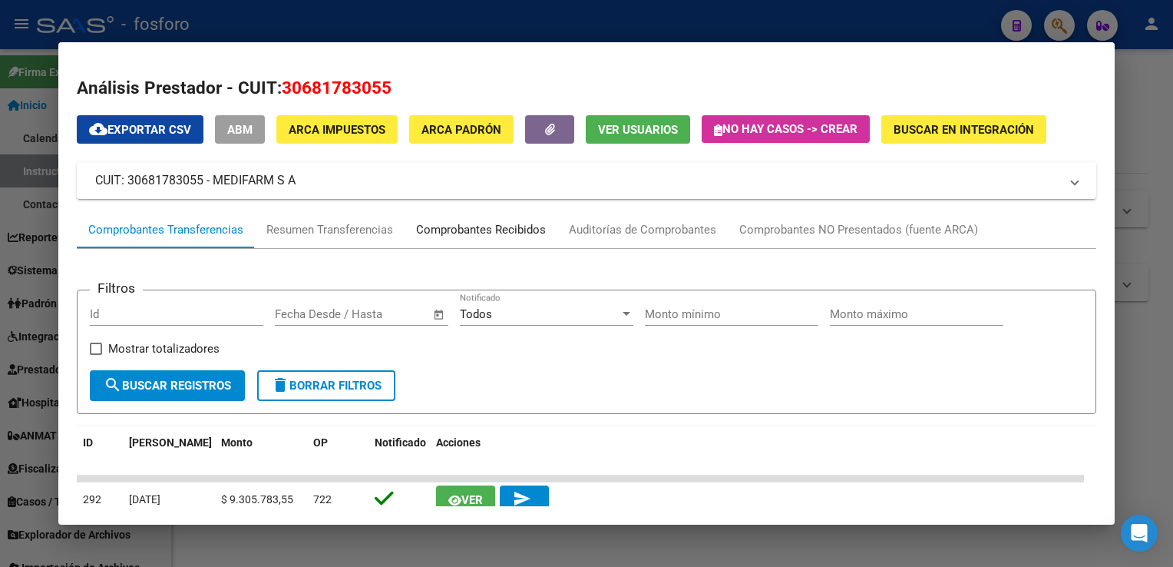
click at [490, 231] on div "Comprobantes Recibidos" at bounding box center [481, 230] width 130 height 18
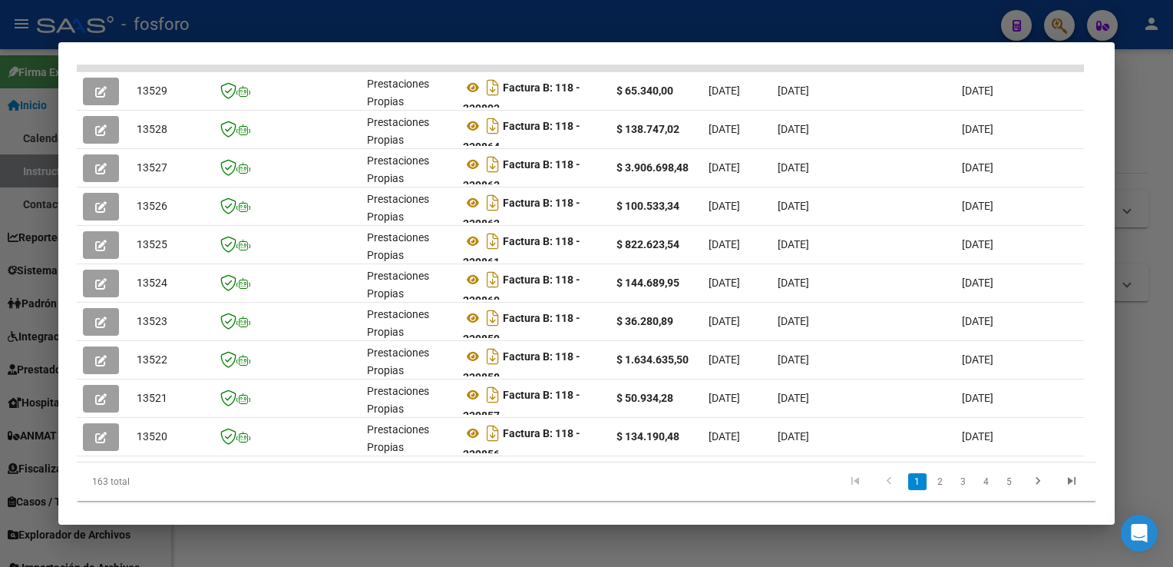
scroll to position [414, 0]
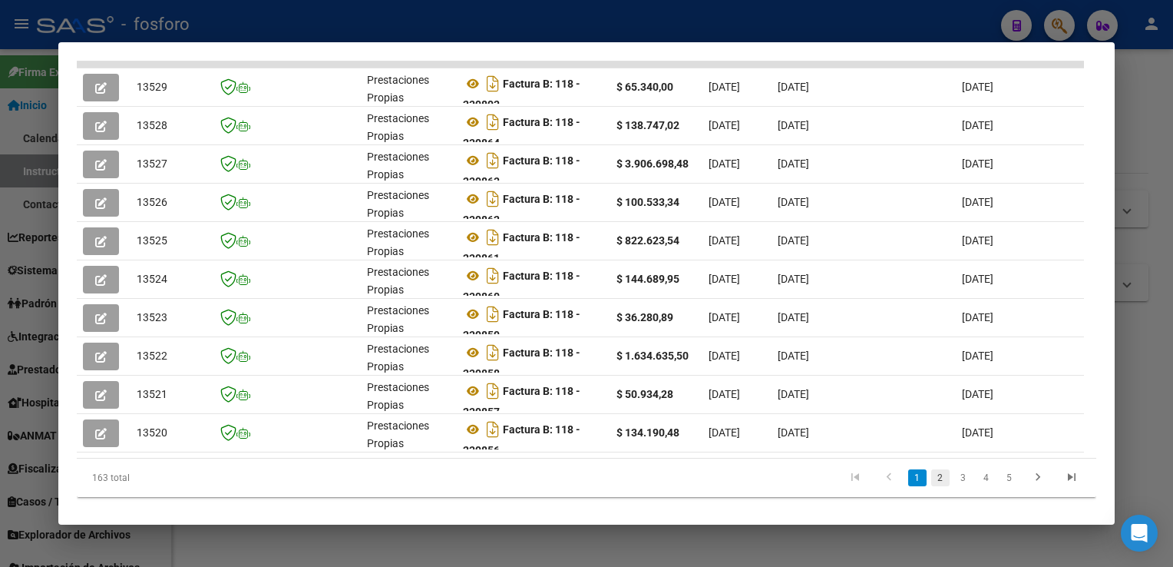
click at [931, 486] on link "2" at bounding box center [940, 477] width 18 height 17
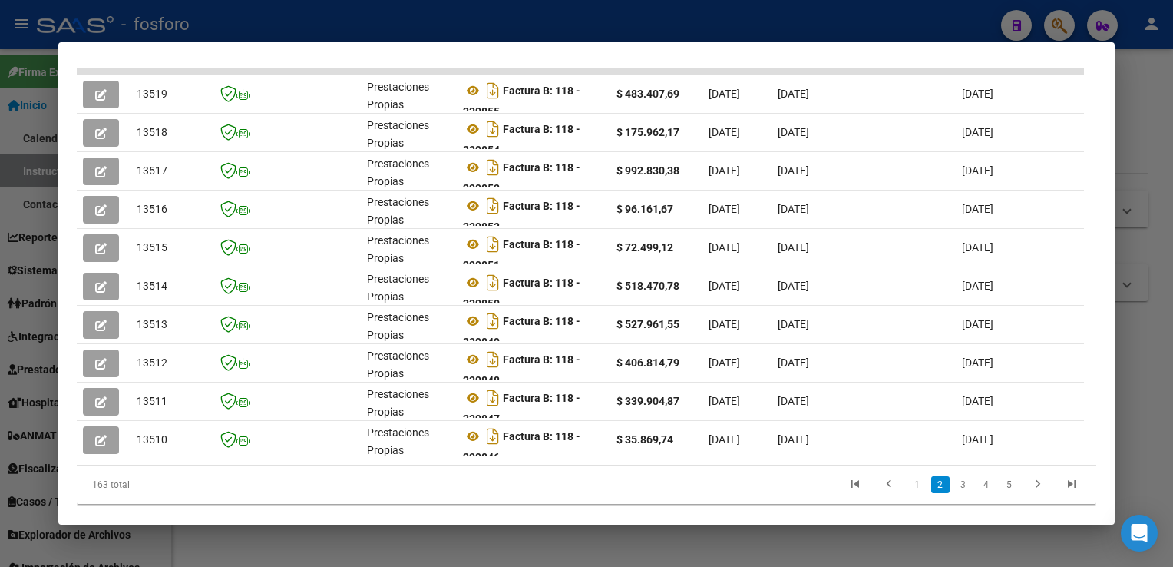
scroll to position [444, 0]
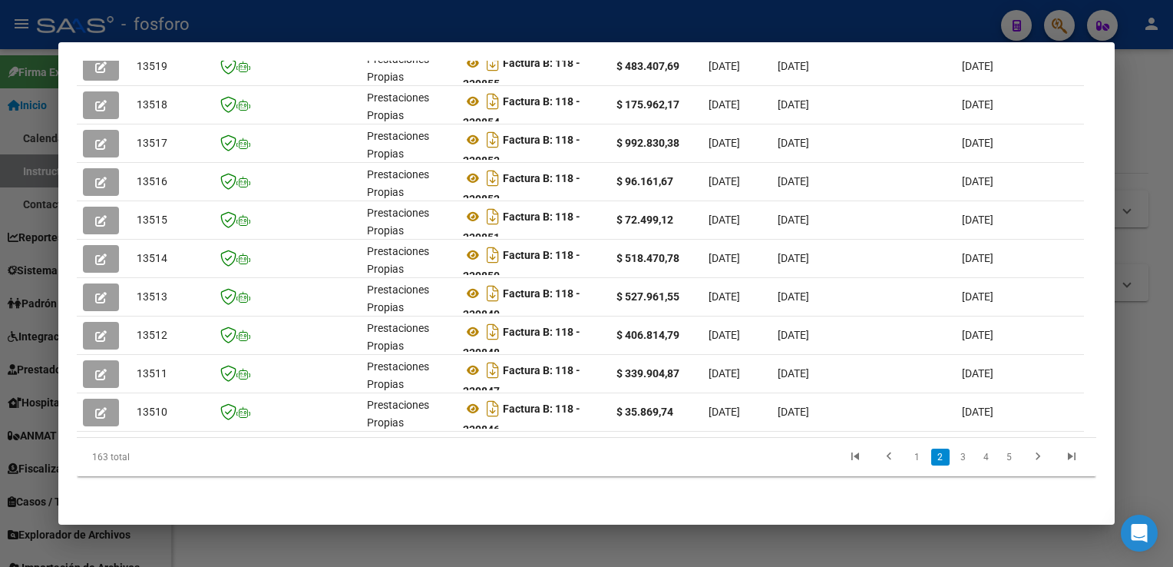
click at [977, 456] on link "4" at bounding box center [986, 456] width 18 height 17
click at [977, 455] on link "5" at bounding box center [986, 456] width 18 height 17
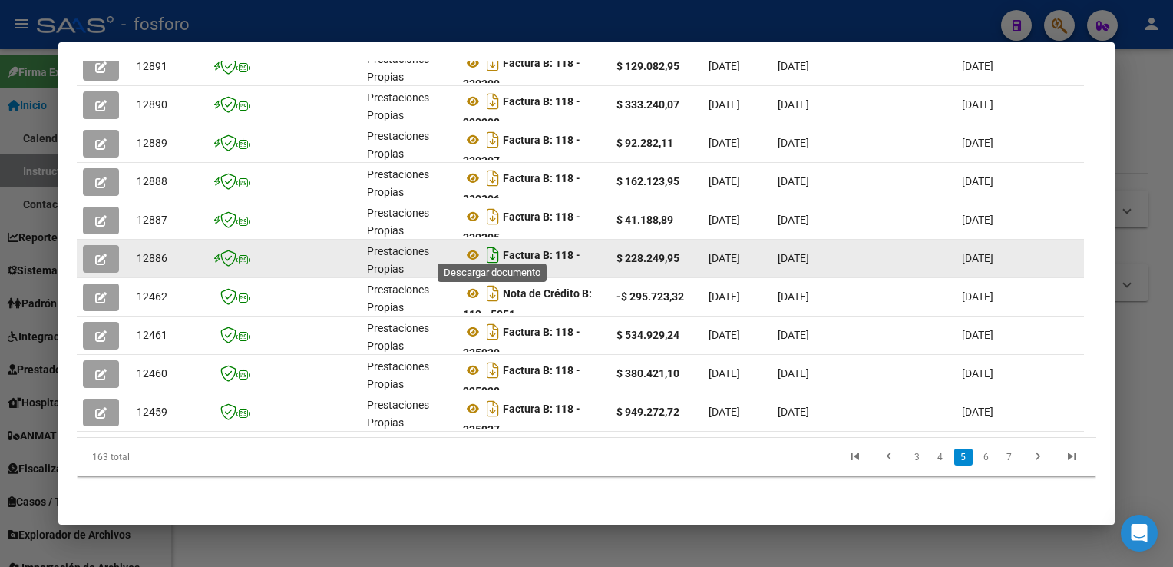
click at [494, 245] on icon "Descargar documento" at bounding box center [493, 255] width 20 height 25
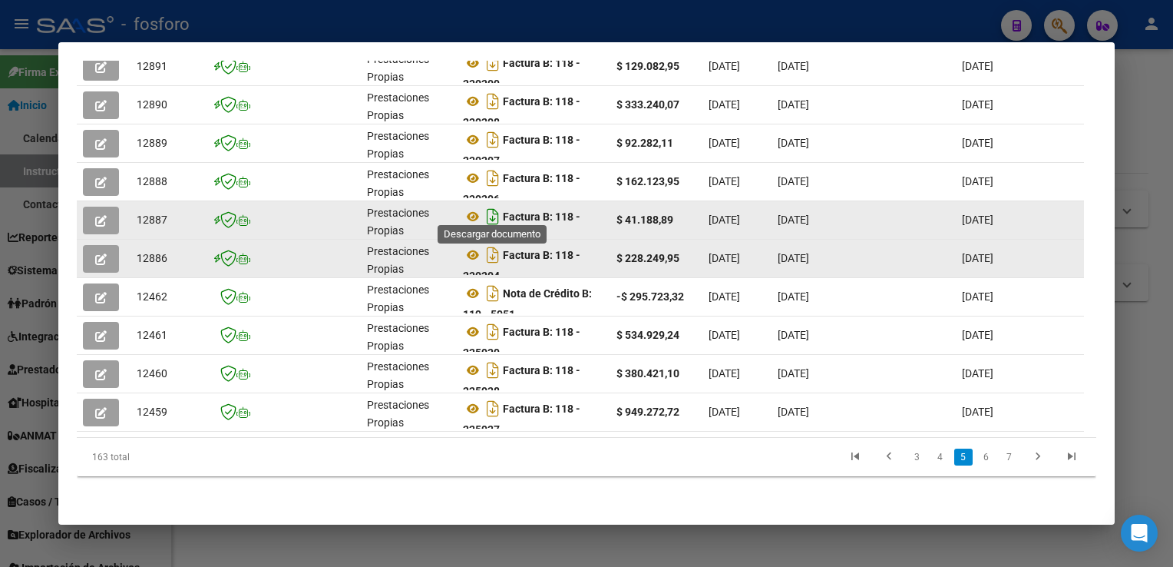
click at [491, 205] on icon "Descargar documento" at bounding box center [493, 216] width 20 height 25
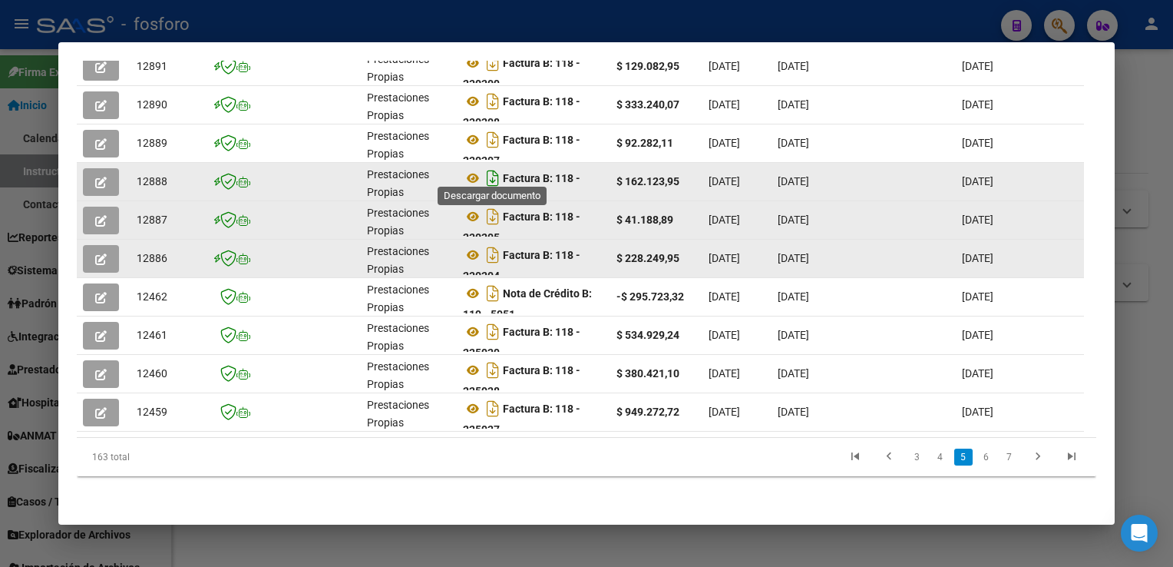
click at [491, 172] on icon "Descargar documento" at bounding box center [493, 178] width 20 height 25
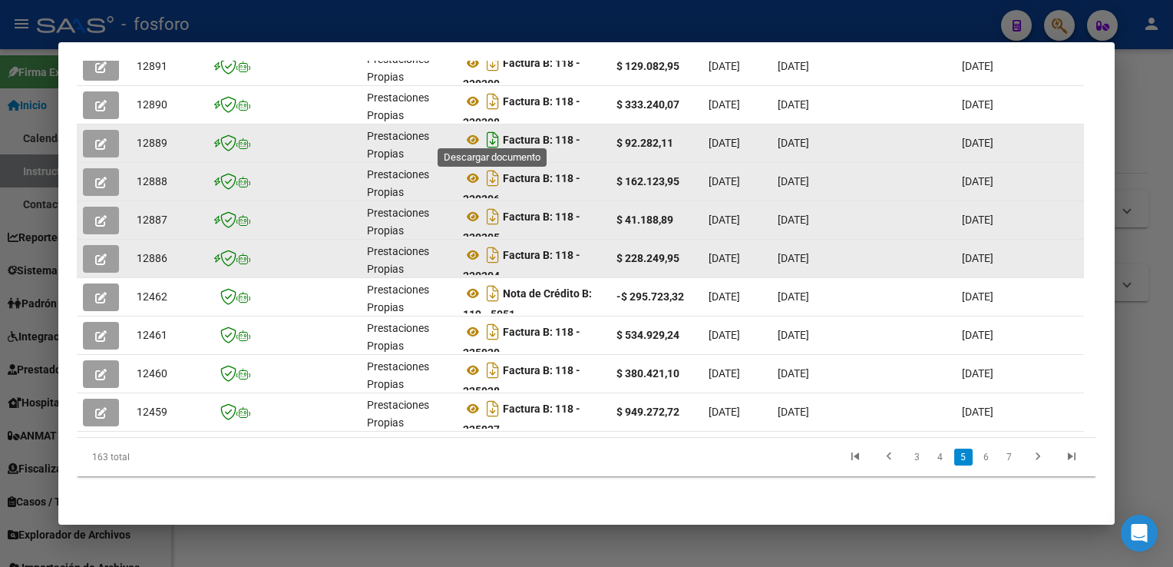
click at [491, 134] on icon "Descargar documento" at bounding box center [493, 139] width 20 height 25
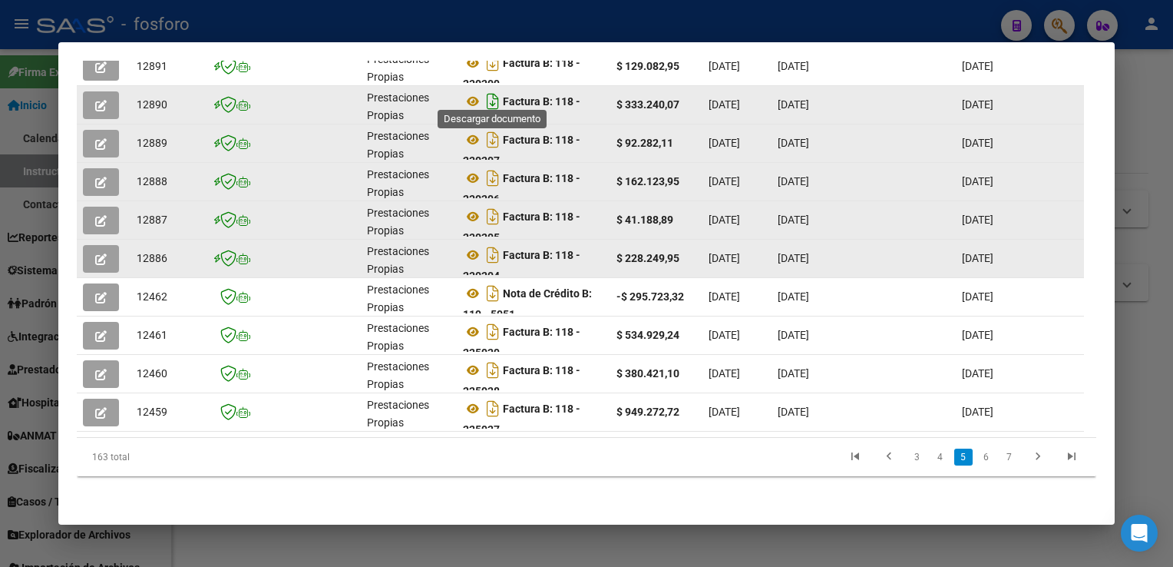
click at [491, 94] on icon "Descargar documento" at bounding box center [493, 101] width 20 height 25
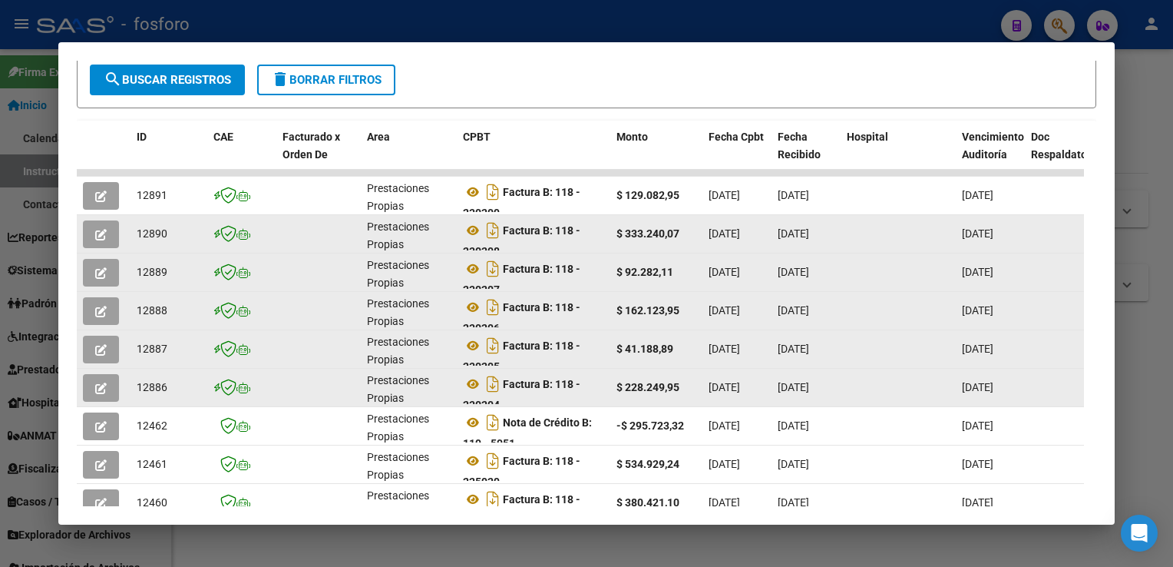
scroll to position [285, 0]
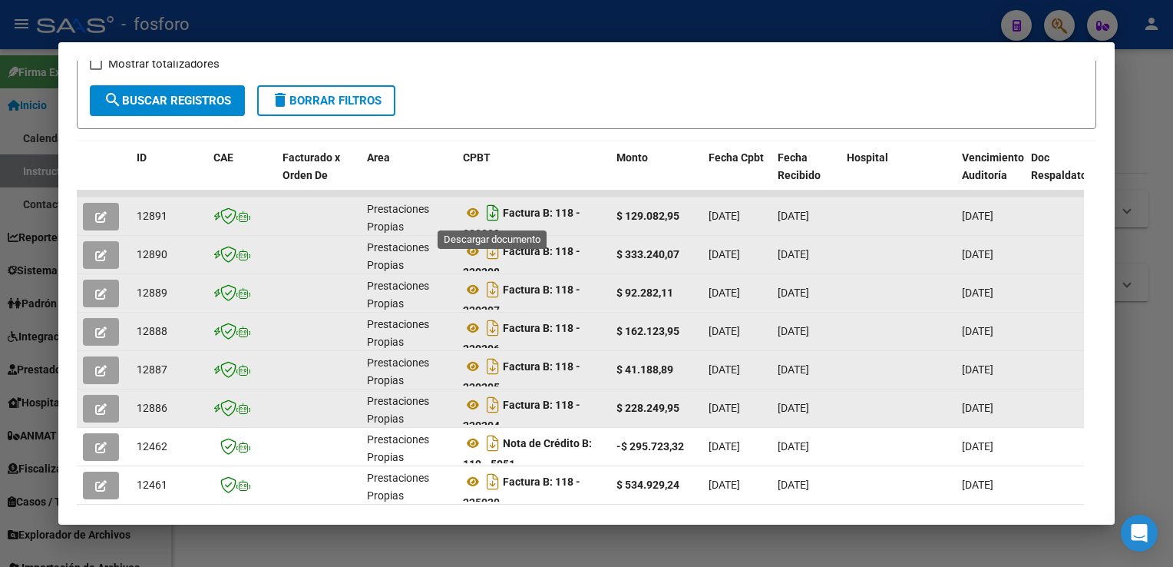
click at [490, 213] on icon "Descargar documento" at bounding box center [493, 212] width 20 height 25
click at [734, 77] on div "Filtros Id Fecha inicio – Fecha fin Fec. Rec. Desde / Hasta Pto. Venta Nro. Com…" at bounding box center [586, 52] width 993 height 68
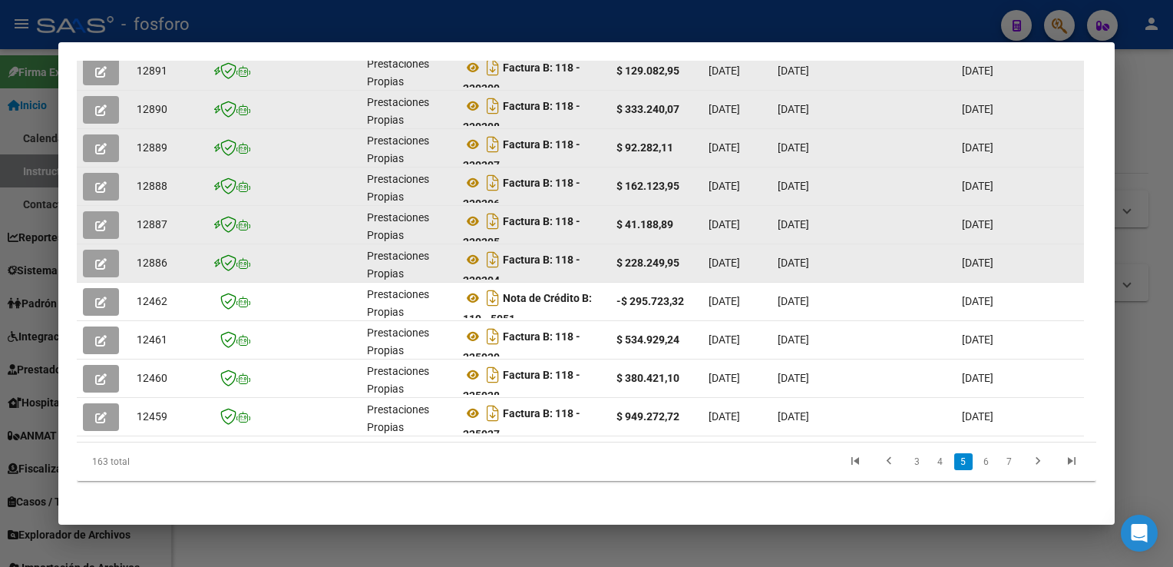
scroll to position [444, 0]
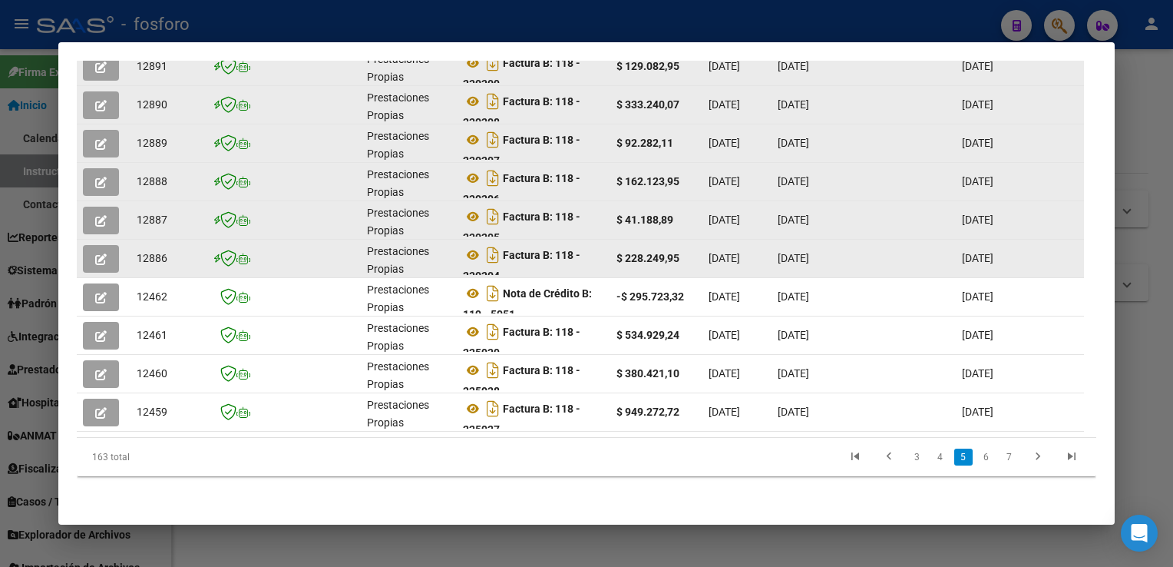
click at [933, 456] on link "4" at bounding box center [940, 456] width 18 height 17
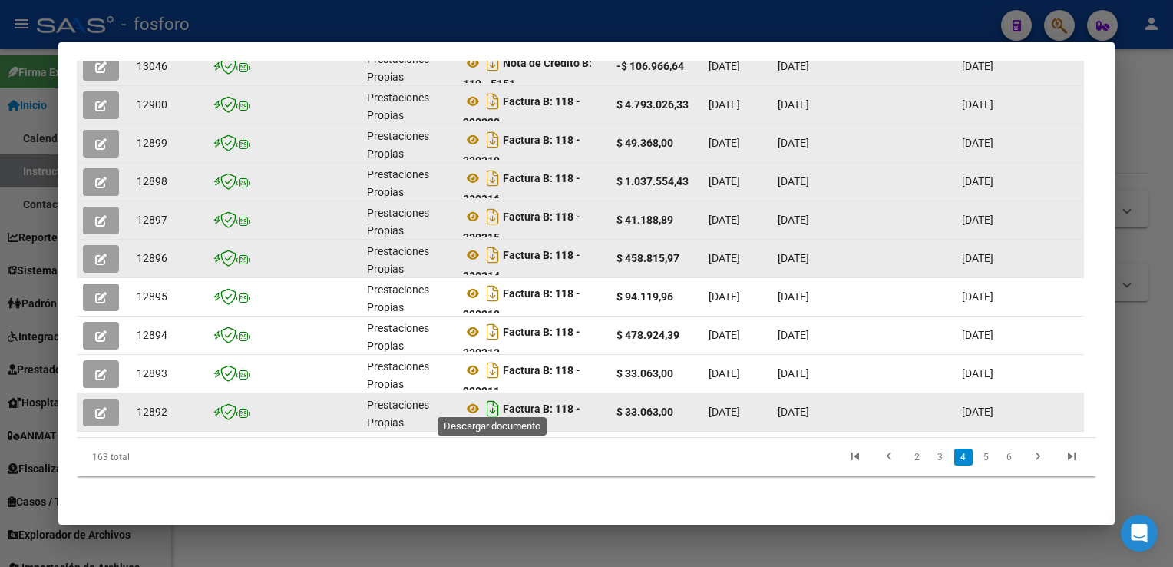
click at [494, 401] on icon "Descargar documento" at bounding box center [493, 408] width 20 height 25
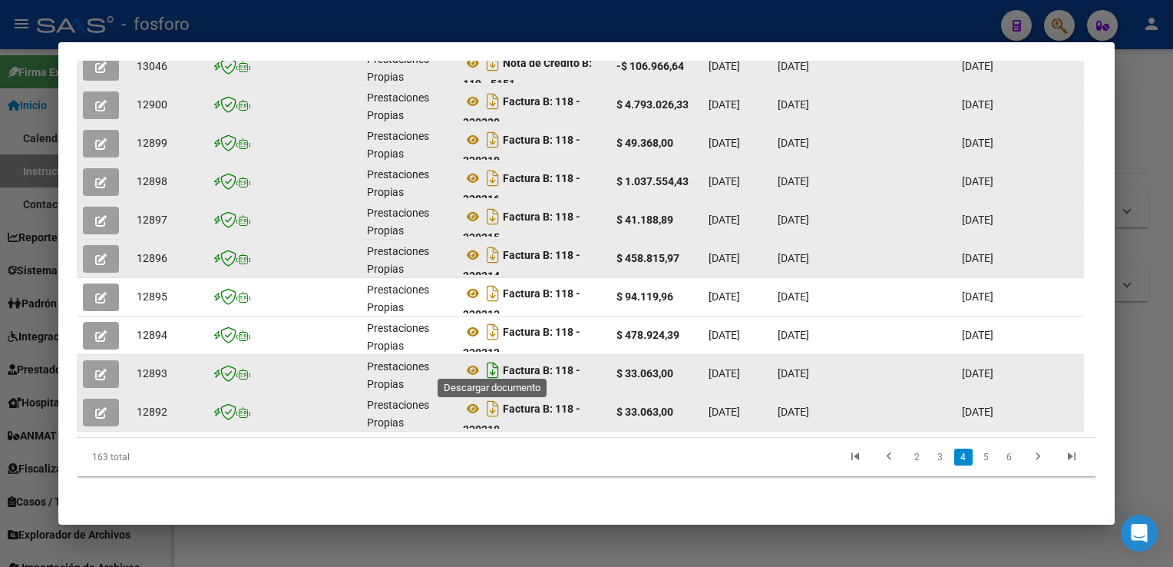
click at [494, 362] on icon "Descargar documento" at bounding box center [493, 370] width 20 height 25
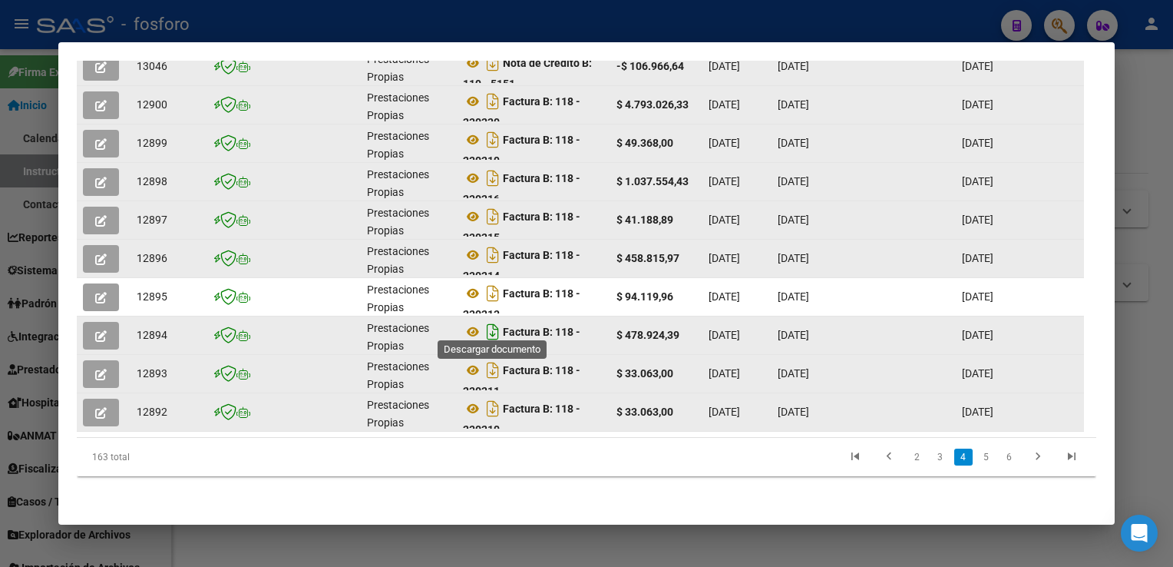
click at [494, 321] on icon "Descargar documento" at bounding box center [493, 331] width 20 height 25
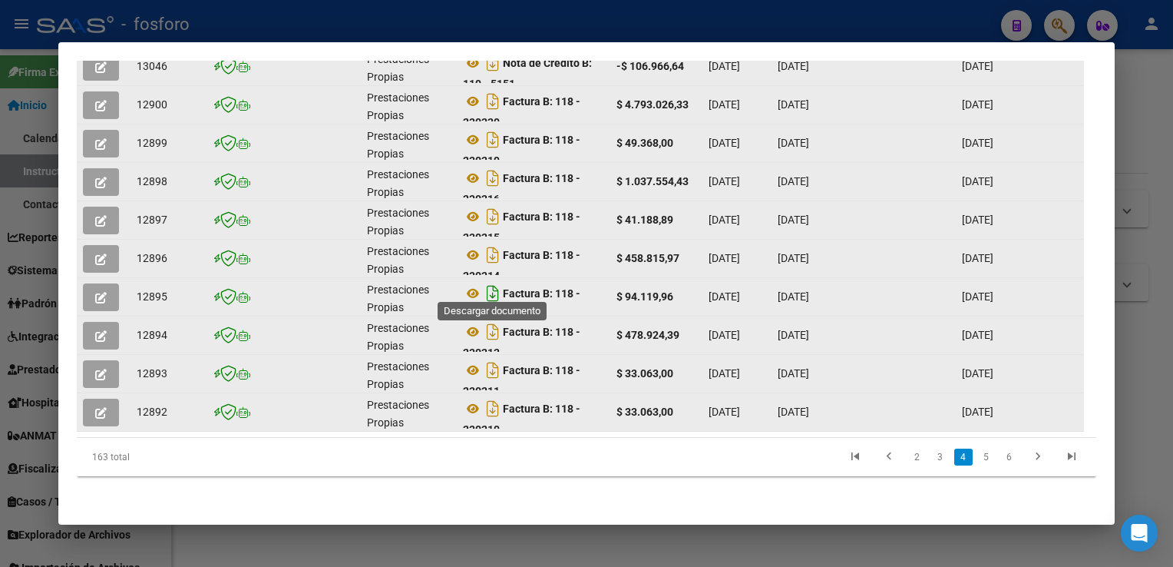
click at [492, 286] on icon "Descargar documento" at bounding box center [493, 293] width 20 height 25
click at [492, 247] on icon "Descargar documento" at bounding box center [493, 255] width 20 height 25
click at [491, 209] on icon "Descargar documento" at bounding box center [493, 216] width 20 height 25
click at [491, 170] on icon "Descargar documento" at bounding box center [493, 178] width 20 height 25
click at [489, 134] on icon "Descargar documento" at bounding box center [493, 139] width 20 height 25
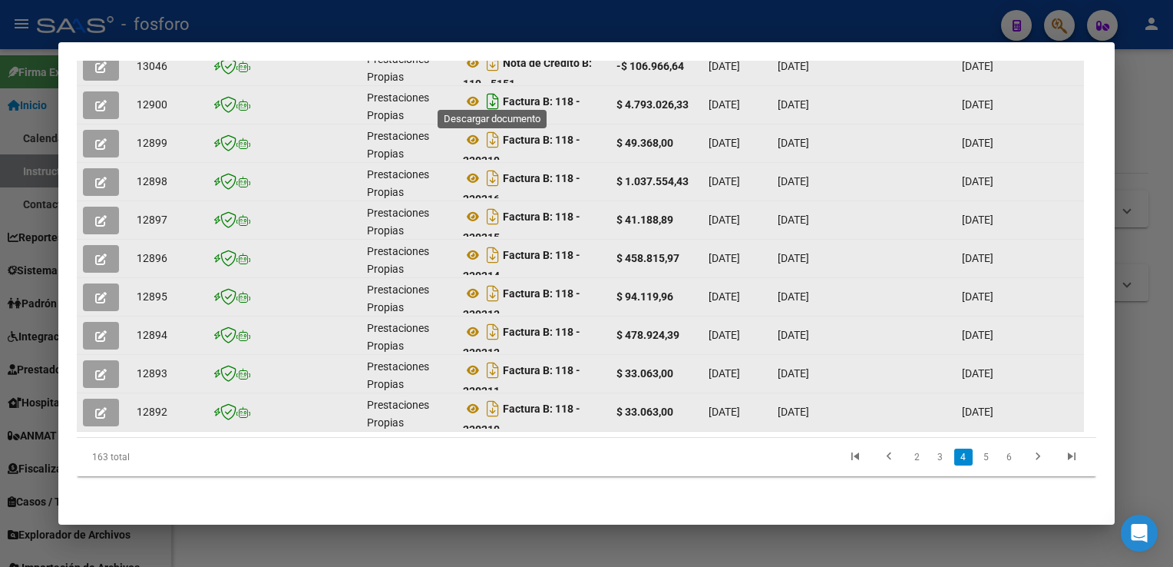
click at [494, 92] on icon "Descargar documento" at bounding box center [493, 101] width 20 height 25
click at [658, 494] on div "Análisis Prestador - CUIT: 30681783055 cloud_download Exportar CSV ABM ARCA Imp…" at bounding box center [586, 73] width 1019 height 865
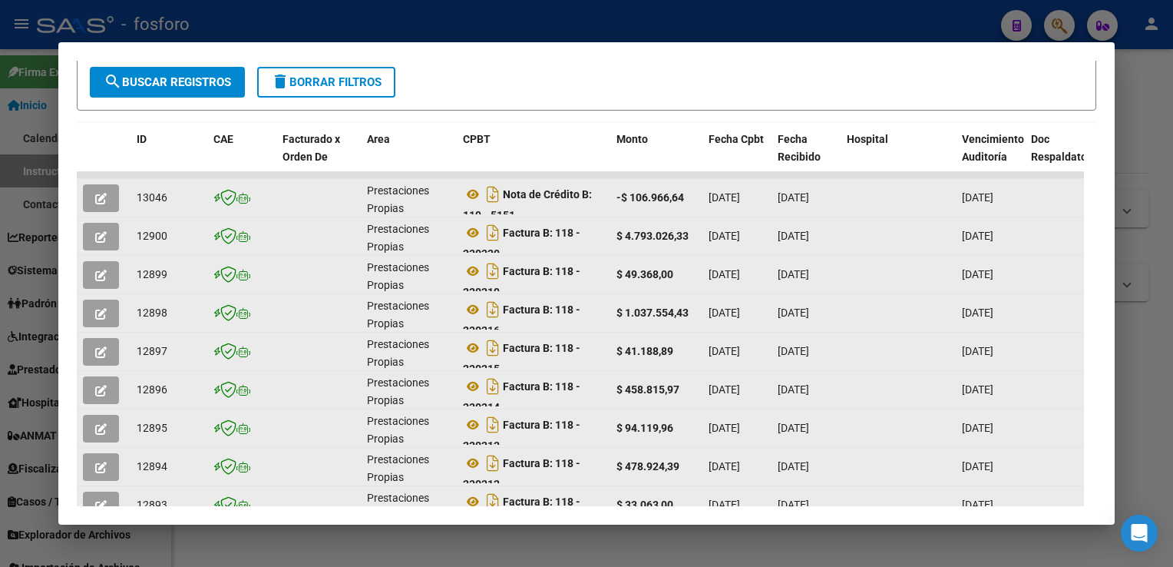
scroll to position [301, 0]
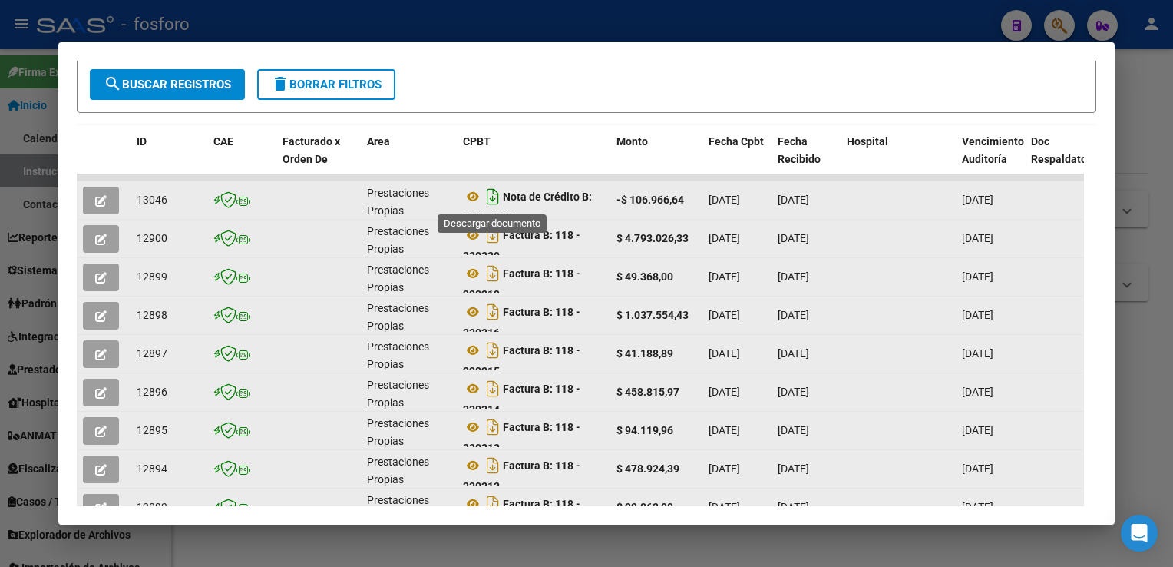
click at [498, 193] on icon "Descargar documento" at bounding box center [493, 196] width 20 height 25
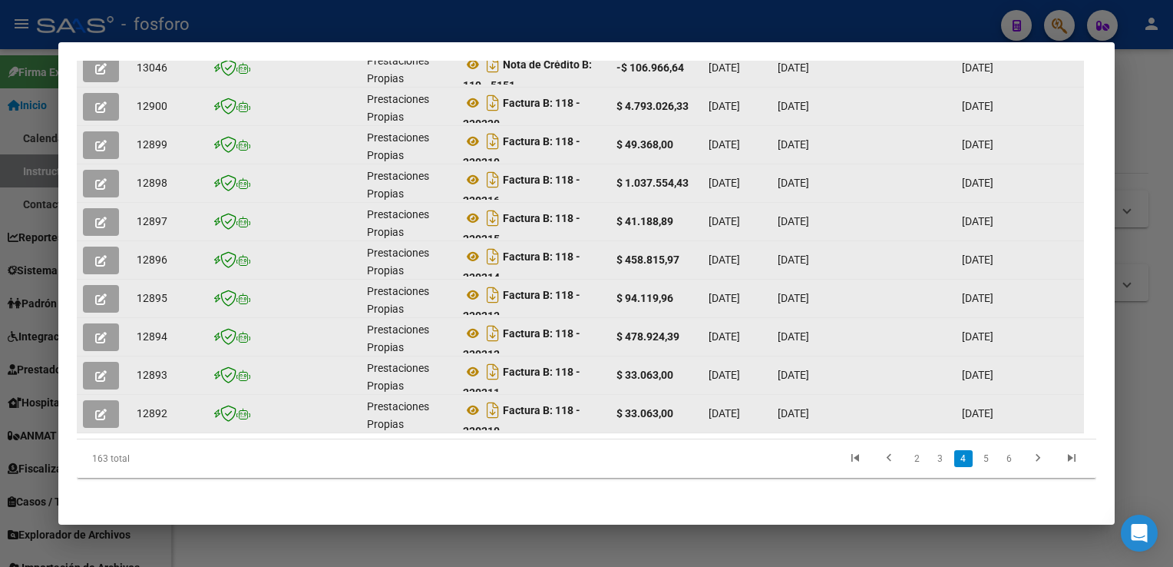
scroll to position [444, 0]
click at [931, 456] on link "3" at bounding box center [940, 456] width 18 height 17
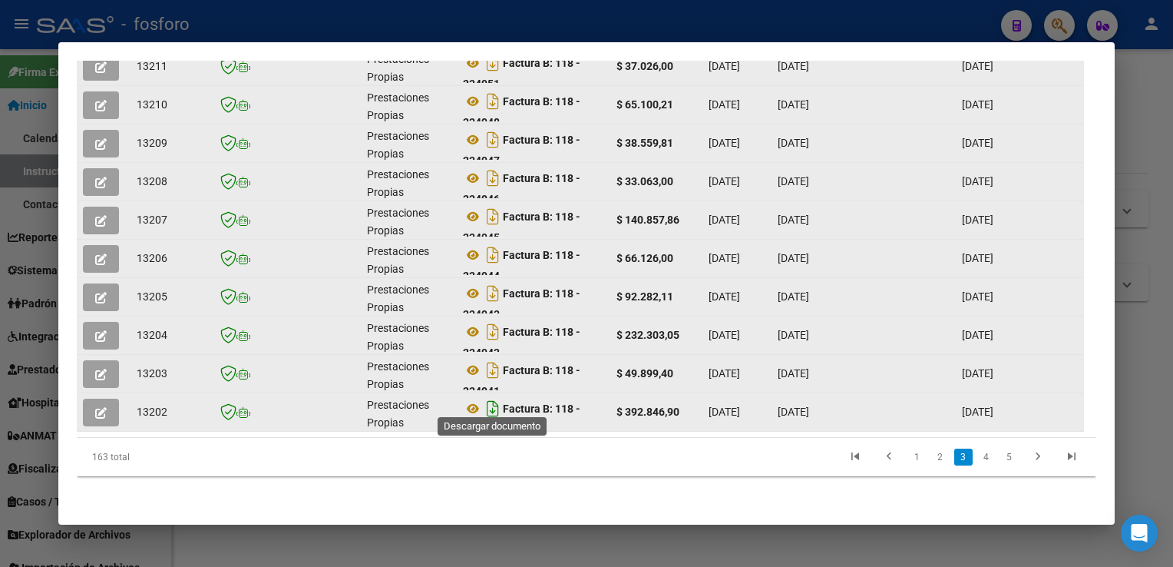
click at [491, 400] on icon "Descargar documento" at bounding box center [493, 408] width 20 height 25
click at [491, 361] on icon "Descargar documento" at bounding box center [493, 370] width 20 height 25
click at [491, 324] on icon "Descargar documento" at bounding box center [493, 331] width 20 height 25
click at [491, 286] on icon "Descargar documento" at bounding box center [493, 293] width 20 height 25
click at [491, 246] on icon "Descargar documento" at bounding box center [493, 255] width 20 height 25
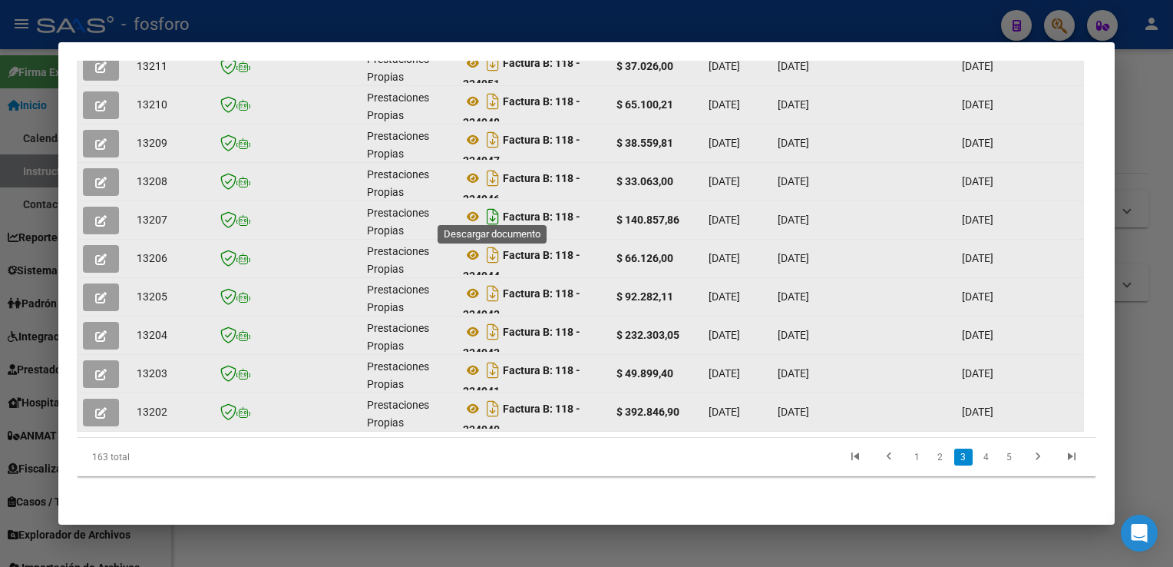
click at [491, 204] on icon "Descargar documento" at bounding box center [493, 216] width 20 height 25
click at [494, 168] on icon "Descargar documento" at bounding box center [493, 178] width 20 height 25
click at [494, 134] on icon "Descargar documento" at bounding box center [493, 139] width 20 height 25
click at [492, 95] on icon "Descargar documento" at bounding box center [493, 101] width 20 height 25
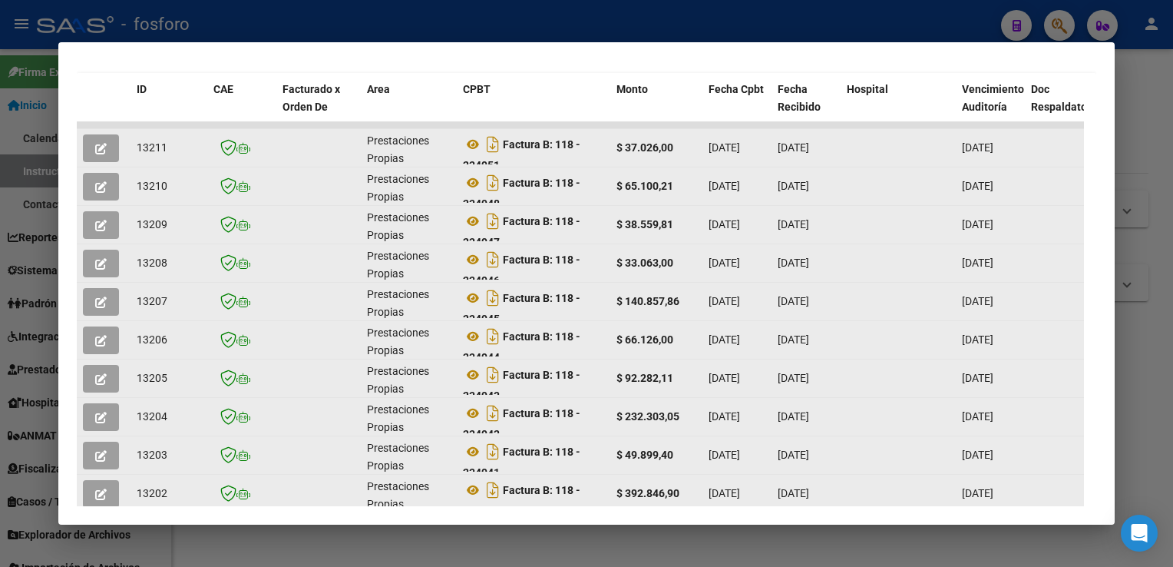
scroll to position [329, 0]
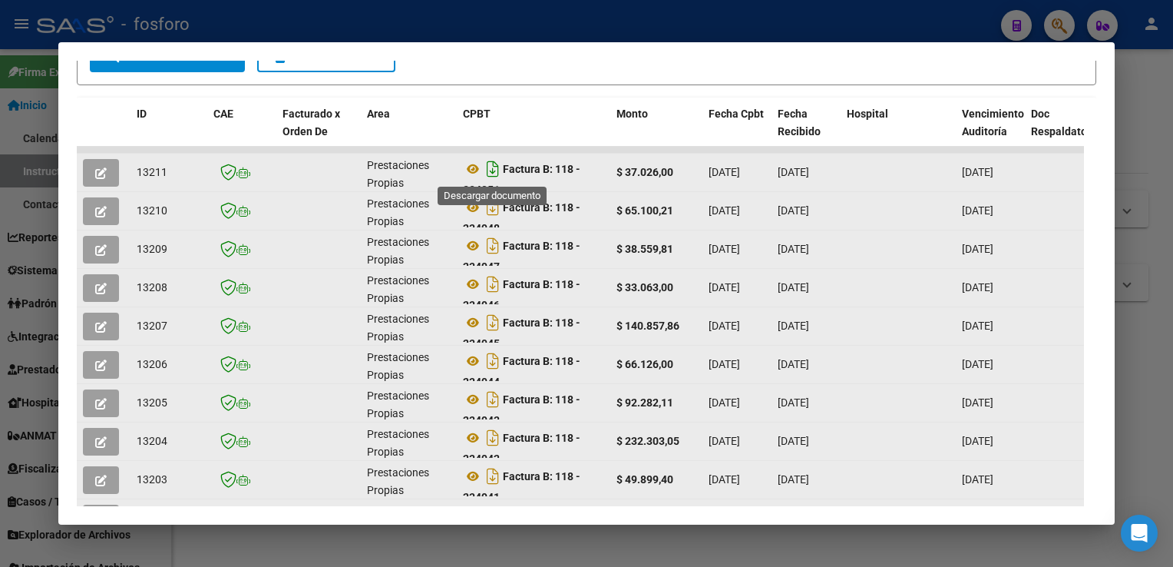
click at [493, 171] on icon "Descargar documento" at bounding box center [493, 169] width 20 height 25
click at [668, 68] on form "Filtros Id Fecha inicio – Fecha fin Fec. Rec. Desde / Hasta Pto. Venta Nro. Com…" at bounding box center [586, 23] width 1019 height 125
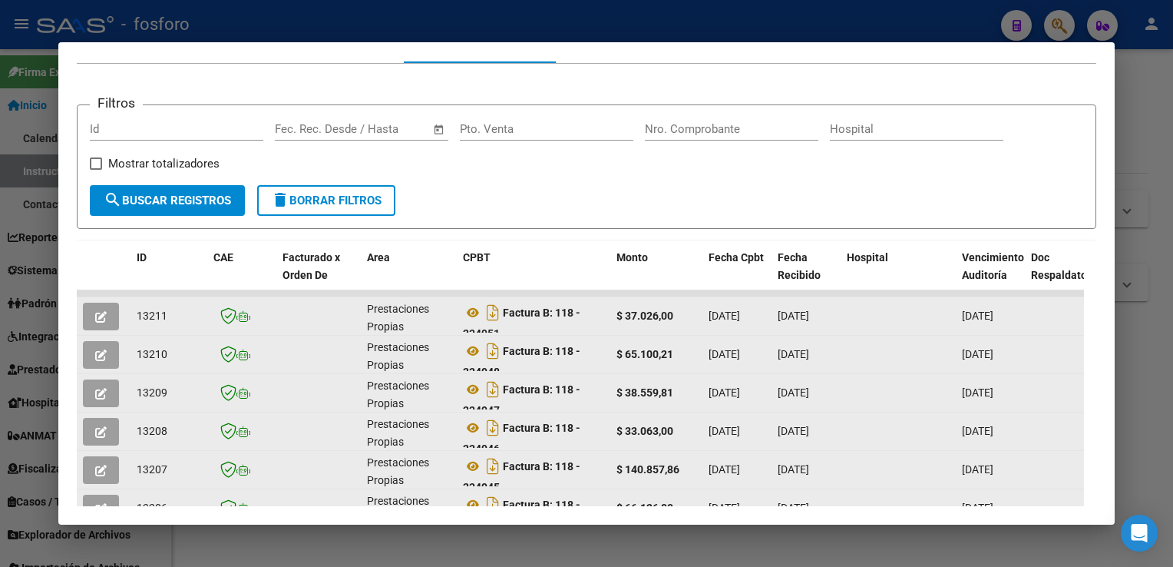
scroll to position [181, 0]
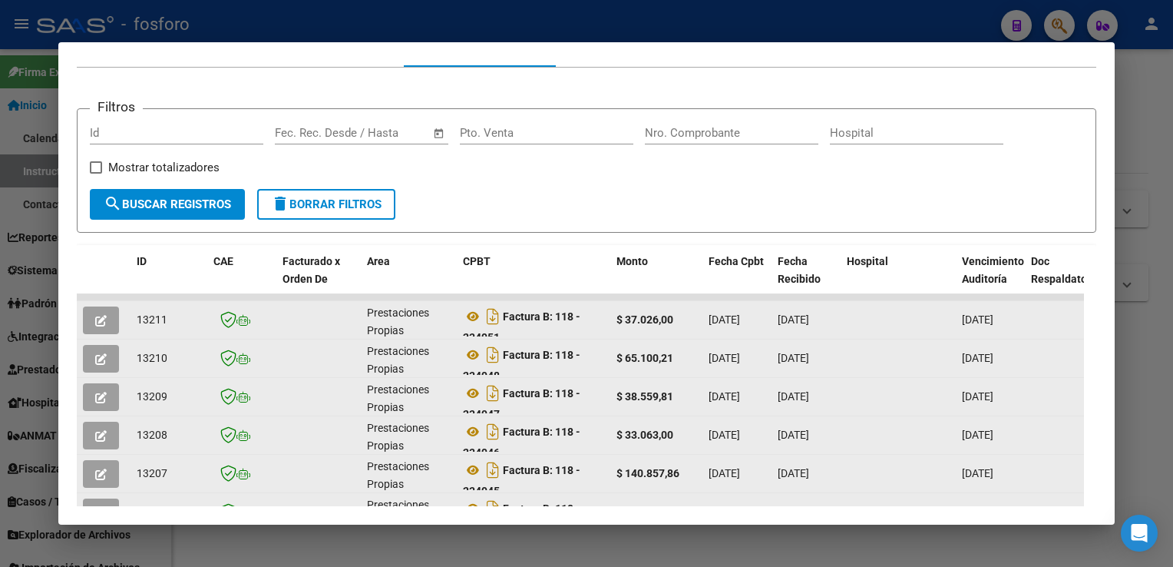
click at [1142, 238] on div at bounding box center [586, 283] width 1173 height 567
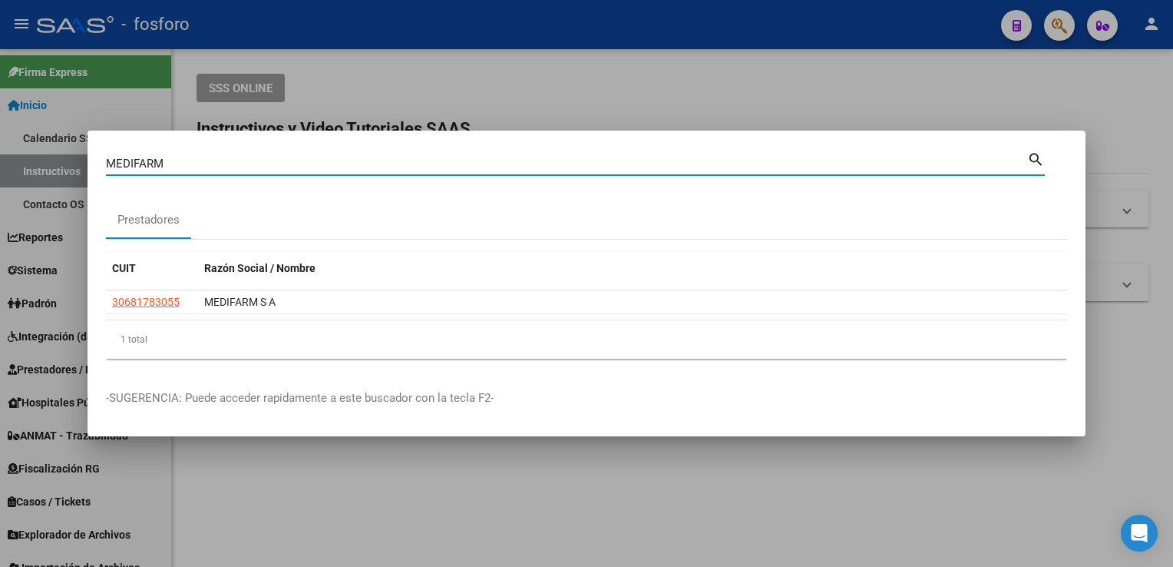
drag, startPoint x: 212, startPoint y: 159, endPoint x: 135, endPoint y: 167, distance: 77.2
click at [135, 167] on input "MEDIFARM" at bounding box center [566, 164] width 921 height 14
type input "MEDINF"
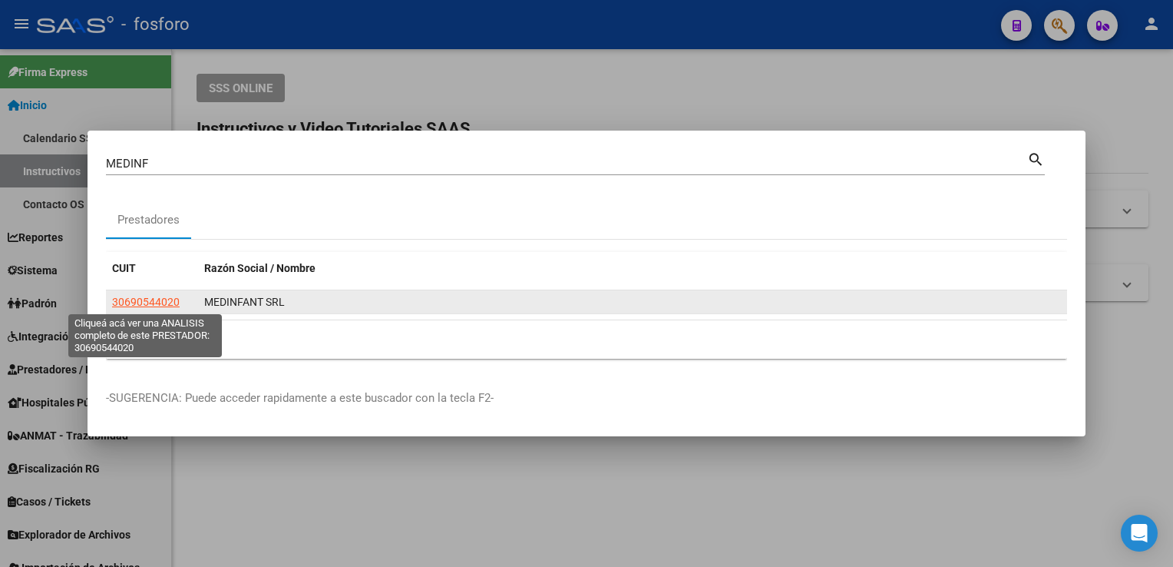
click at [157, 300] on span "30690544020" at bounding box center [146, 302] width 68 height 12
type textarea "30690544020"
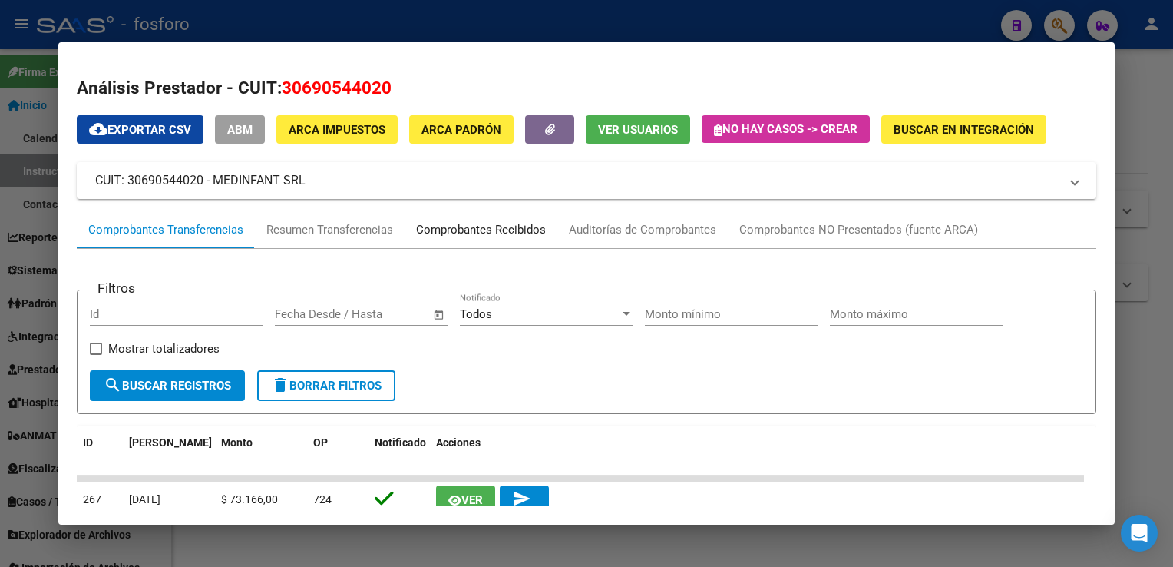
click at [464, 236] on div "Comprobantes Recibidos" at bounding box center [481, 230] width 130 height 18
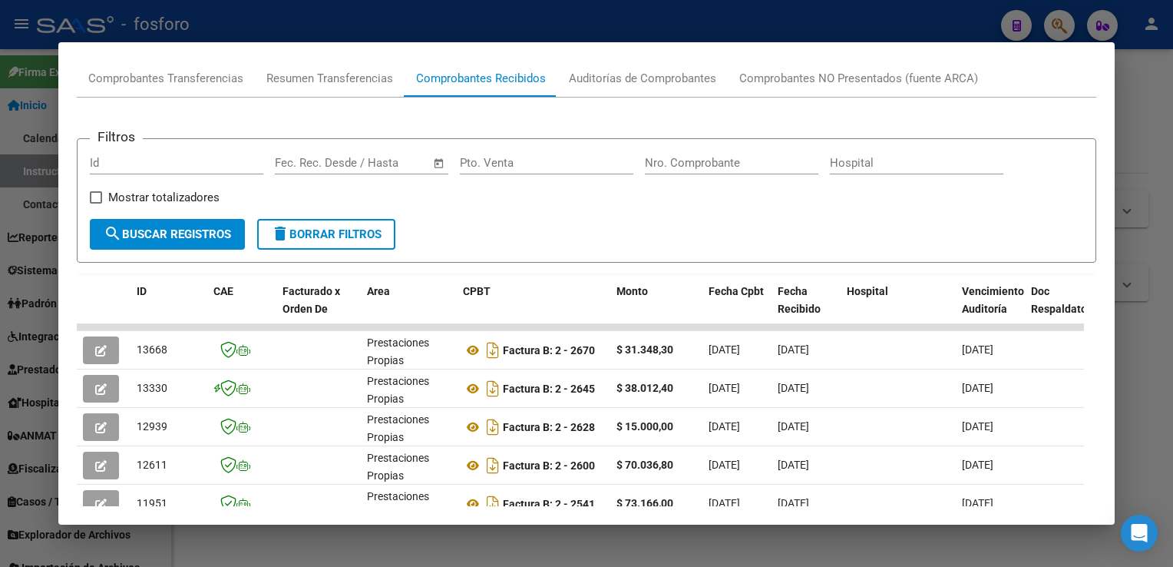
scroll to position [155, 0]
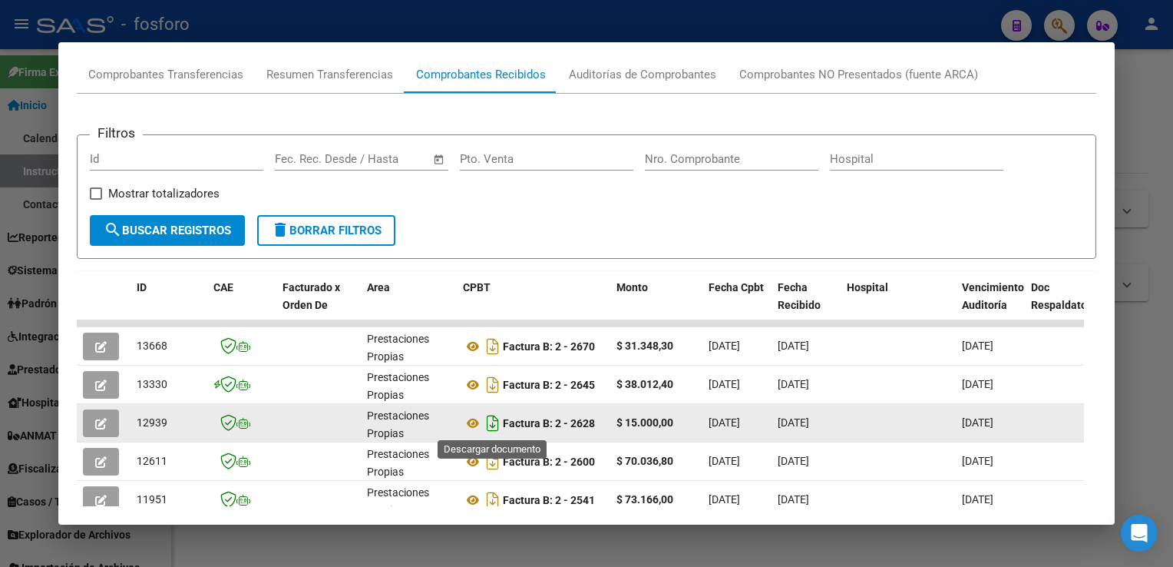
click at [494, 415] on icon "Descargar documento" at bounding box center [493, 423] width 20 height 25
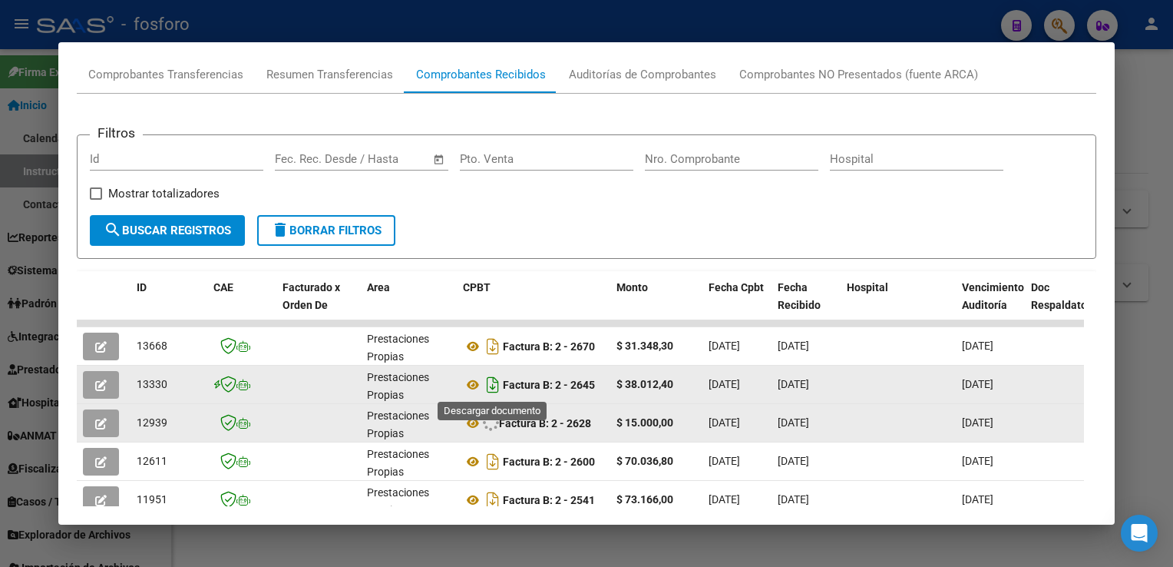
click at [494, 388] on icon "Descargar documento" at bounding box center [493, 384] width 20 height 25
